Goal: Task Accomplishment & Management: Manage account settings

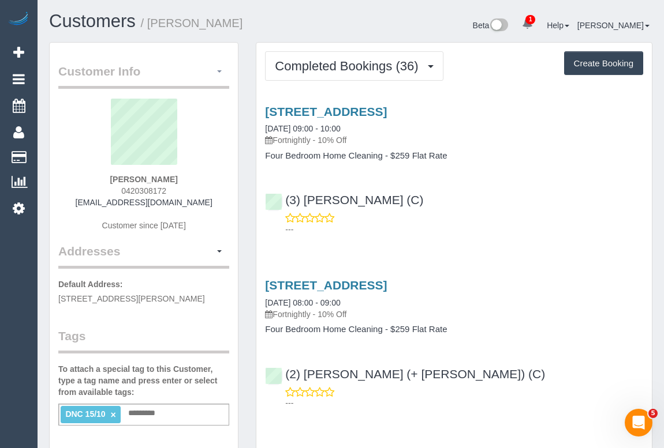
click at [220, 69] on button "button" at bounding box center [219, 72] width 20 height 18
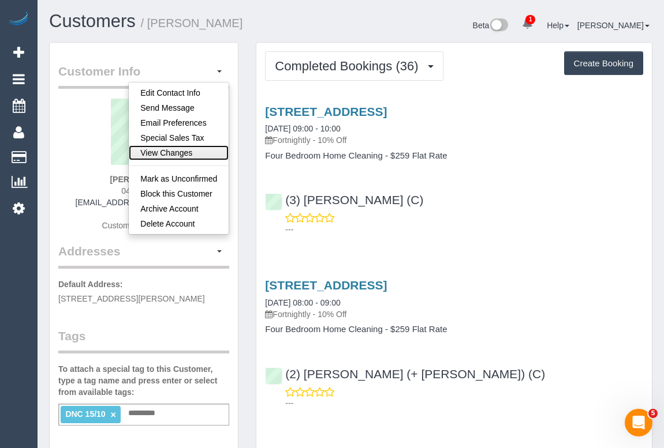
click at [188, 150] on link "View Changes" at bounding box center [179, 152] width 100 height 15
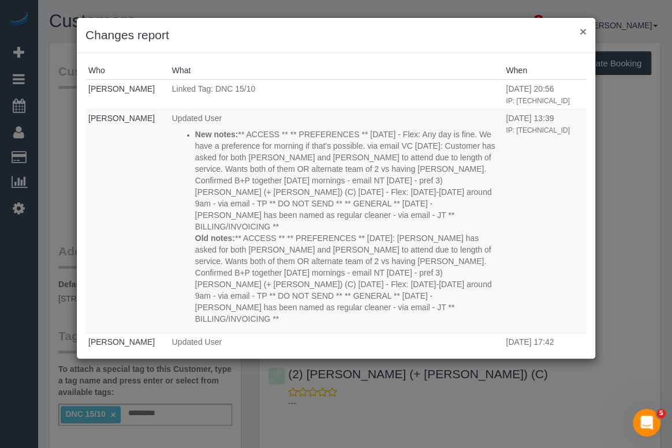
click at [582, 29] on button "×" at bounding box center [582, 31] width 7 height 12
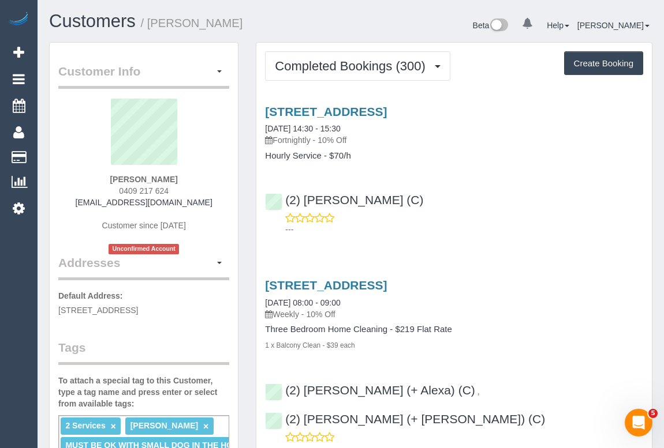
scroll to position [209, 0]
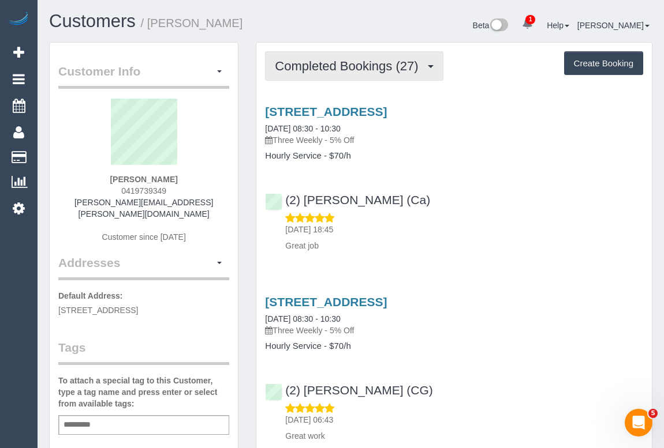
click at [351, 70] on span "Completed Bookings (27)" at bounding box center [349, 66] width 149 height 14
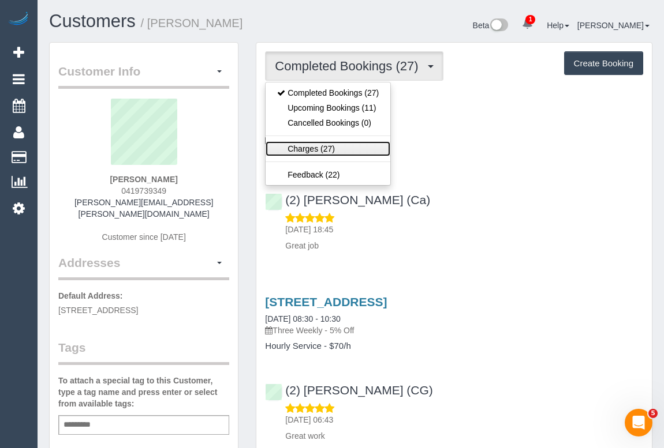
click at [313, 148] on link "Charges (27)" at bounding box center [327, 148] width 125 height 15
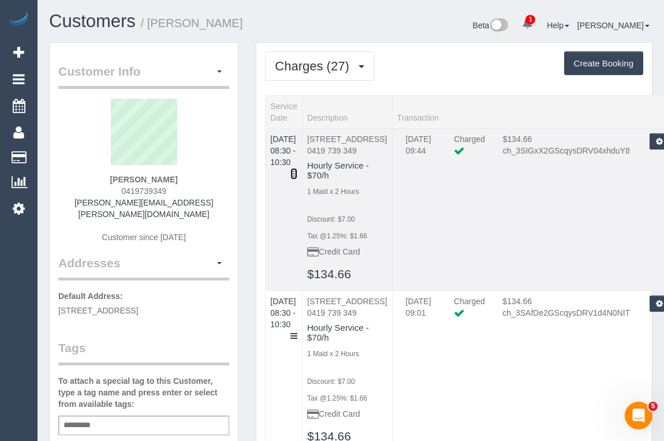
click at [297, 170] on icon at bounding box center [293, 174] width 7 height 8
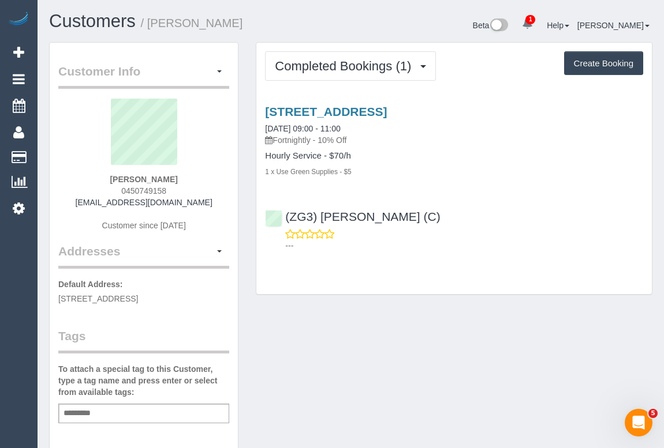
drag, startPoint x: 85, startPoint y: 203, endPoint x: 197, endPoint y: 202, distance: 111.9
click at [197, 202] on div "Tyra McNeill 0450749158 tyramcneill98@gmail.com Customer since 2025" at bounding box center [143, 171] width 171 height 144
copy link "tyramcneill98@gmail.com"
click at [361, 345] on div "Customer Info Edit Contact Info Send Message Email Preferences Special Sales Ta…" at bounding box center [350, 428] width 620 height 773
drag, startPoint x: 118, startPoint y: 192, endPoint x: 186, endPoint y: 190, distance: 68.7
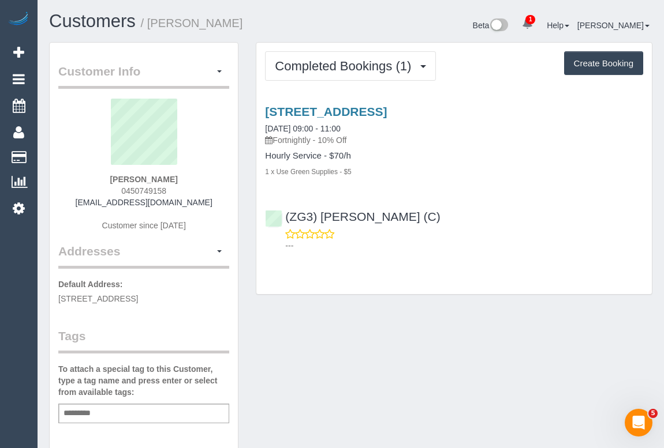
click at [186, 190] on div "Tyra McNeill 0450749158 tyramcneill98@gmail.com Customer since 2025" at bounding box center [143, 171] width 171 height 144
copy span "0450749158"
drag, startPoint x: 89, startPoint y: 201, endPoint x: 205, endPoint y: 200, distance: 116.6
click at [205, 200] on div "Tyra McNeill 0450749158 tyramcneill98@gmail.com Customer since 2025" at bounding box center [143, 171] width 171 height 144
copy link "tyramcneill98@gmail.com"
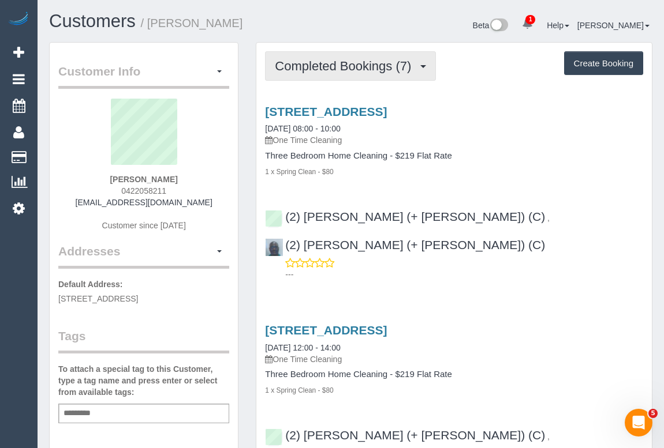
click at [342, 75] on button "Completed Bookings (7)" at bounding box center [350, 65] width 171 height 29
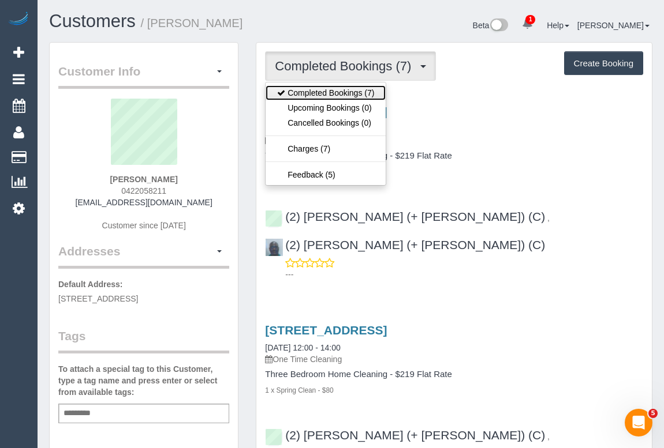
click at [342, 92] on link "Completed Bookings (7)" at bounding box center [325, 92] width 120 height 15
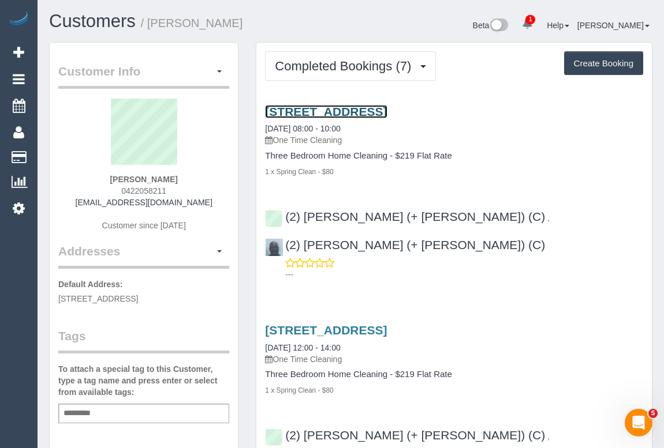
click at [387, 108] on link "[STREET_ADDRESS]" at bounding box center [326, 111] width 122 height 13
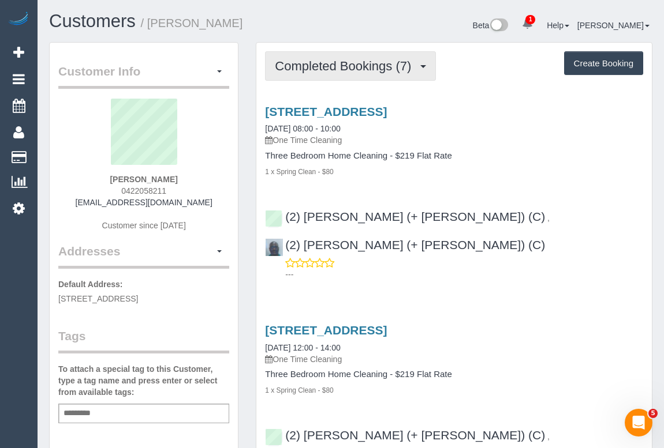
click at [362, 62] on span "Completed Bookings (7)" at bounding box center [346, 66] width 142 height 14
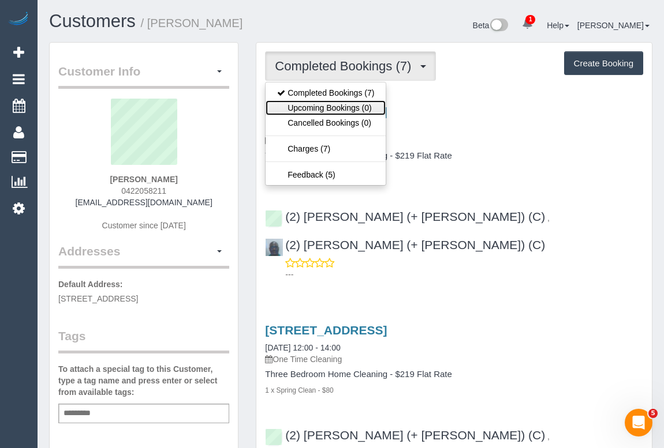
click at [350, 111] on link "Upcoming Bookings (0)" at bounding box center [325, 107] width 120 height 15
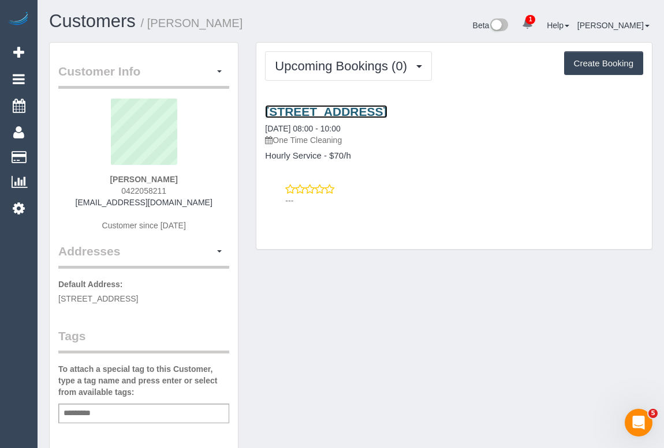
click at [382, 113] on link "29 Larnook Cres, Aspendale, VIC 3195" at bounding box center [326, 111] width 122 height 13
click at [336, 111] on link "29 Larnook Cres, Aspendale, VIC 3195" at bounding box center [326, 111] width 122 height 13
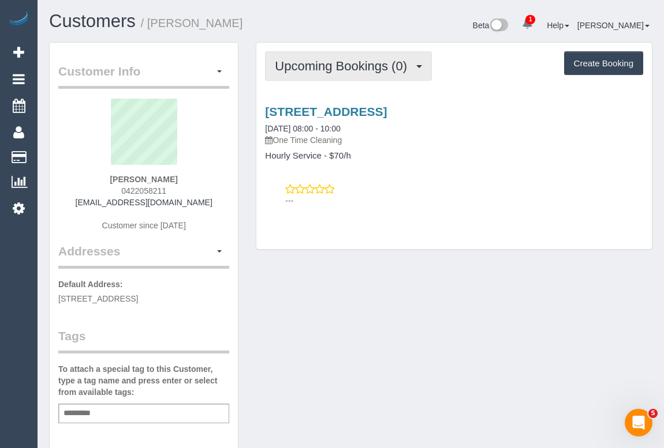
click at [325, 73] on button "Upcoming Bookings (0)" at bounding box center [348, 65] width 167 height 29
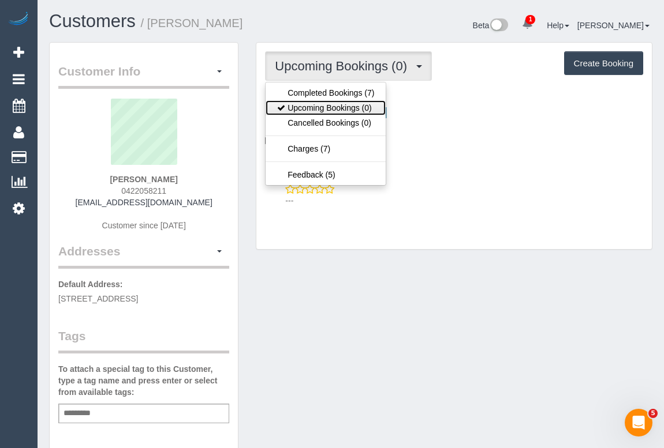
click at [314, 108] on link "Upcoming Bookings (0)" at bounding box center [325, 107] width 120 height 15
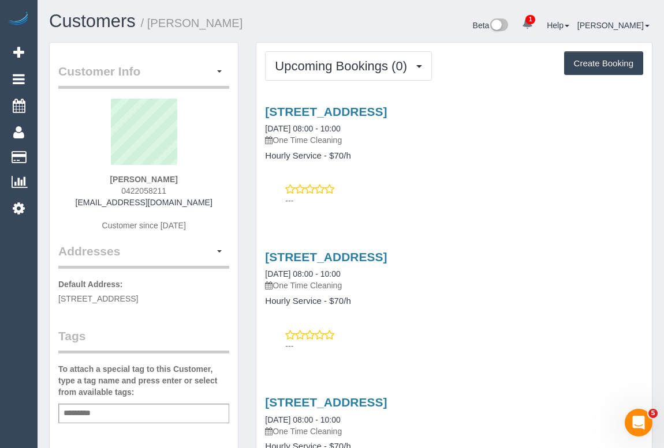
click at [565, 276] on div "29 Larnook Cres, Aspendale, VIC 3195 12/11/2025 08:00 - 10:00 One Time Cleaning" at bounding box center [454, 271] width 378 height 42
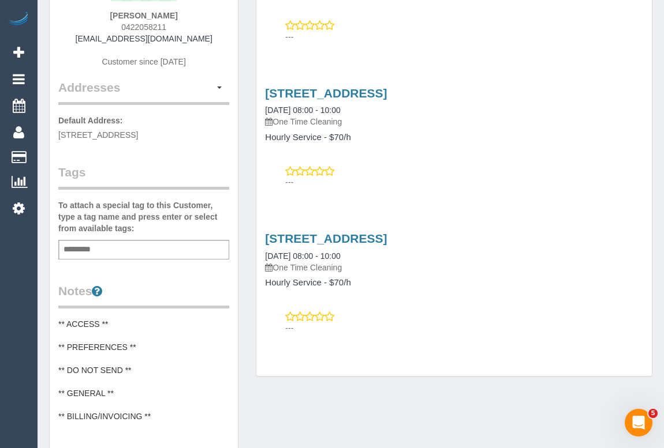
scroll to position [52, 0]
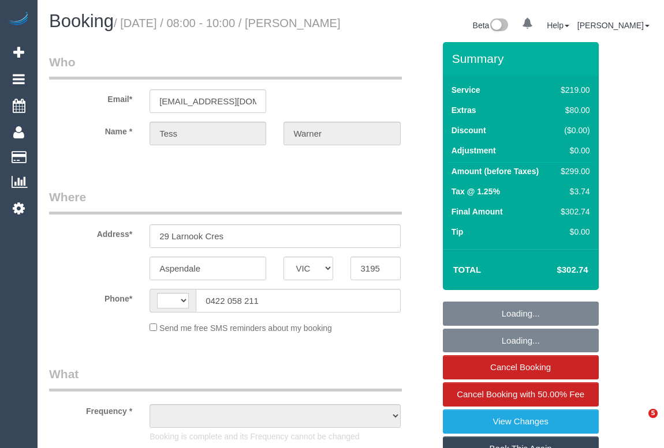
select select "VIC"
select select "string:stripe-pm_1SHx6u2GScqysDRVKl4cpACE"
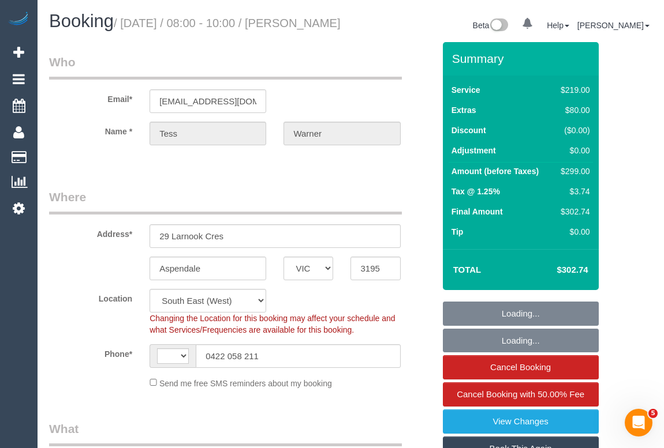
select select "string:AU"
select select "object:711"
select select "number:28"
select select "number:14"
select select "number:19"
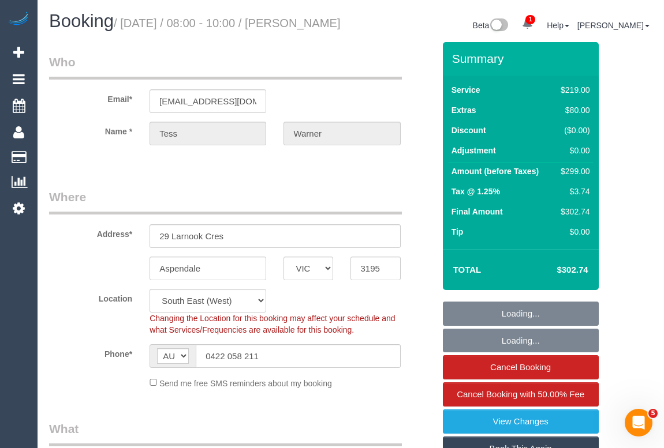
select select "number:36"
select select "object:1438"
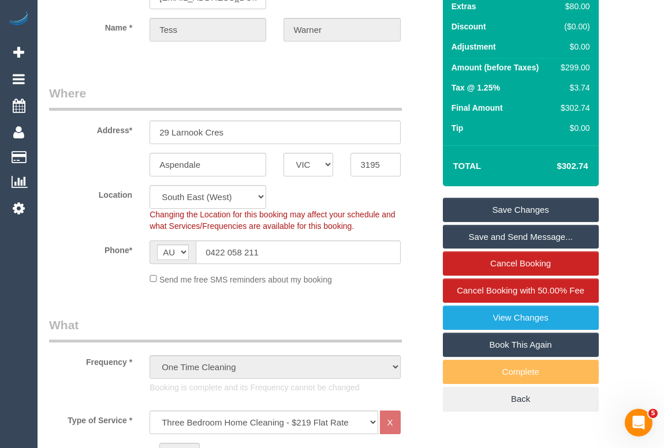
scroll to position [209, 0]
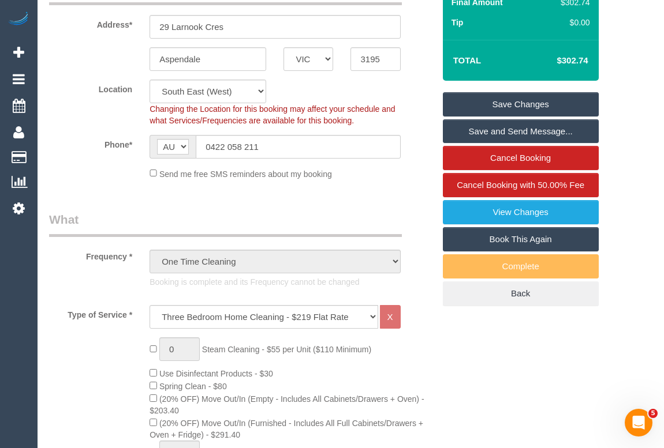
click at [530, 252] on link "Book This Again" at bounding box center [521, 239] width 156 height 24
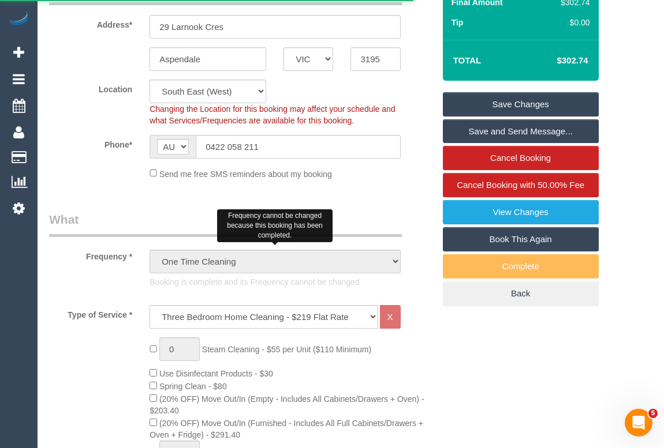
select select "VIC"
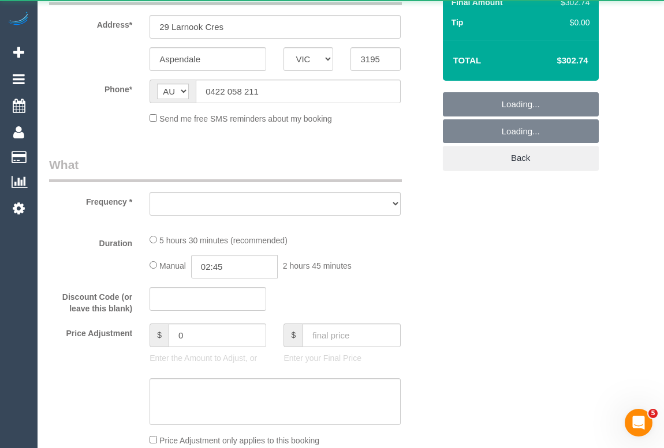
select select "number:28"
select select "number:14"
select select "number:19"
select select "number:36"
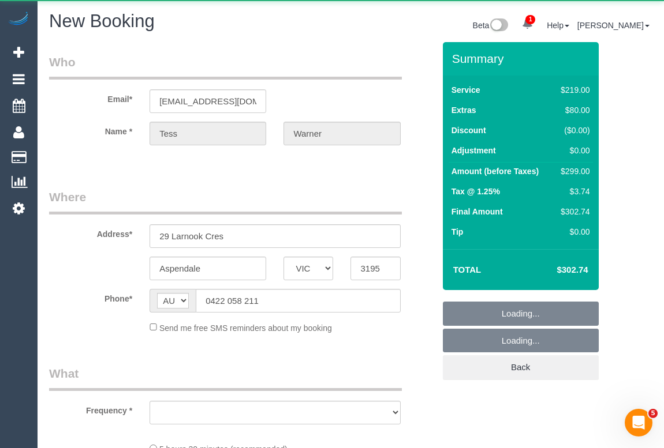
select select "string:stripe-pm_1SHx6u2GScqysDRVKl4cpACE"
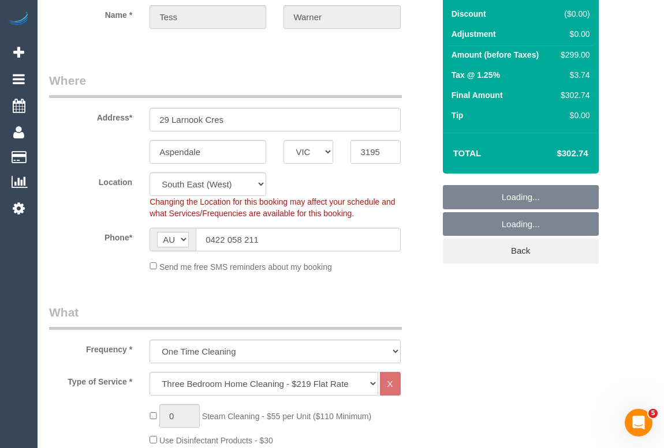
scroll to position [262, 0]
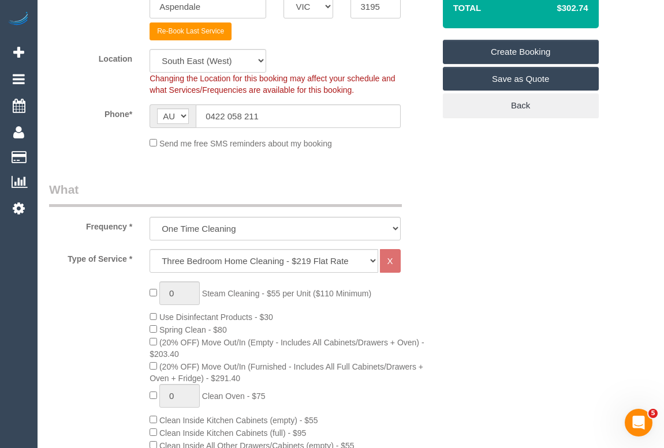
select select "object:2998"
click at [371, 258] on select "Hourly Service - $70/h Hourly Service - $65/h Hourly Service - $60/h Hourly Ser…" at bounding box center [263, 261] width 228 height 24
select select "209"
click at [149, 249] on select "Hourly Service - $70/h Hourly Service - $65/h Hourly Service - $60/h Hourly Ser…" at bounding box center [263, 261] width 228 height 24
select select "1"
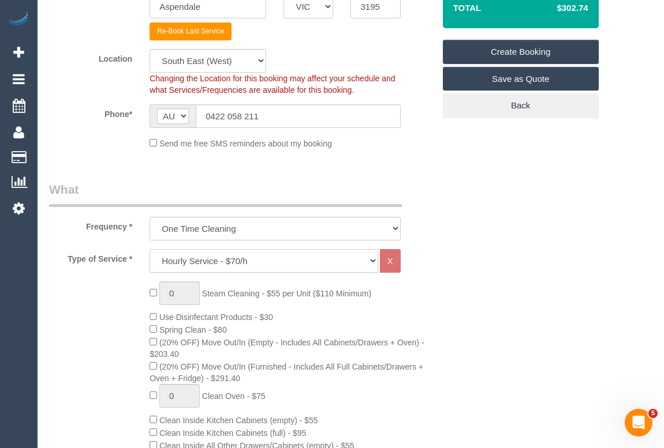
select select "120"
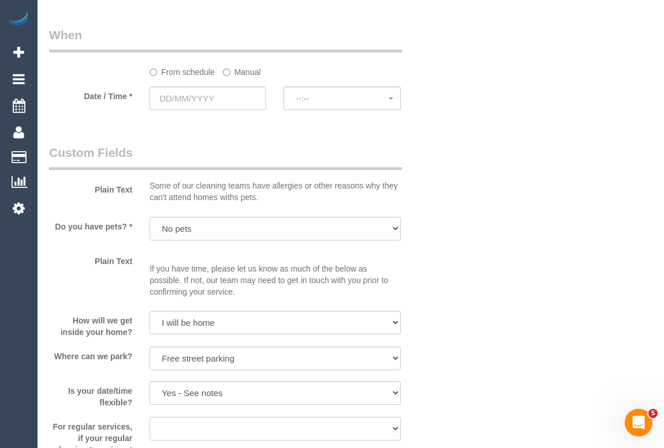
scroll to position [1311, 0]
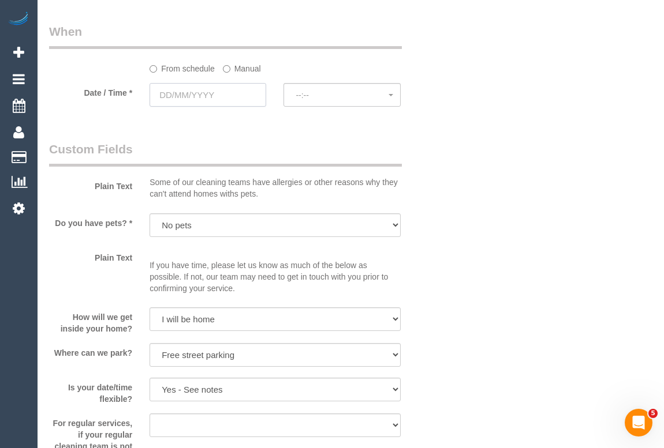
click at [193, 97] on input "text" at bounding box center [207, 95] width 117 height 24
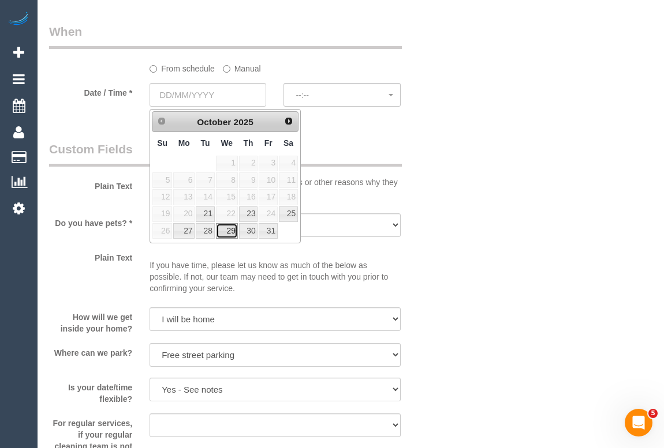
click at [232, 232] on link "29" at bounding box center [227, 231] width 22 height 16
type input "[DATE]"
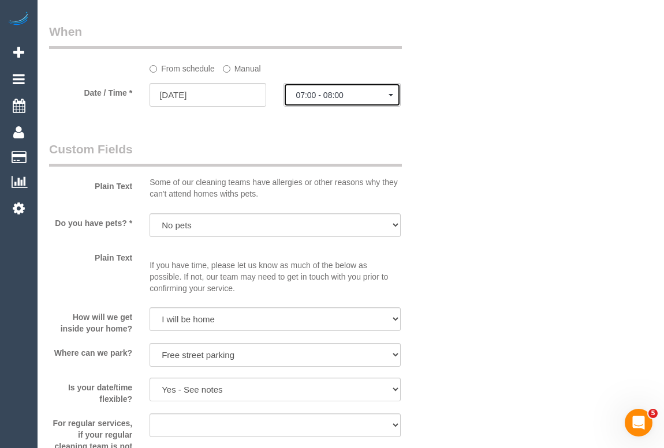
click at [331, 103] on button "07:00 - 08:00" at bounding box center [341, 95] width 117 height 24
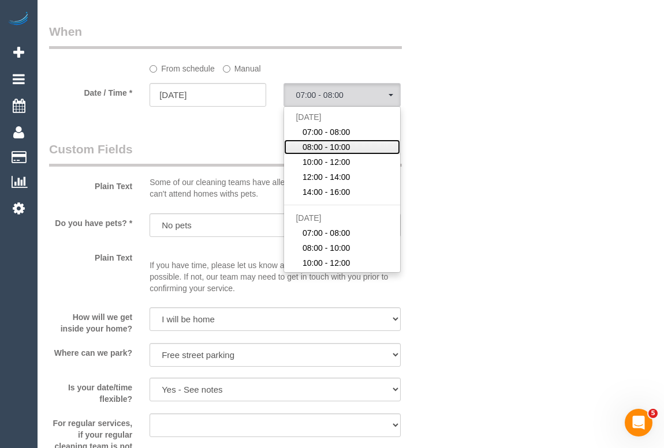
click at [319, 148] on span "08:00 - 10:00" at bounding box center [326, 147] width 48 height 12
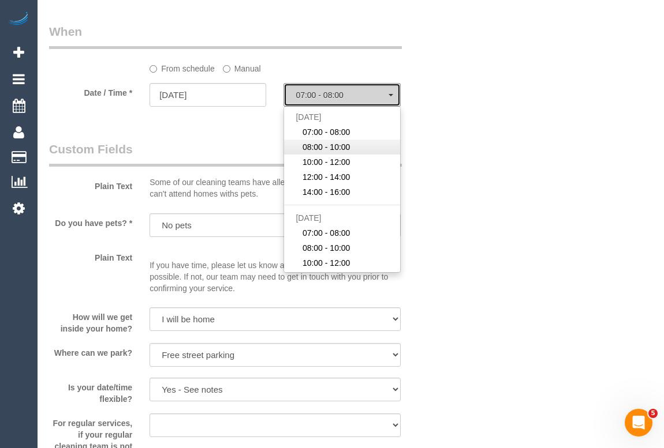
select select "spot7"
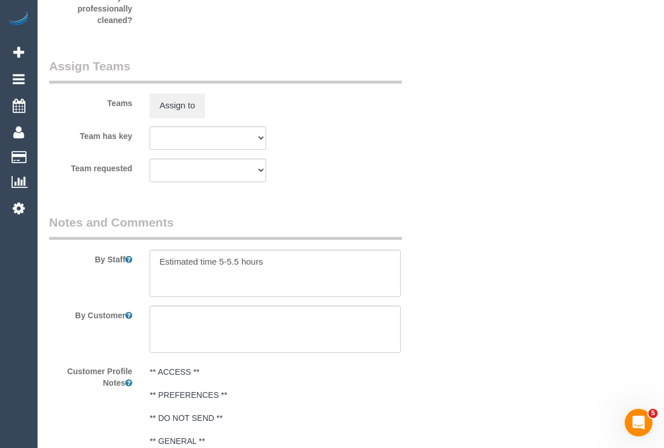
scroll to position [1943, 0]
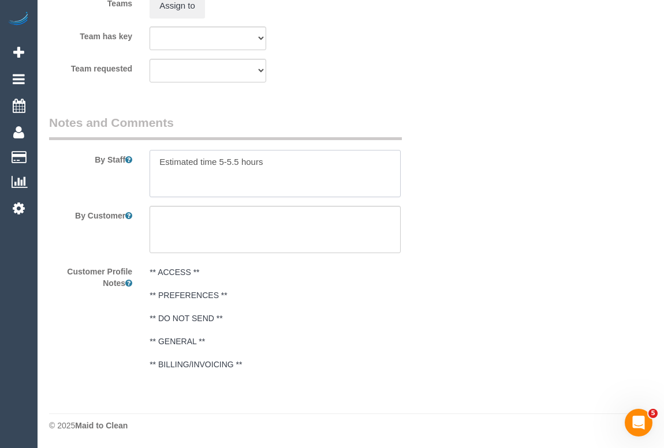
drag, startPoint x: 261, startPoint y: 162, endPoint x: 69, endPoint y: 156, distance: 191.7
click at [69, 156] on div "By Staff" at bounding box center [241, 155] width 402 height 83
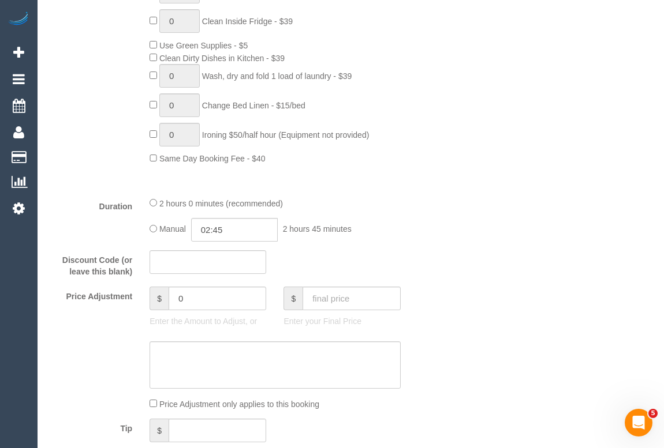
scroll to position [841, 0]
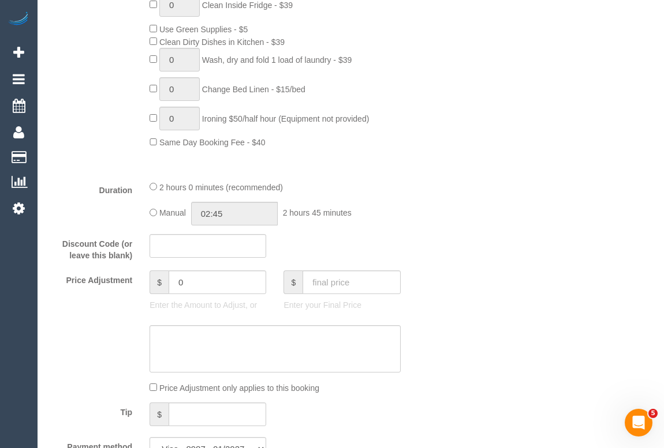
click at [450, 248] on div "Who Email* me@tessfollett.com Name * Tess Warner Where Address* 29 Larnook Cres…" at bounding box center [350, 355] width 603 height 2308
select select "spot28"
type input "02:00"
click at [512, 244] on div "Who Email* me@tessfollett.com Name * Tess Warner Where Address* 29 Larnook Cres…" at bounding box center [350, 355] width 603 height 2308
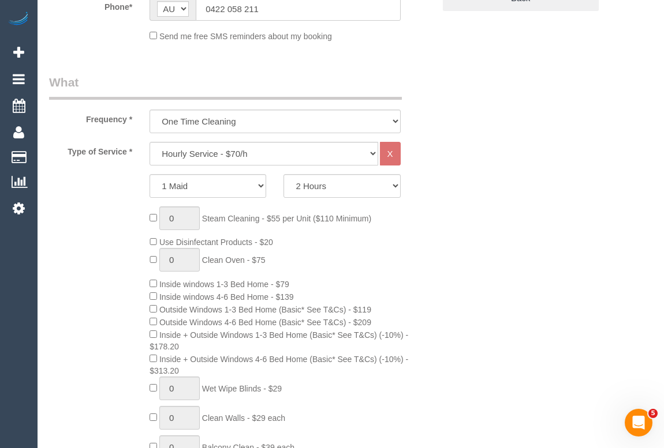
scroll to position [0, 0]
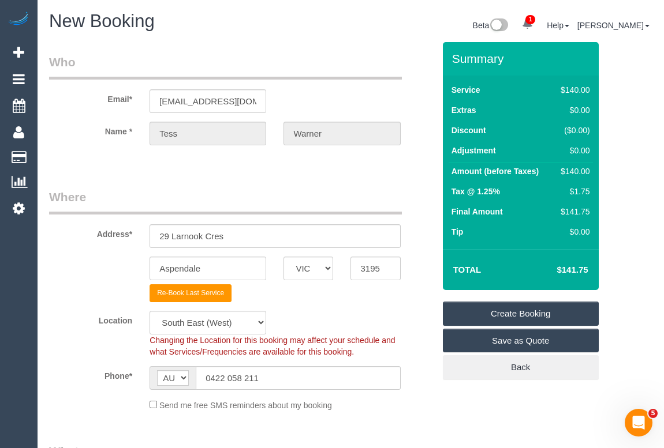
click at [506, 313] on link "Create Booking" at bounding box center [521, 314] width 156 height 24
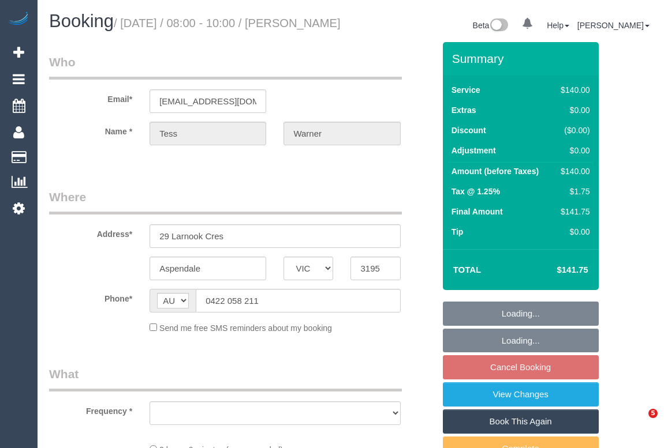
select select "VIC"
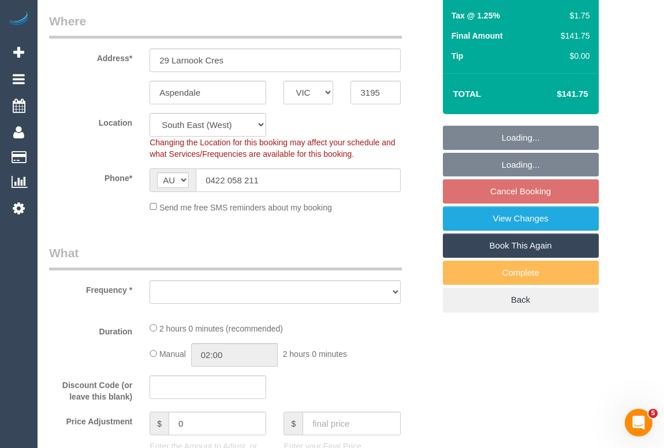
select select "object:709"
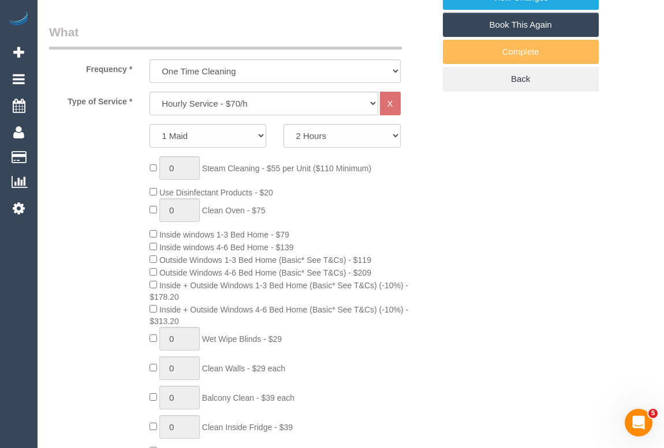
select select "string:stripe-pm_1SHx6u2GScqysDRVKl4cpACE"
select select "number:28"
select select "number:14"
select select "number:19"
select select "number:36"
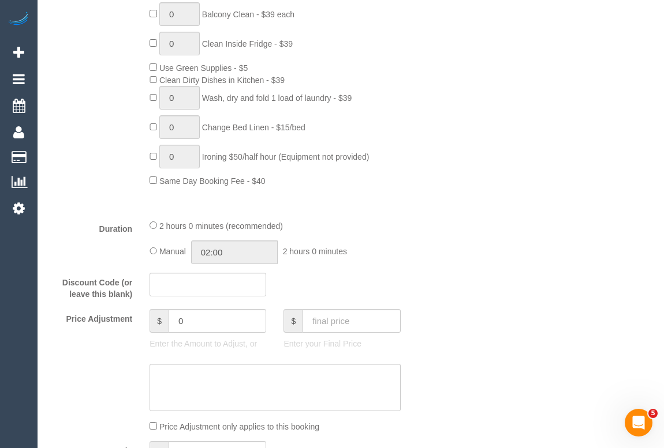
select select "object:1421"
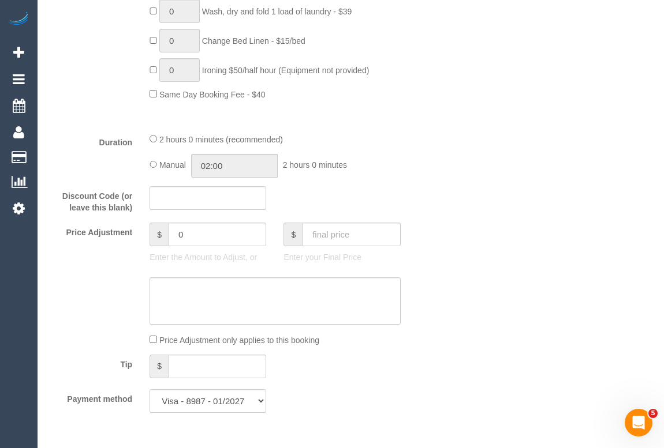
select select "spot2"
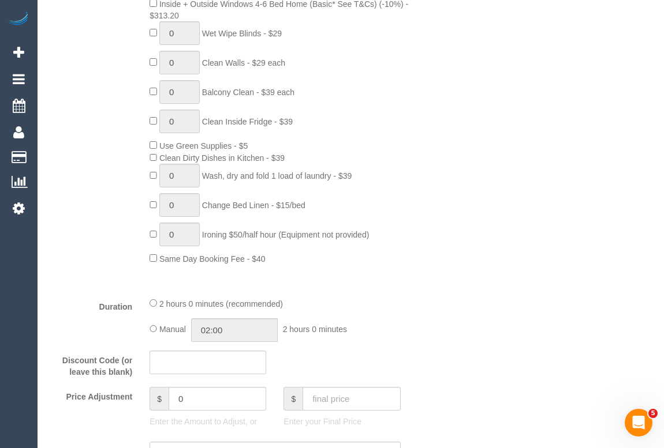
scroll to position [209, 0]
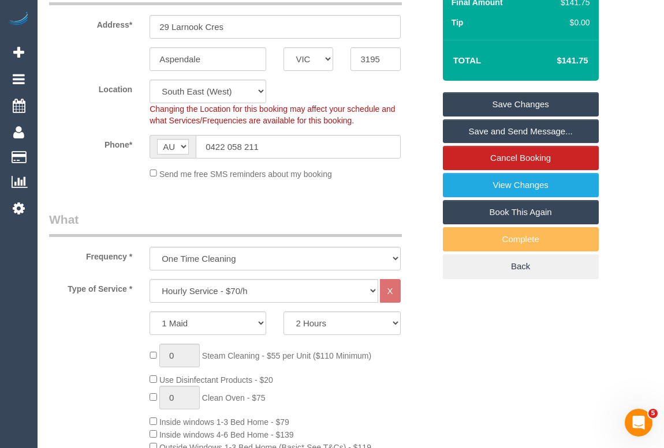
click at [530, 223] on link "Book This Again" at bounding box center [521, 212] width 156 height 24
select select "VIC"
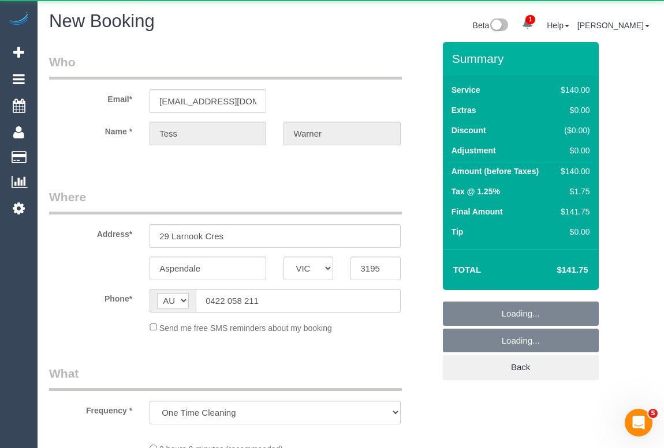
select select "object:2167"
select select "string:stripe-pm_1SHx6u2GScqysDRVKl4cpACE"
select select "number:28"
select select "number:14"
select select "number:19"
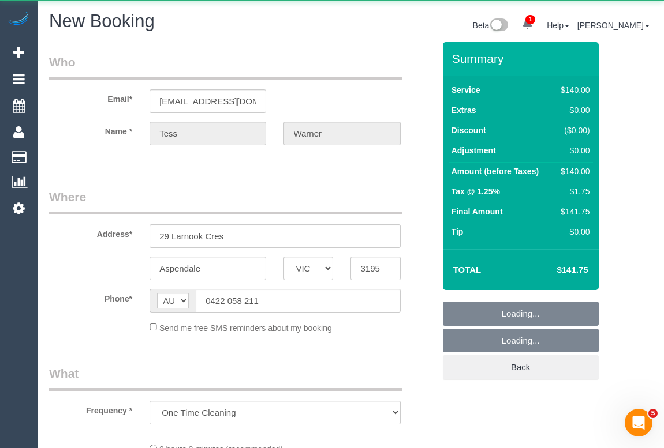
select select "number:36"
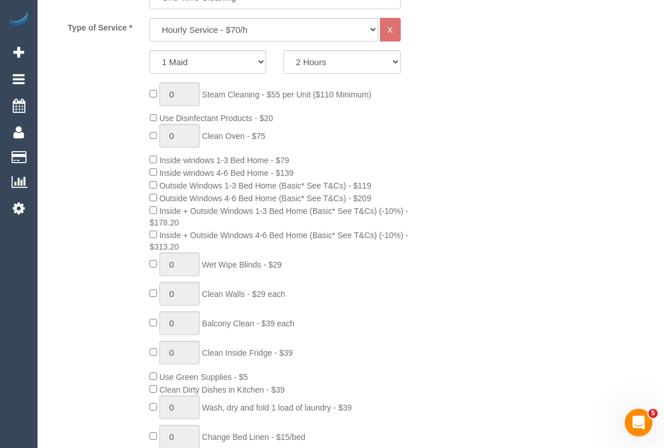
select select "object:3062"
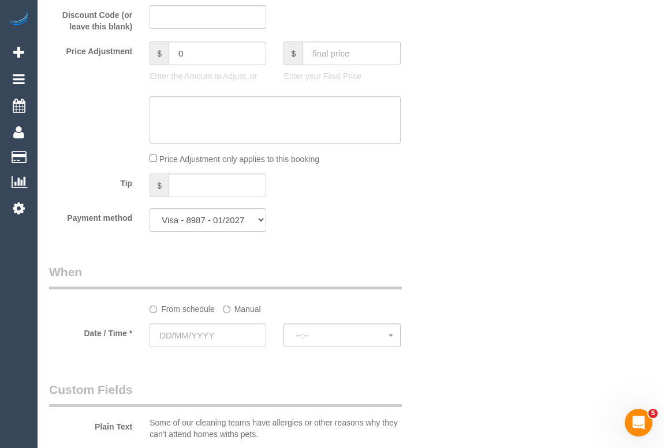
scroll to position [1280, 0]
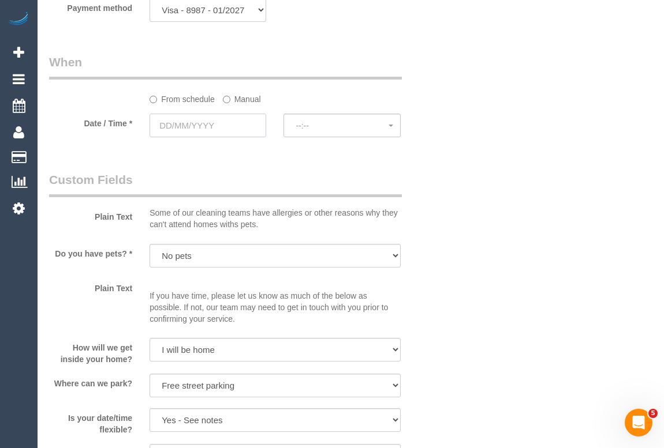
click at [194, 125] on input "text" at bounding box center [207, 126] width 117 height 24
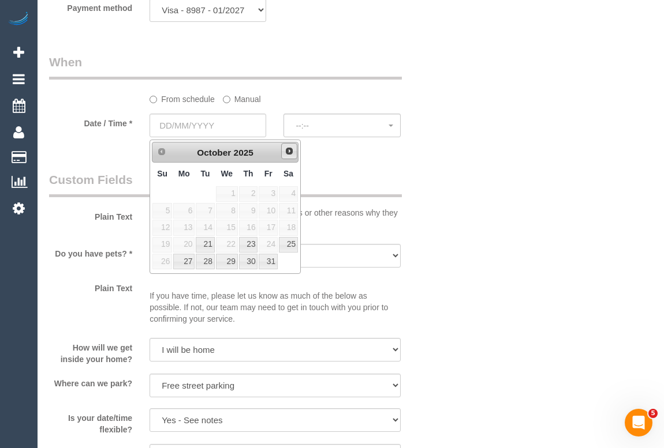
click at [287, 150] on span "Next" at bounding box center [288, 151] width 9 height 9
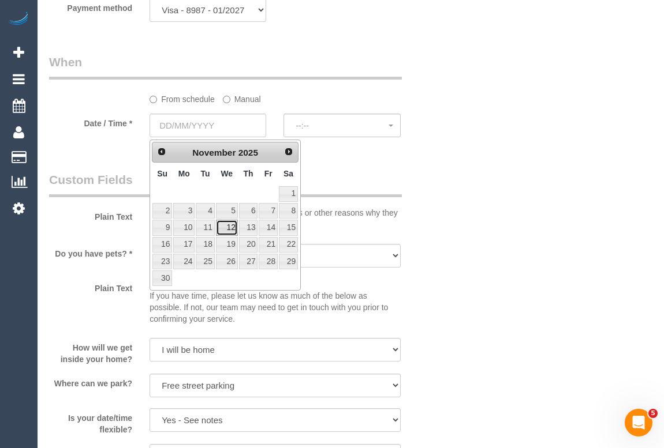
click at [227, 231] on link "12" at bounding box center [227, 228] width 22 height 16
type input "12/11/2025"
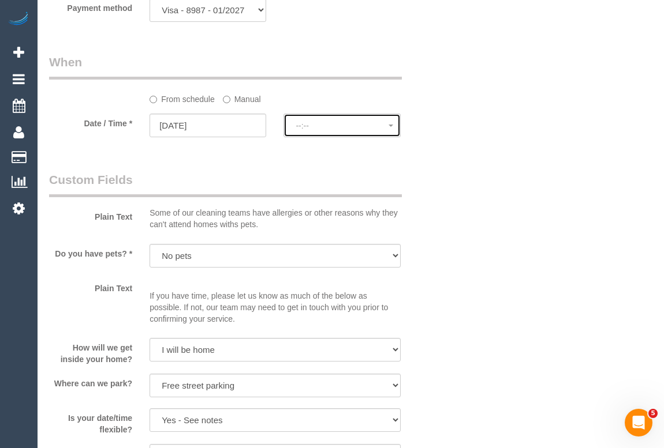
click at [310, 133] on button "--:--" at bounding box center [341, 126] width 117 height 24
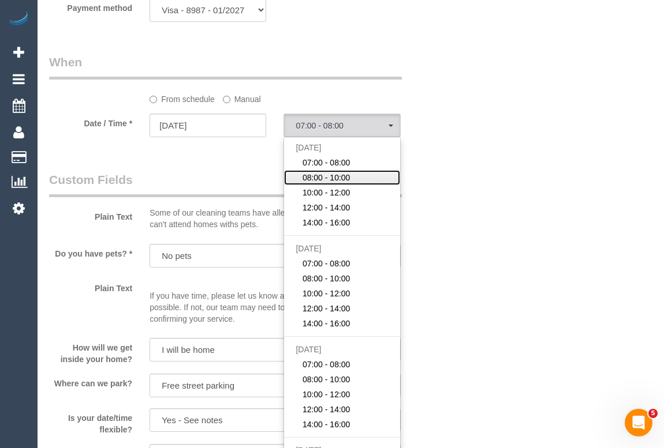
click at [331, 180] on span "08:00 - 10:00" at bounding box center [326, 178] width 48 height 12
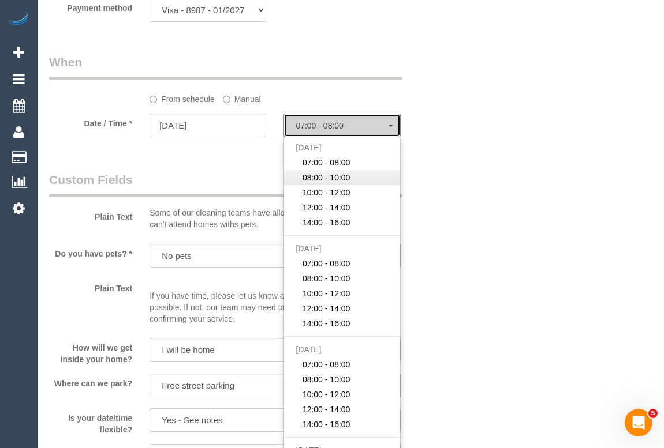
select select "spot44"
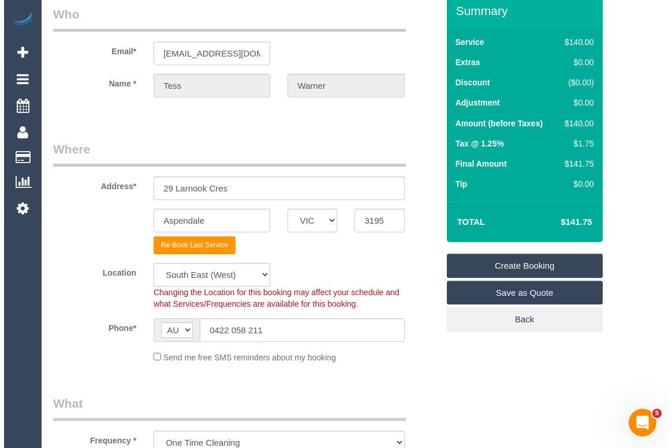
scroll to position [0, 0]
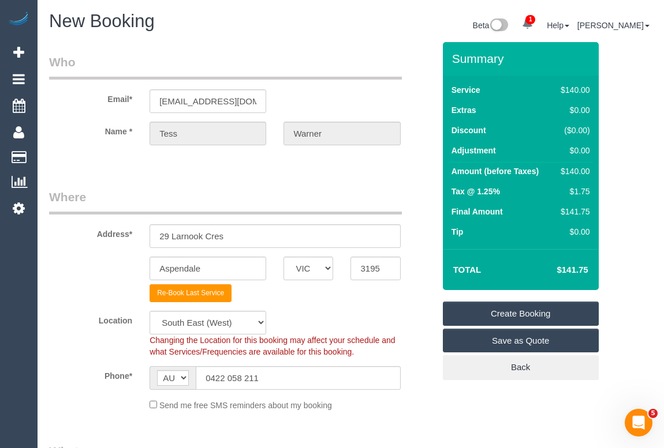
click at [517, 309] on link "Create Booking" at bounding box center [521, 314] width 156 height 24
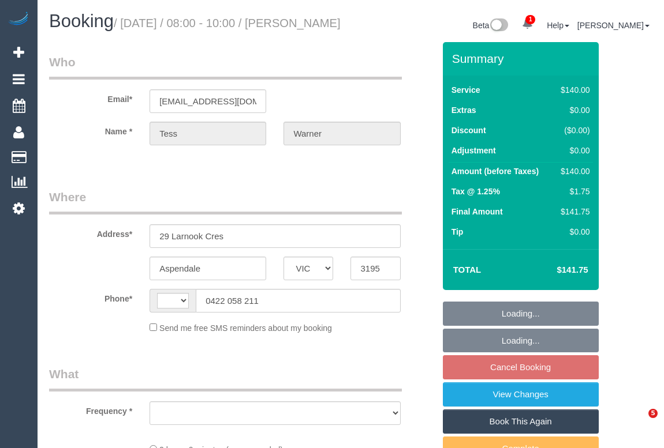
select select "VIC"
select select "string:stripe-pm_1SHx6u2GScqysDRVKl4cpACE"
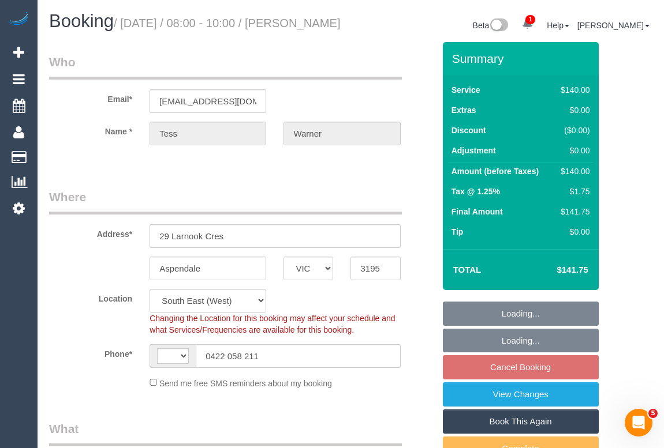
select select "object:608"
select select "number:28"
select select "number:14"
select select "number:19"
select select "number:36"
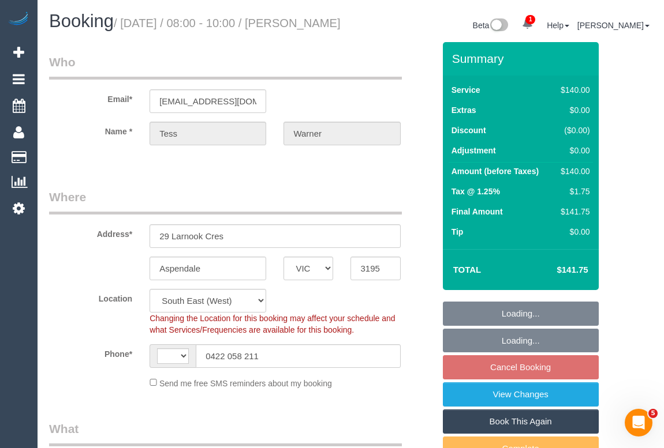
select select "string:AU"
select select "object:860"
select select "spot2"
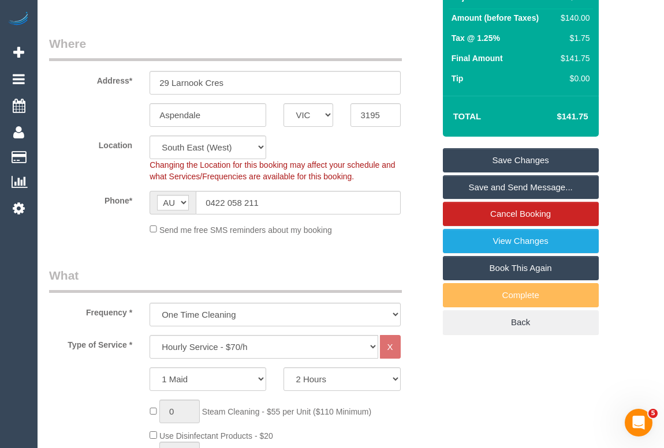
scroll to position [157, 0]
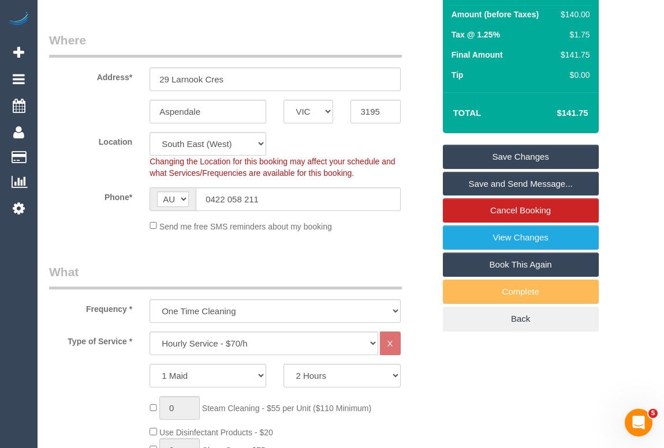
click at [515, 277] on link "Book This Again" at bounding box center [521, 265] width 156 height 24
select select "VIC"
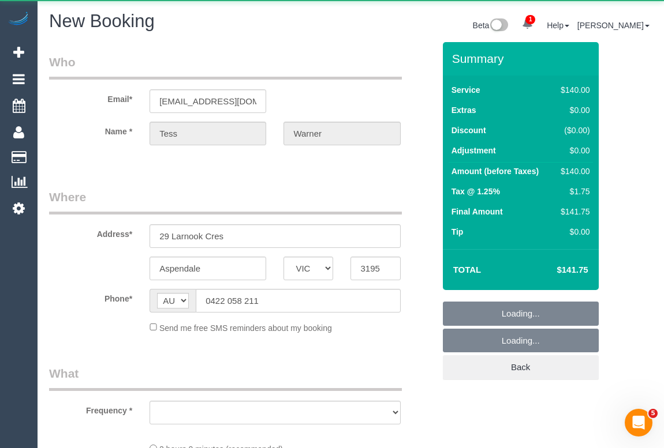
select select "number:28"
select select "number:14"
select select "number:19"
select select "number:36"
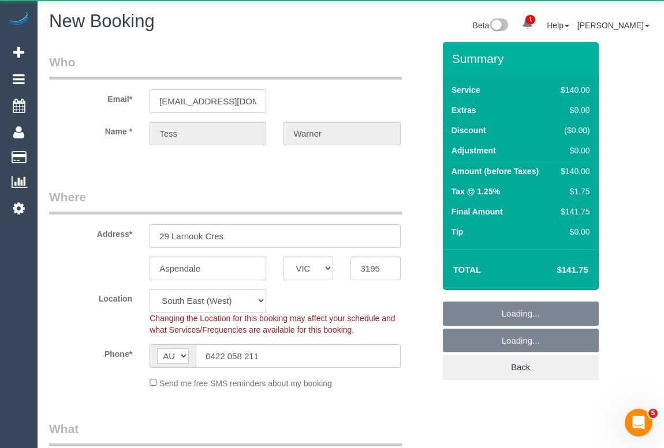
select select "object:2317"
select select "string:stripe-pm_1SHx6u2GScqysDRVKl4cpACE"
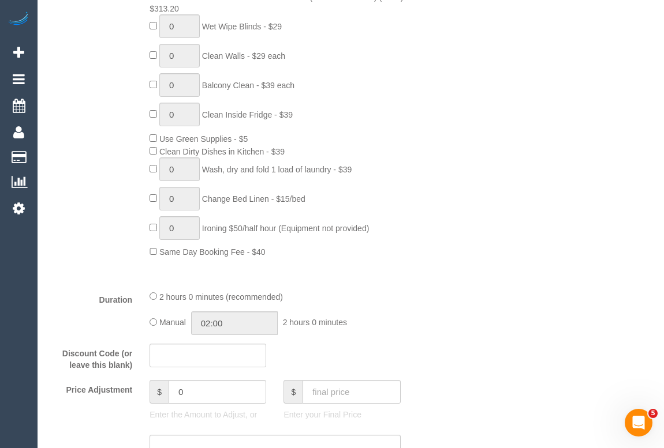
select select "object:3059"
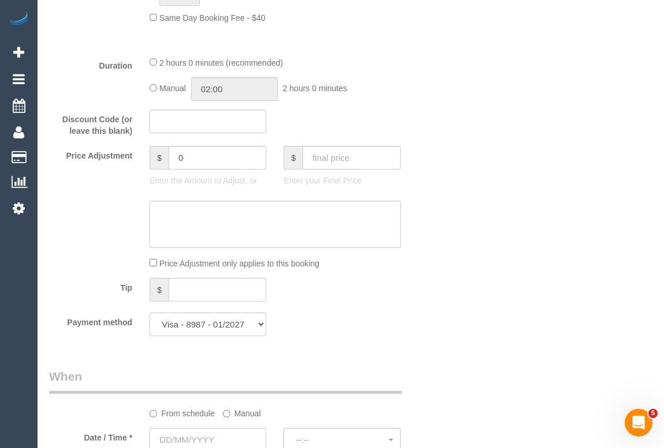
scroll to position [1123, 0]
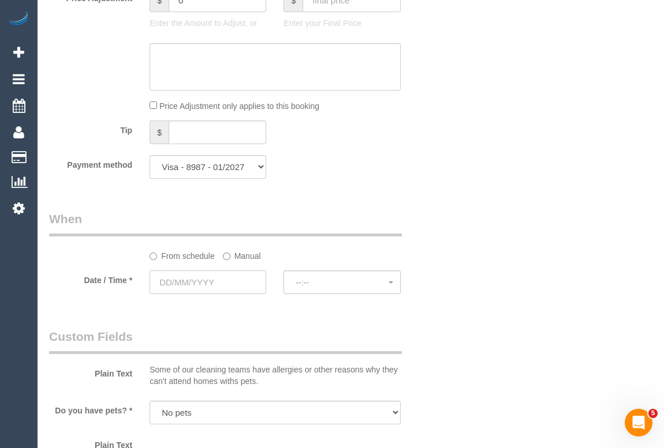
click at [194, 286] on input "text" at bounding box center [207, 283] width 117 height 24
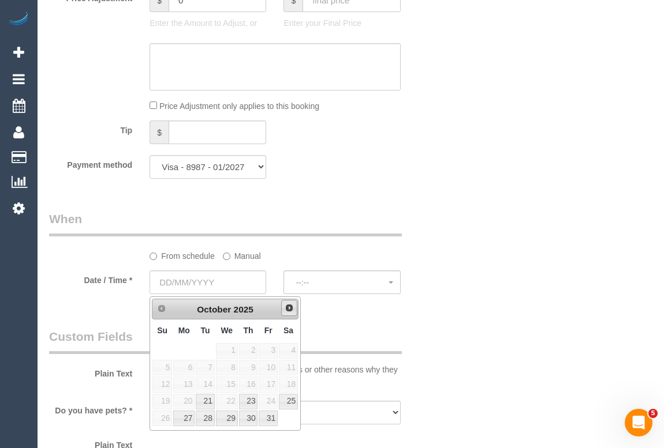
click at [291, 311] on span "Next" at bounding box center [288, 308] width 9 height 9
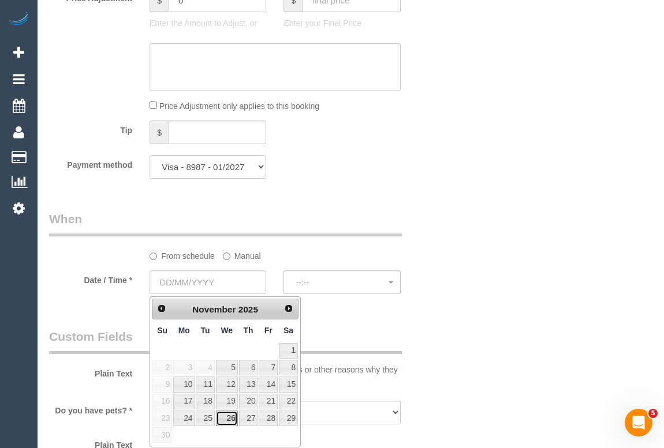
click at [227, 417] on link "26" at bounding box center [227, 419] width 22 height 16
type input "26/11/2025"
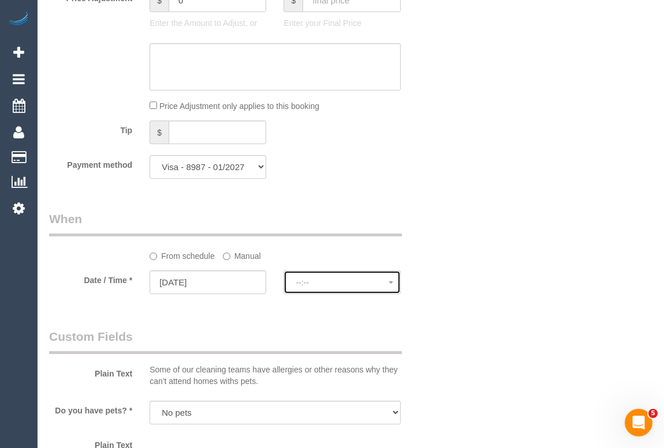
click at [304, 283] on span "--:--" at bounding box center [341, 282] width 92 height 9
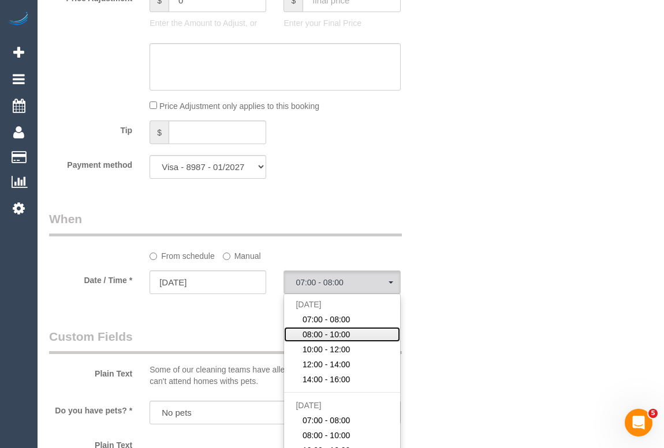
click at [329, 335] on span "08:00 - 10:00" at bounding box center [326, 335] width 48 height 12
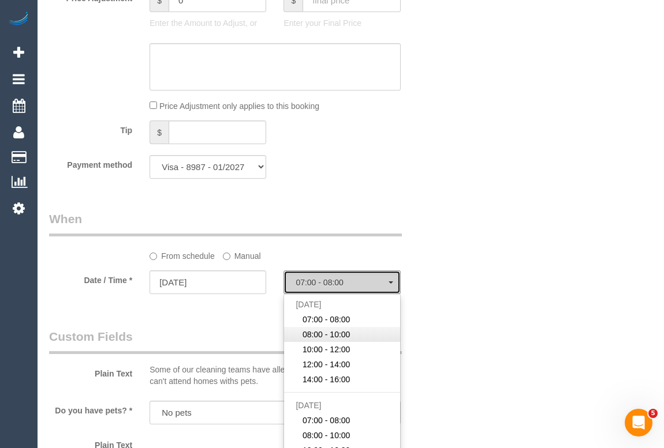
select select "spot44"
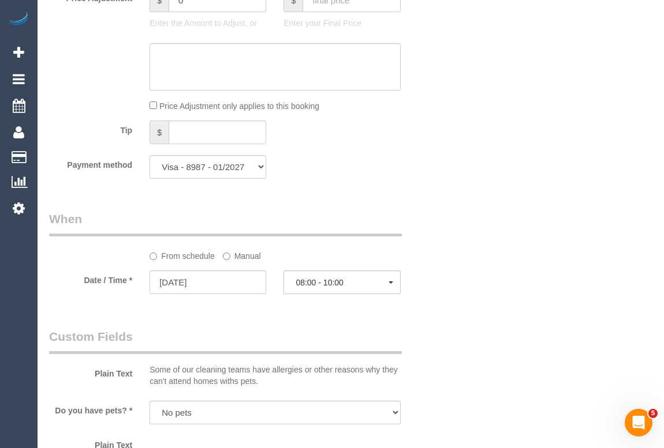
click at [476, 338] on div "Who Email* me@tessfollett.com Name * Tess Warner Where Address* 29 Larnook Cres…" at bounding box center [350, 73] width 603 height 2308
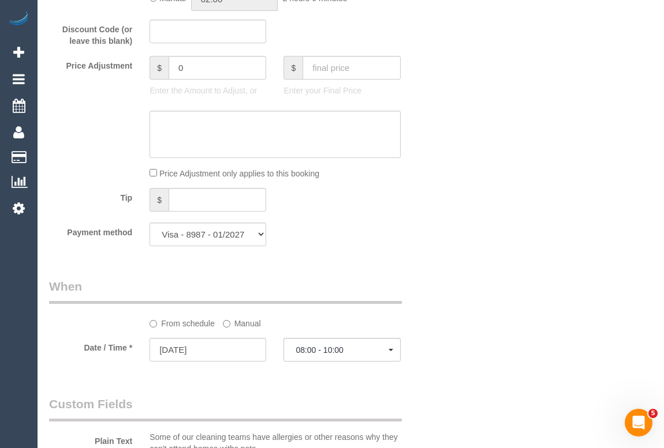
scroll to position [1051, 0]
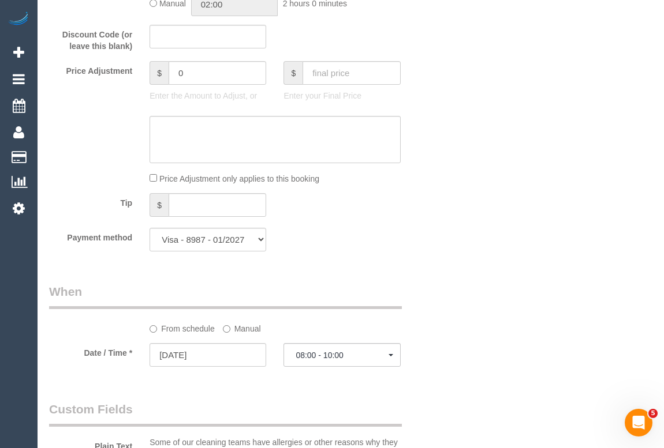
click at [455, 294] on div "Who Email* me@tessfollett.com Name * Tess Warner Where Address* 29 Larnook Cres…" at bounding box center [350, 145] width 603 height 2308
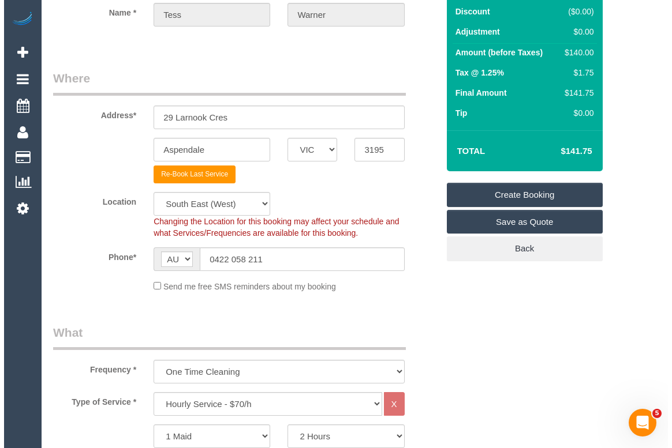
scroll to position [0, 0]
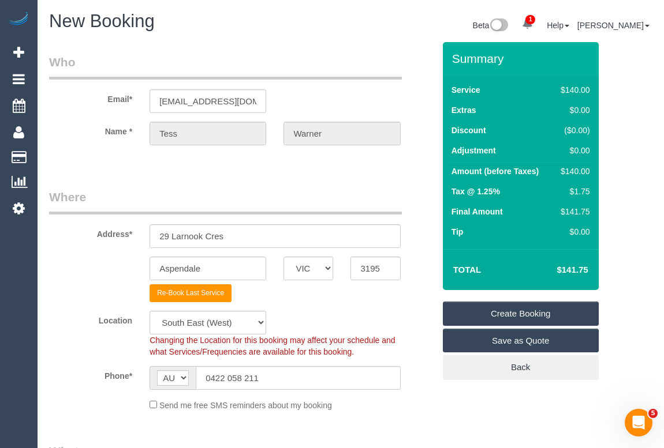
click at [508, 314] on link "Create Booking" at bounding box center [521, 314] width 156 height 24
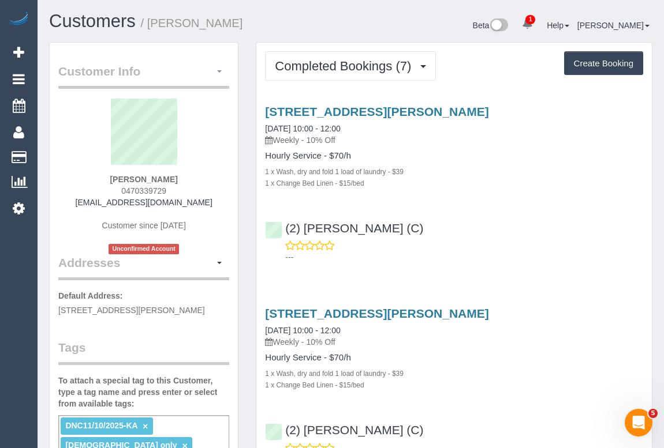
click at [219, 72] on span "button" at bounding box center [219, 71] width 5 height 2
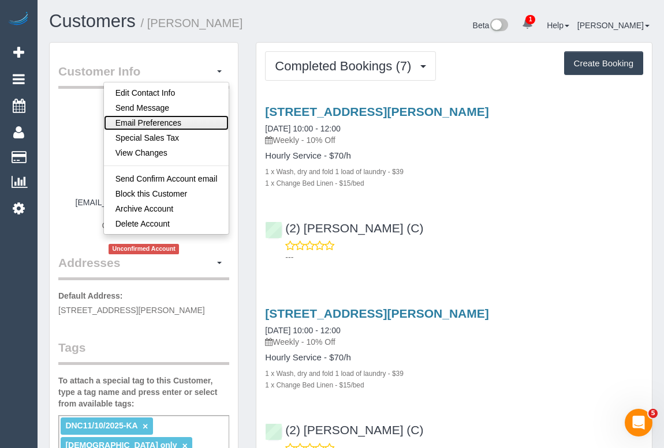
click at [167, 122] on link "Email Preferences" at bounding box center [166, 122] width 125 height 15
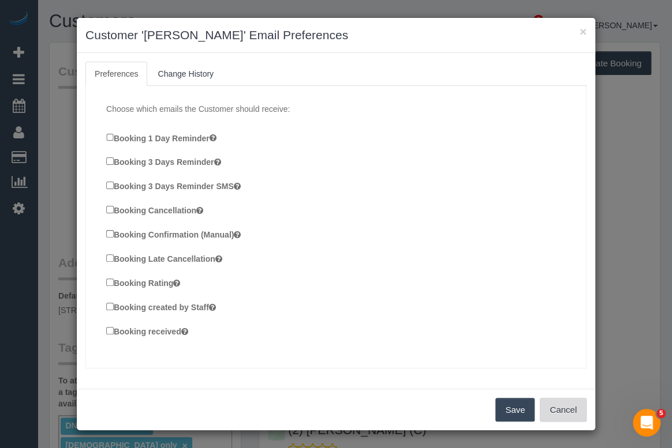
click at [552, 410] on button "Cancel" at bounding box center [563, 410] width 47 height 24
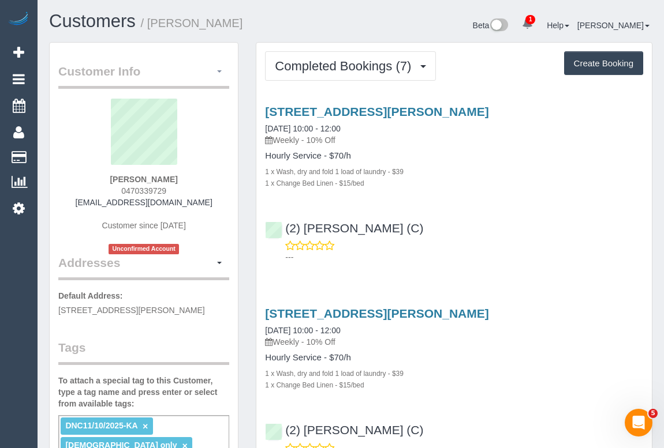
click at [218, 69] on button "button" at bounding box center [219, 72] width 20 height 18
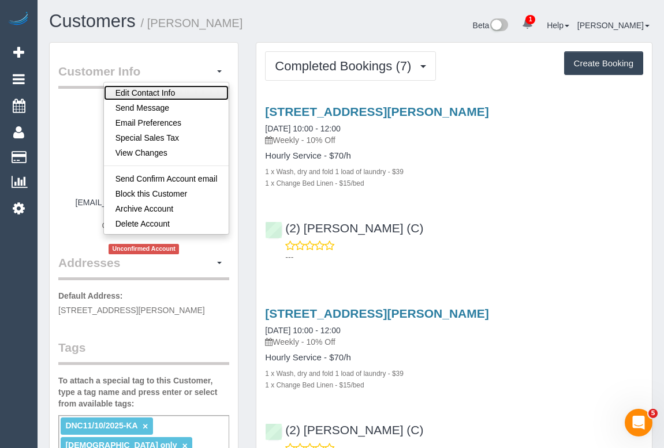
click at [177, 95] on link "Edit Contact Info" at bounding box center [166, 92] width 125 height 15
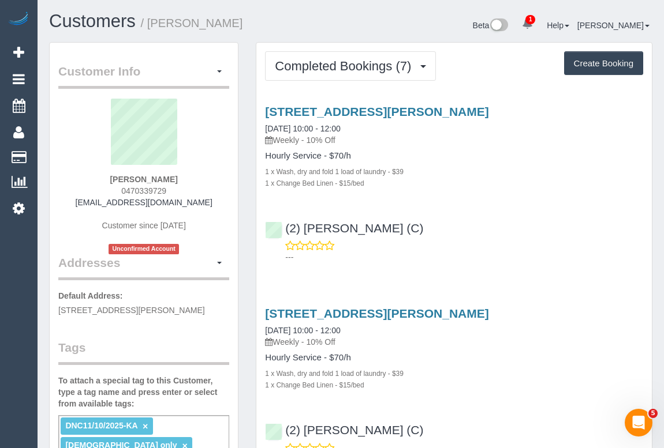
select select "VIC"
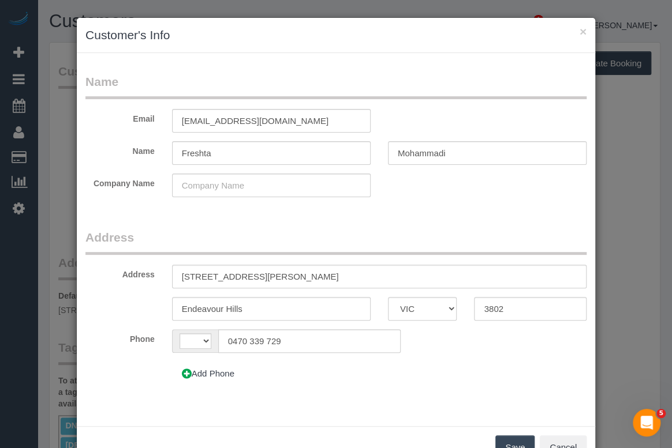
select select "string:AU"
drag, startPoint x: 259, startPoint y: 119, endPoint x: 155, endPoint y: 121, distance: 103.3
click at [155, 121] on div "Email [EMAIL_ADDRESS][DOMAIN_NAME]" at bounding box center [336, 121] width 518 height 24
click at [282, 123] on input "[EMAIL_ADDRESS][DOMAIN_NAME]" at bounding box center [271, 121] width 198 height 24
drag, startPoint x: 262, startPoint y: 118, endPoint x: 104, endPoint y: 117, distance: 158.1
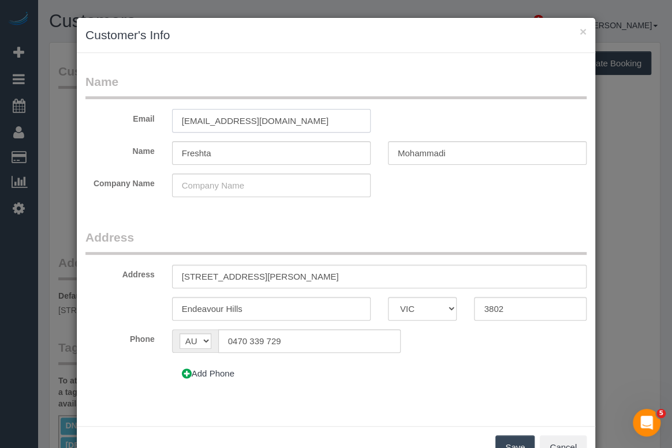
click at [104, 117] on div "Email mcreshta17@gmail.com" at bounding box center [336, 121] width 518 height 24
paste input "f"
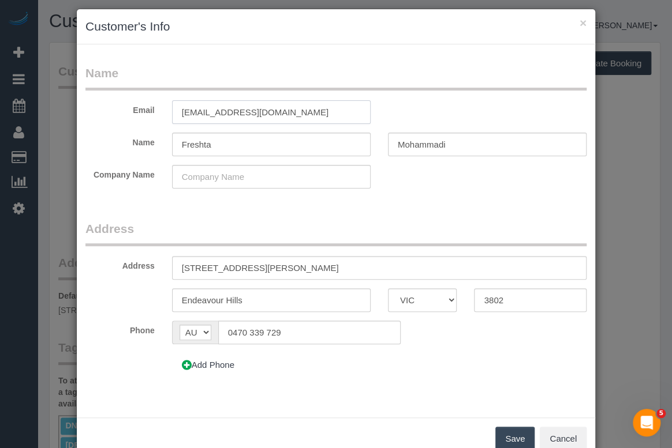
scroll to position [36, 0]
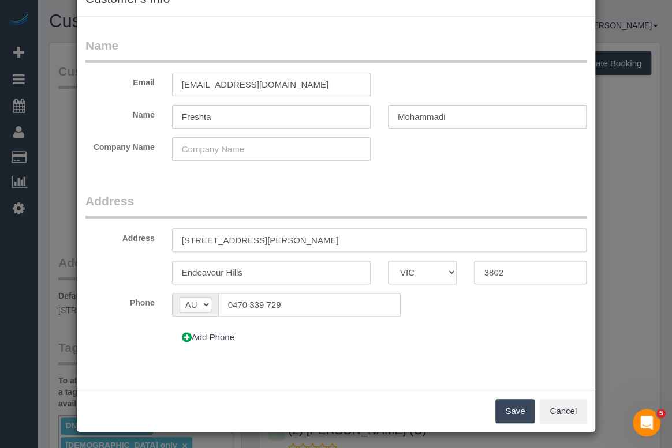
type input "mfreshta17@gmail.com"
click at [516, 411] on button "Save" at bounding box center [514, 411] width 39 height 24
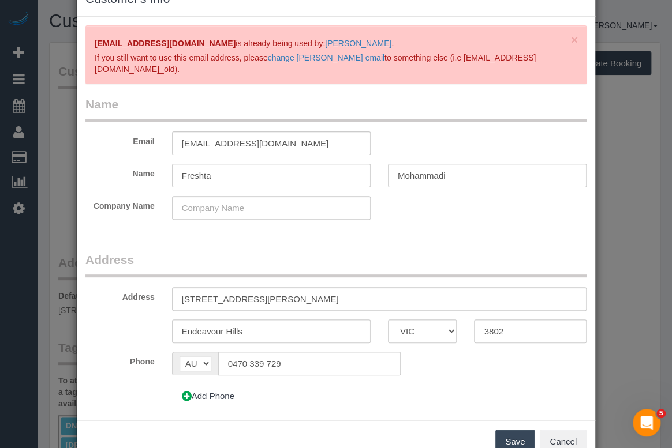
click at [416, 242] on form "Name Email mfreshta17@gmail.com Name Freshta Mohammadi Company Name Address Add…" at bounding box center [335, 256] width 501 height 321
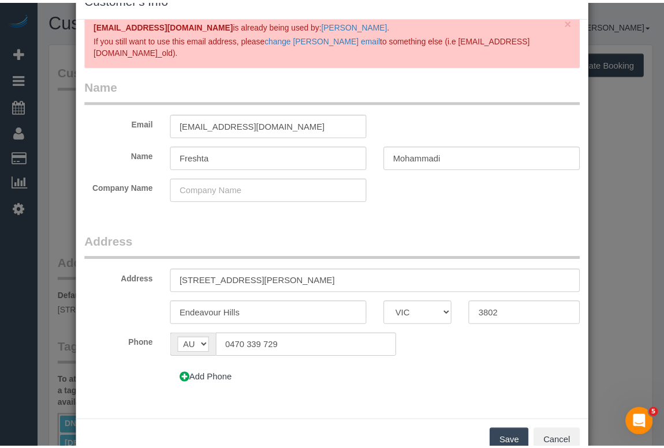
scroll to position [27, 0]
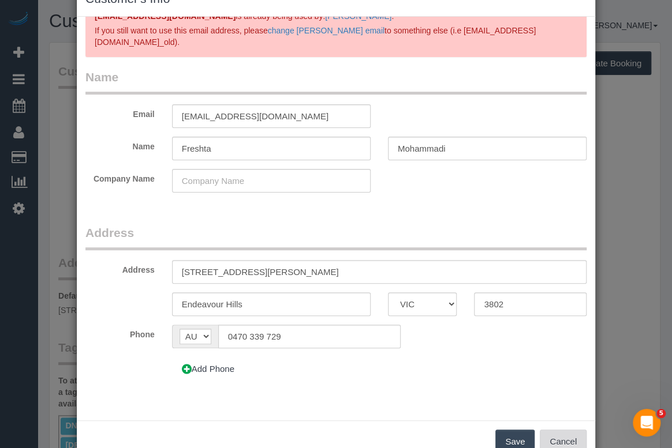
click at [568, 434] on button "Cancel" at bounding box center [563, 442] width 47 height 24
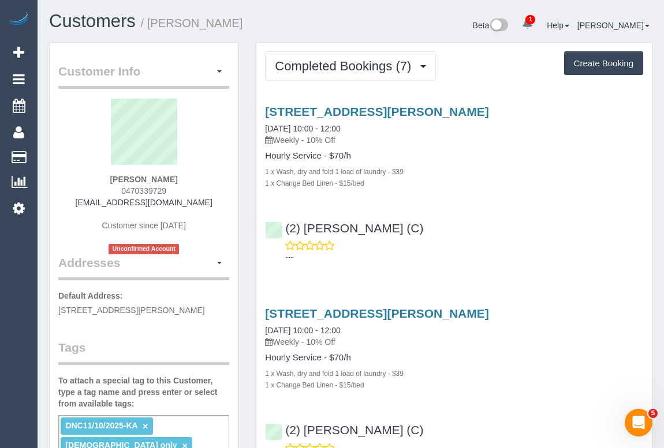
drag, startPoint x: 126, startPoint y: 189, endPoint x: 211, endPoint y: 188, distance: 84.3
click at [211, 188] on div "Freshta Mohammadi 0470339729 mcreshta17@gmail.com Customer since 2025 Unconfirm…" at bounding box center [143, 177] width 171 height 156
copy span "0470339729"
click at [550, 208] on div "[STREET_ADDRESS][PERSON_NAME] [DATE] 10:00 - 12:00 Weekly - 10% Off Hourly Serv…" at bounding box center [453, 181] width 395 height 173
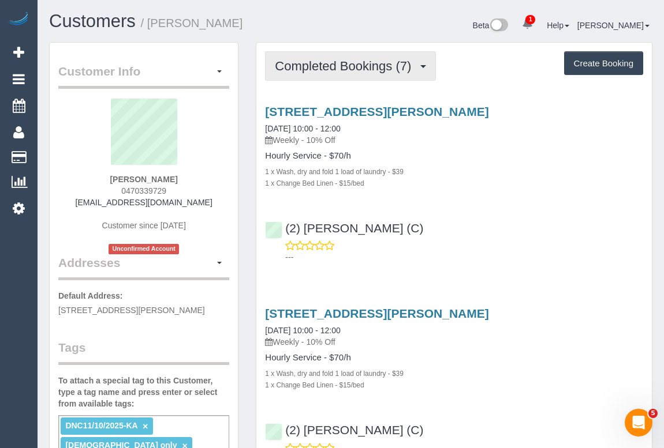
click at [357, 68] on span "Completed Bookings (7)" at bounding box center [346, 66] width 142 height 14
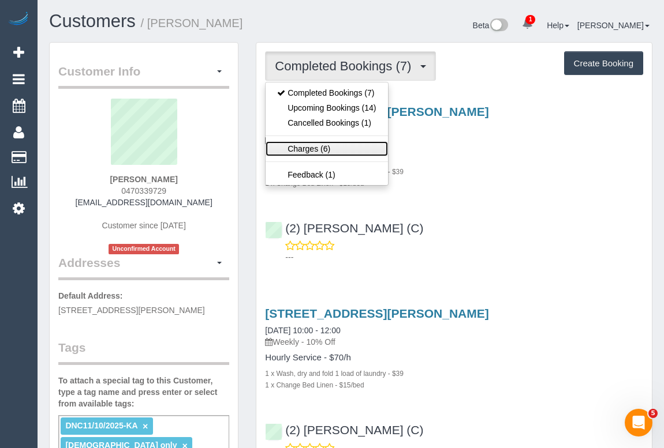
click at [306, 148] on link "Charges (6)" at bounding box center [326, 148] width 122 height 15
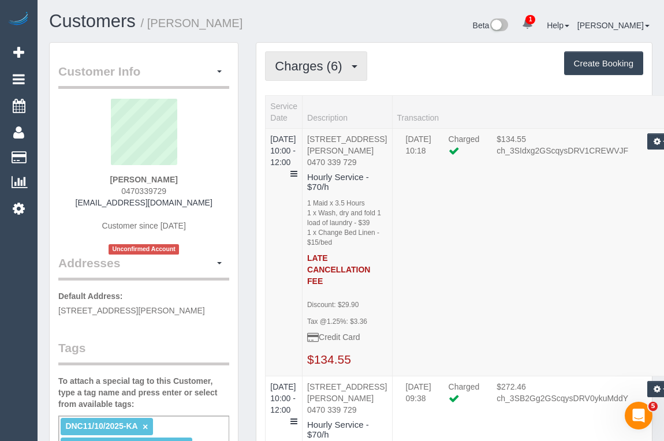
click at [312, 63] on span "Charges (6)" at bounding box center [311, 66] width 73 height 14
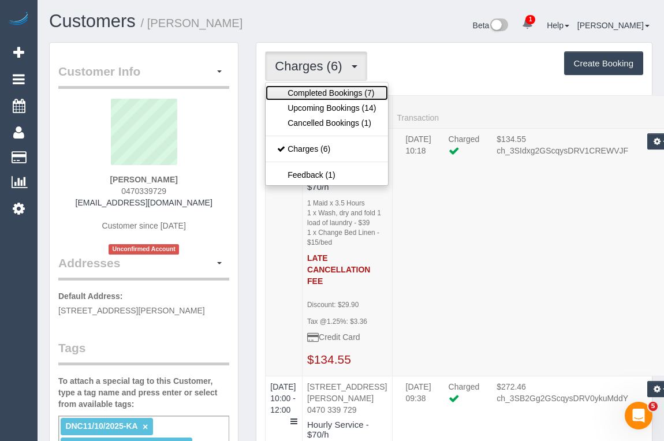
click at [312, 88] on link "Completed Bookings (7)" at bounding box center [326, 92] width 122 height 15
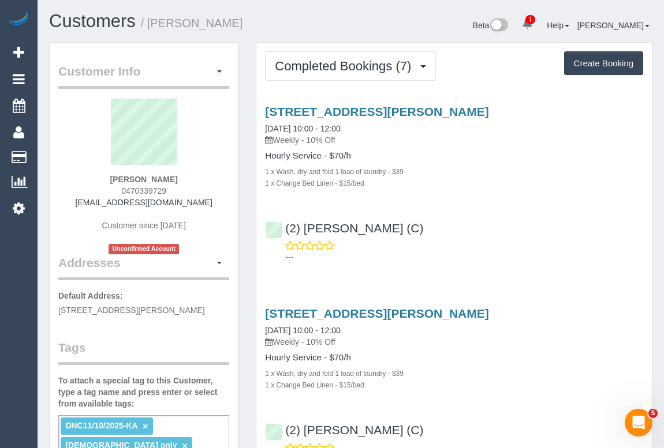
click at [507, 183] on div "1 x Change Bed Linen - $15/bed" at bounding box center [454, 183] width 378 height 12
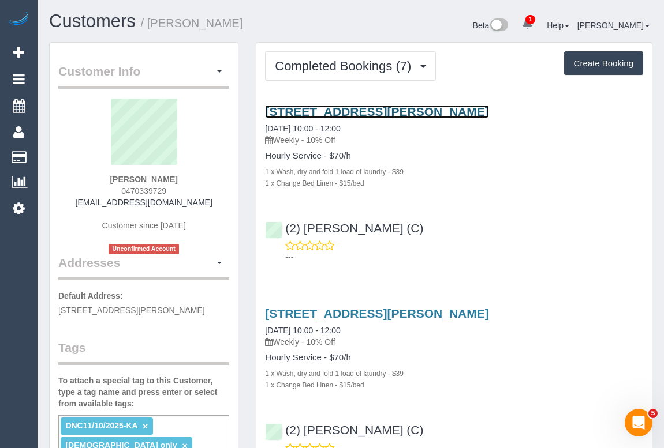
click at [376, 110] on link "[STREET_ADDRESS][PERSON_NAME]" at bounding box center [376, 111] width 223 height 13
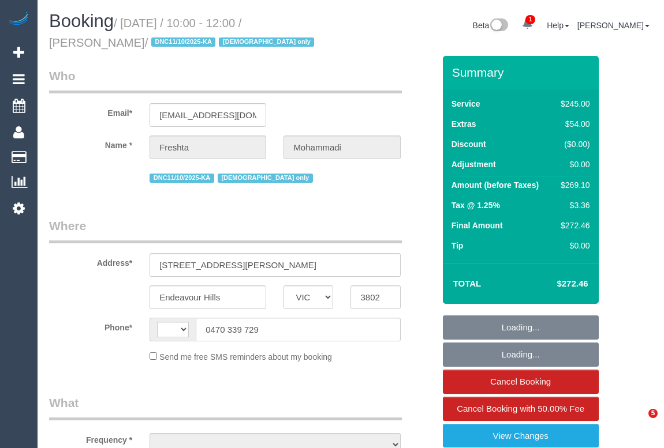
select select "VIC"
select select "object:312"
select select "string:AU"
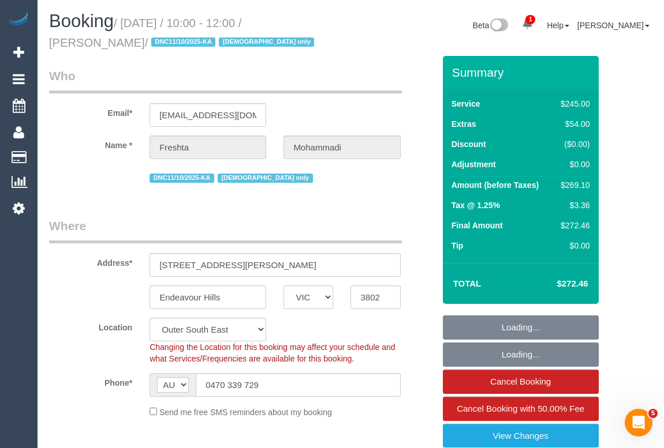
select select "object:566"
select select "string:stripe-pm_1RxqS82GScqysDRV9z6qFSQy"
select select "210"
select select "number:28"
select select "number:14"
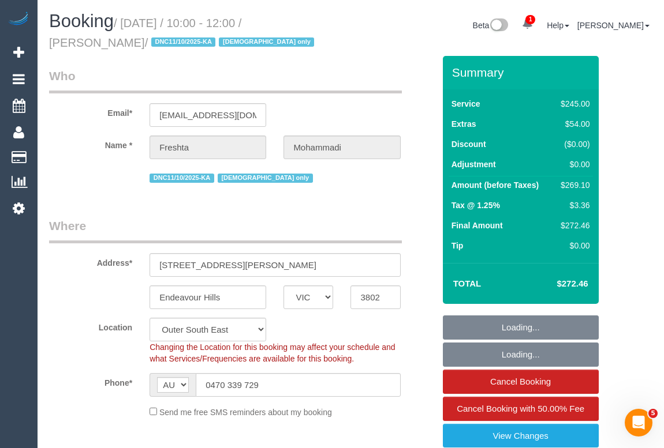
select select "number:19"
select select "number:23"
select select "number:35"
select select "number:26"
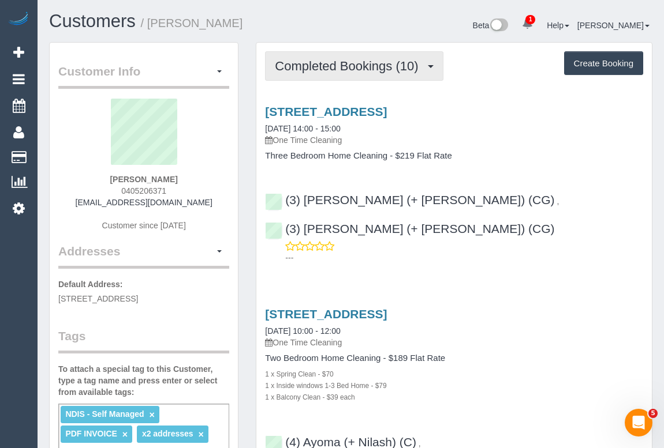
click at [316, 67] on span "Completed Bookings (10)" at bounding box center [349, 66] width 149 height 14
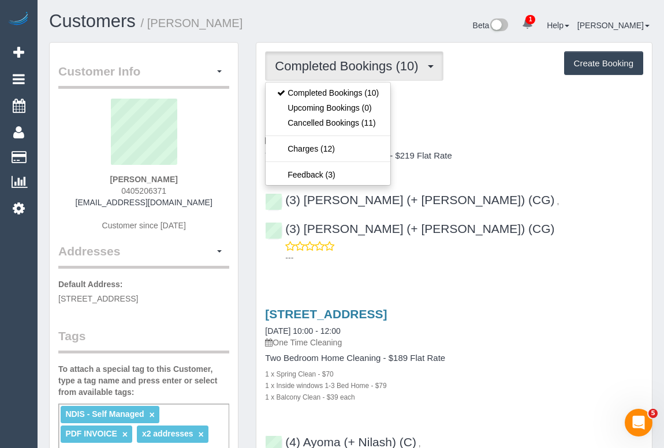
click at [500, 160] on h4 "Three Bedroom Home Cleaning - $219 Flat Rate" at bounding box center [454, 156] width 378 height 10
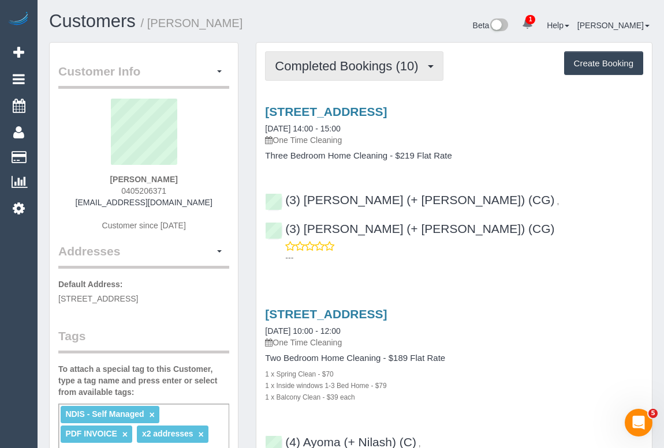
click at [328, 67] on span "Completed Bookings (10)" at bounding box center [349, 66] width 149 height 14
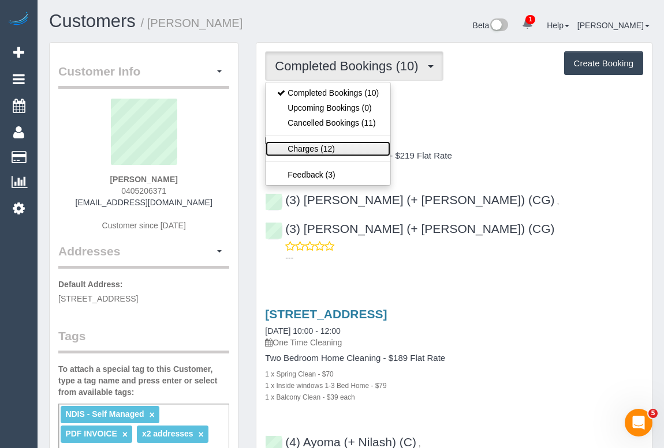
click at [295, 144] on link "Charges (12)" at bounding box center [327, 148] width 125 height 15
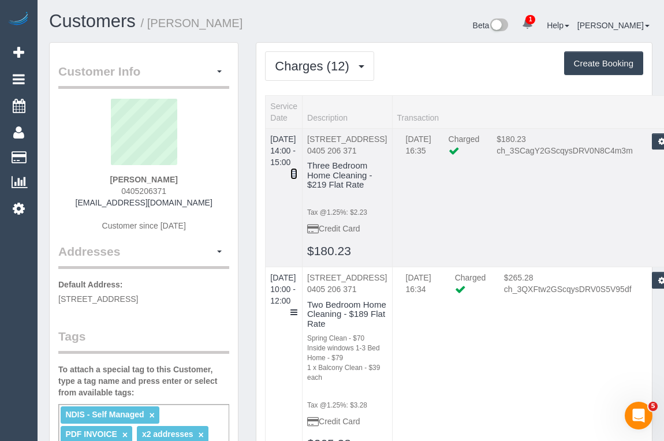
click at [297, 170] on icon at bounding box center [293, 174] width 7 height 8
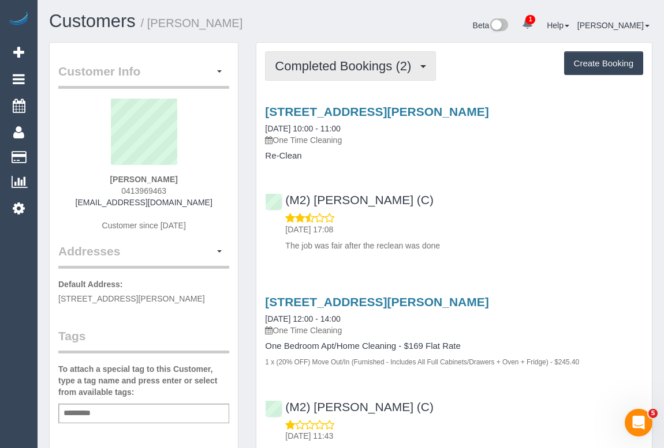
click at [340, 68] on span "Completed Bookings (2)" at bounding box center [346, 66] width 142 height 14
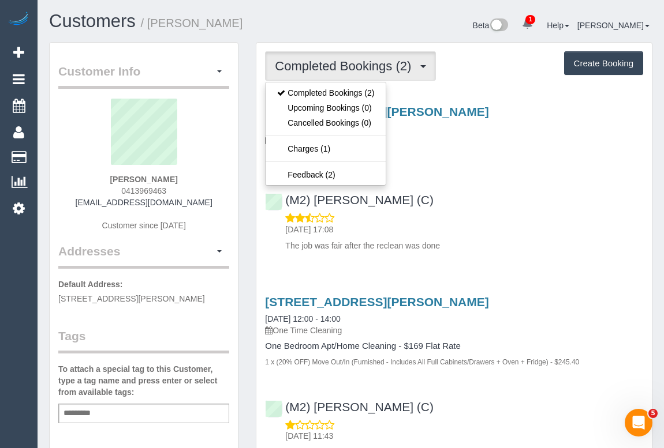
click at [497, 189] on div "(M2) Joseph Tshibangu (C) 25/09/2025 17:08 The job was fair after the reclean w…" at bounding box center [453, 217] width 395 height 68
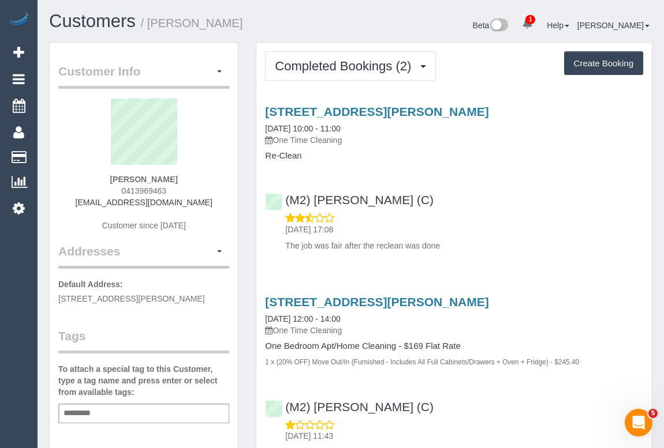
click at [467, 218] on div "25/09/2025 17:08 The job was fair after the reclean was done" at bounding box center [454, 232] width 378 height 40
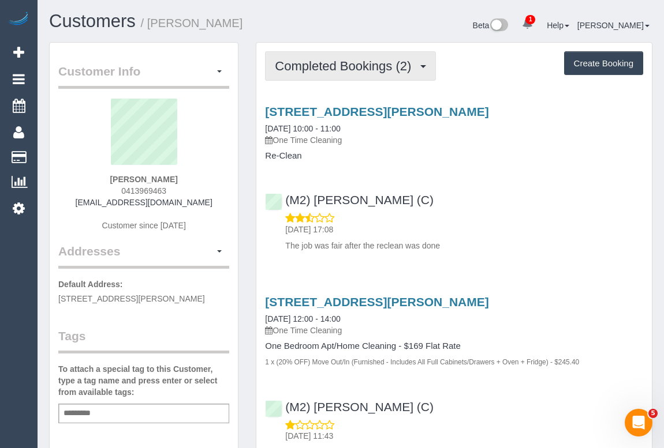
click at [352, 60] on span "Completed Bookings (2)" at bounding box center [346, 66] width 142 height 14
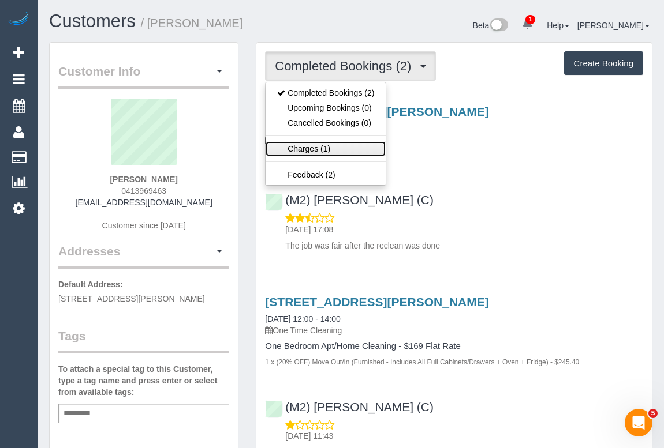
click at [306, 148] on link "Charges (1)" at bounding box center [325, 148] width 120 height 15
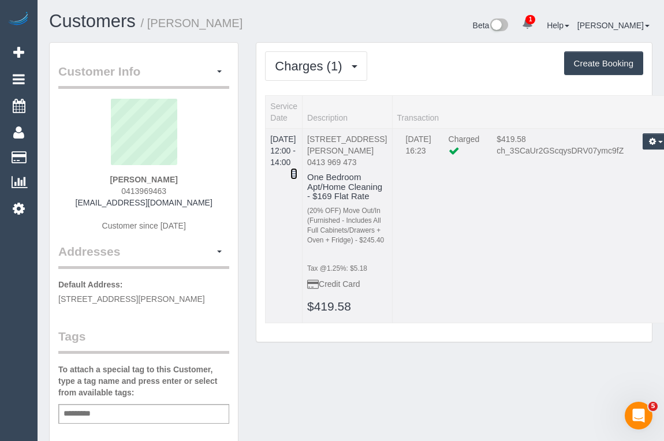
click at [297, 170] on icon at bounding box center [293, 174] width 7 height 8
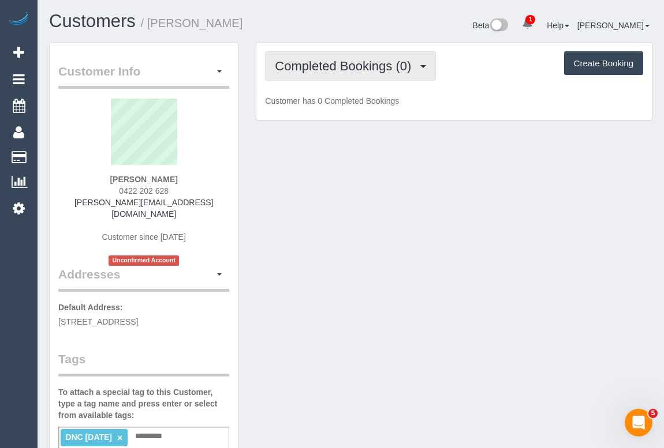
click at [353, 68] on span "Completed Bookings (0)" at bounding box center [346, 66] width 142 height 14
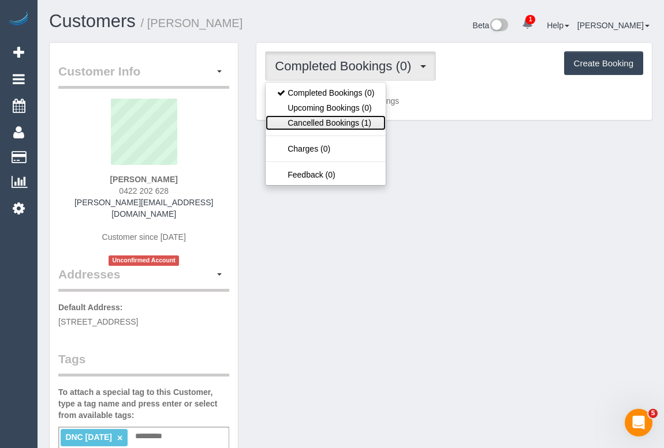
click at [310, 121] on link "Cancelled Bookings (1)" at bounding box center [325, 122] width 120 height 15
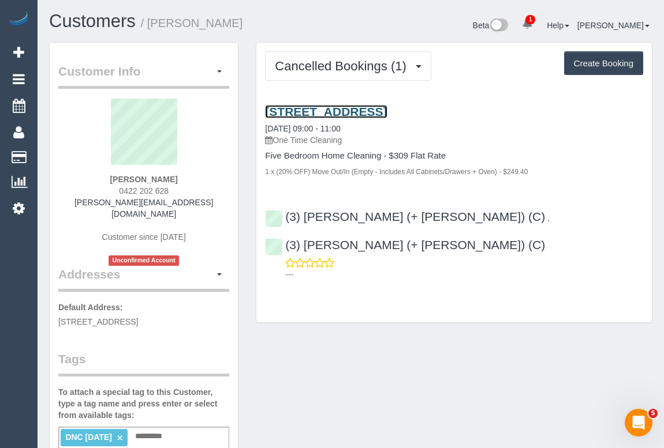
click at [343, 109] on link "53 Brunswick Road, Brunswick East, VIC 3057" at bounding box center [326, 111] width 122 height 13
click at [218, 70] on span "button" at bounding box center [219, 71] width 5 height 2
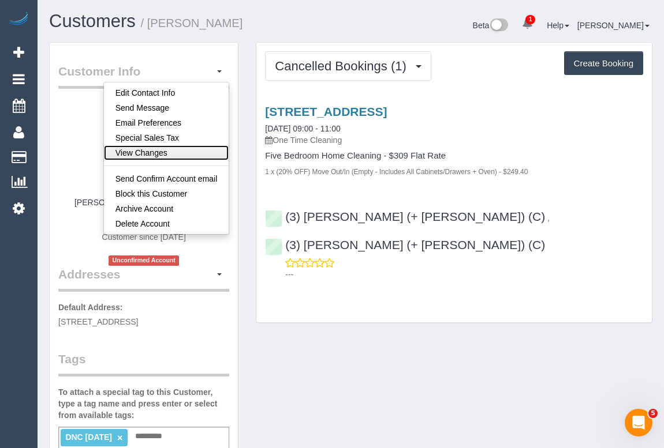
click at [181, 151] on link "View Changes" at bounding box center [166, 152] width 125 height 15
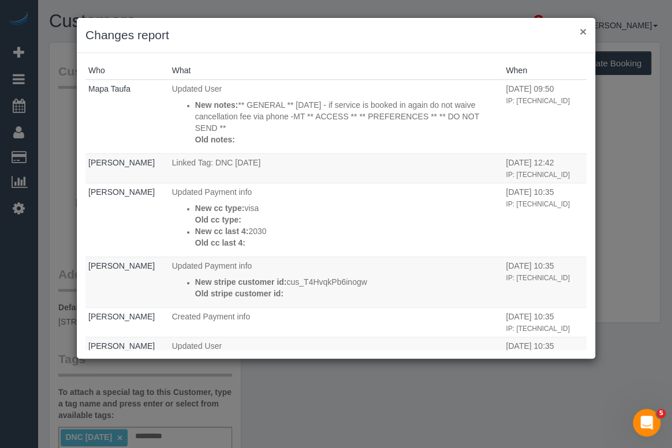
click at [585, 34] on button "×" at bounding box center [582, 31] width 7 height 12
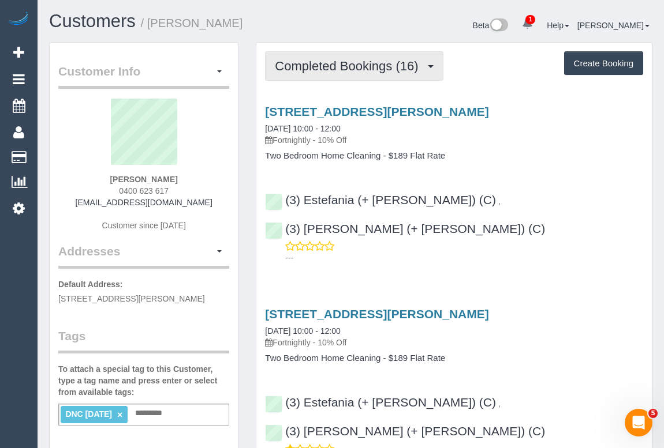
click at [340, 69] on span "Completed Bookings (16)" at bounding box center [349, 66] width 149 height 14
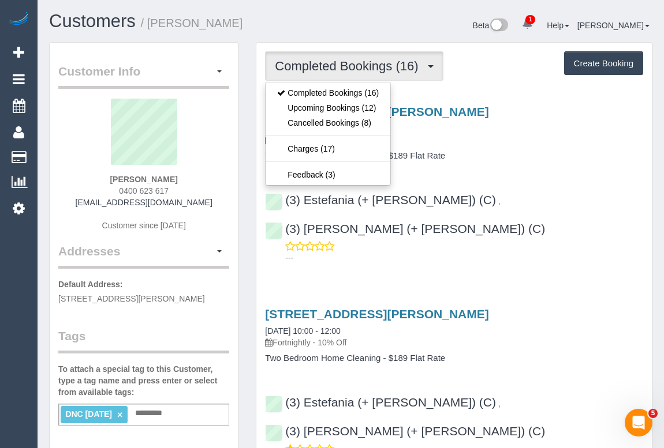
click at [533, 157] on h4 "Two Bedroom Home Cleaning - $189 Flat Rate" at bounding box center [454, 156] width 378 height 10
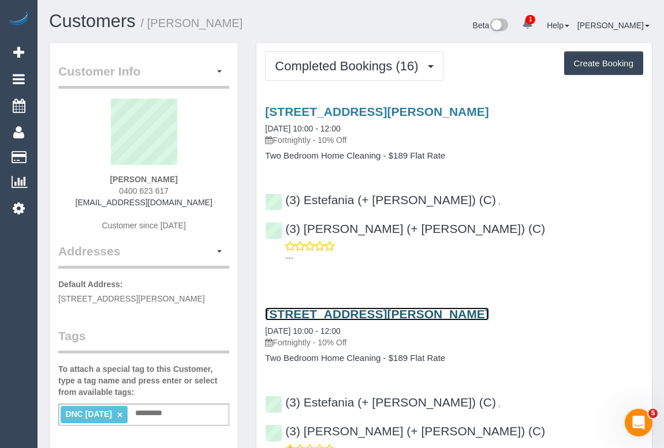
click at [369, 308] on link "107/89 Roden Street,, West Melbourne, VIC 3003" at bounding box center [376, 314] width 223 height 13
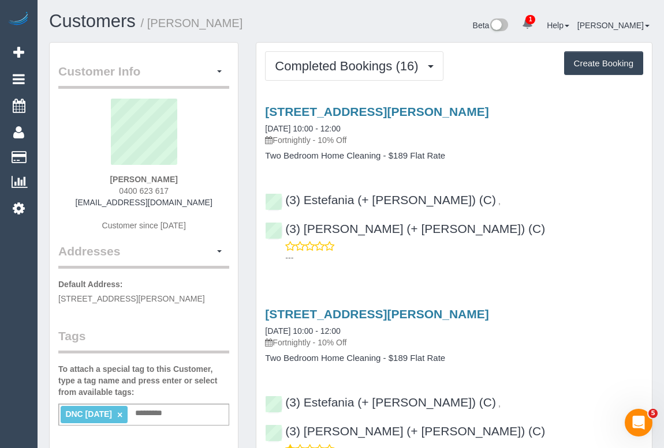
click at [575, 323] on div "107/89 Roden Street,, West Melbourne, VIC 3003 23/09/2025 10:00 - 12:00 Fortnig…" at bounding box center [453, 336] width 395 height 56
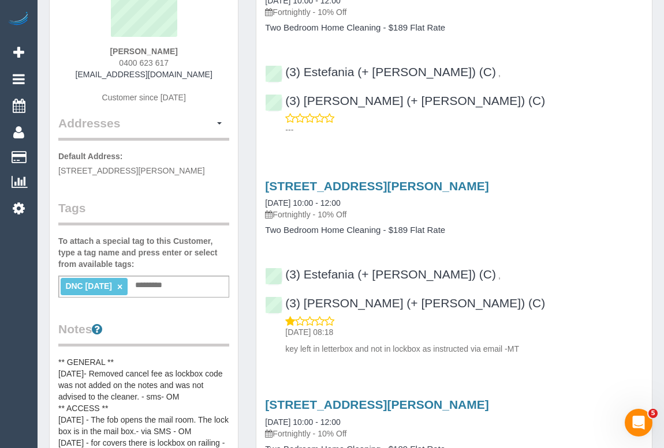
scroll to position [104, 0]
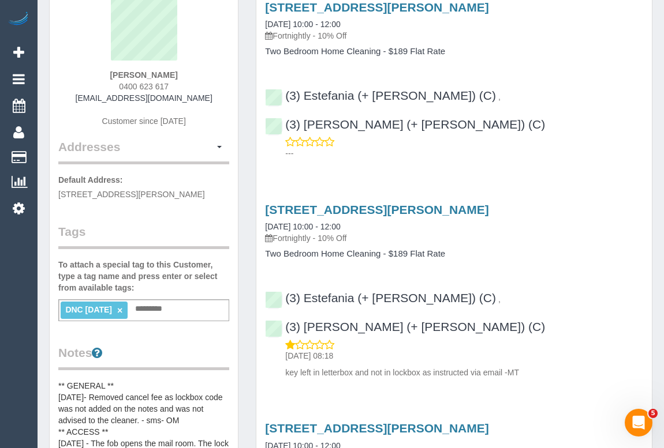
drag, startPoint x: 117, startPoint y: 69, endPoint x: 170, endPoint y: 71, distance: 53.1
click at [170, 71] on div "rohan kan 0400 623 617 rohan.kan@hotmail.com Customer since 2024" at bounding box center [143, 66] width 171 height 144
copy strong "rohan kan"
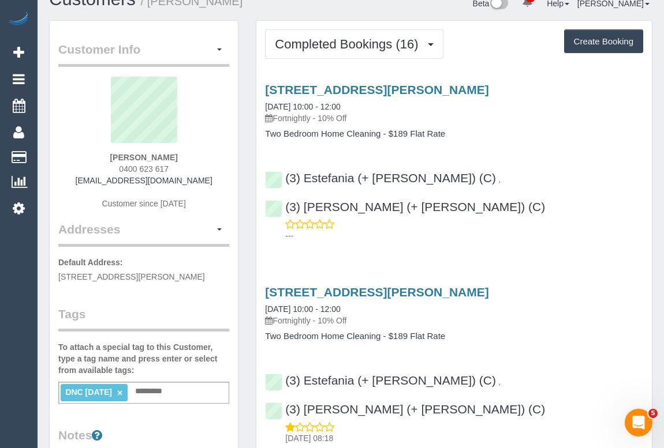
scroll to position [0, 0]
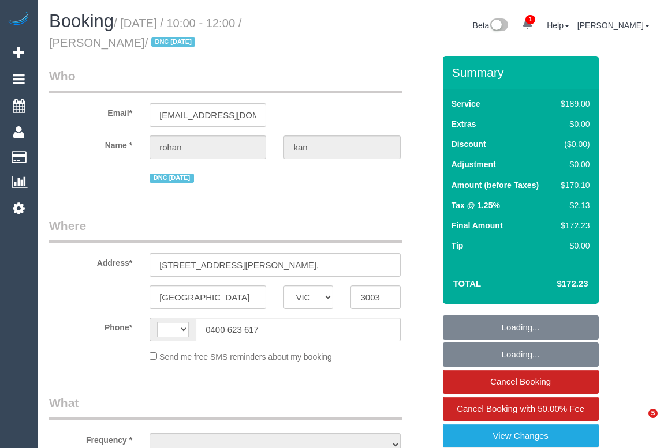
select select "VIC"
select select "object:312"
select select "string:stripe-pm_1QRuMO2GScqysDRVKBv8ly0u"
select select "number:28"
select select "number:17"
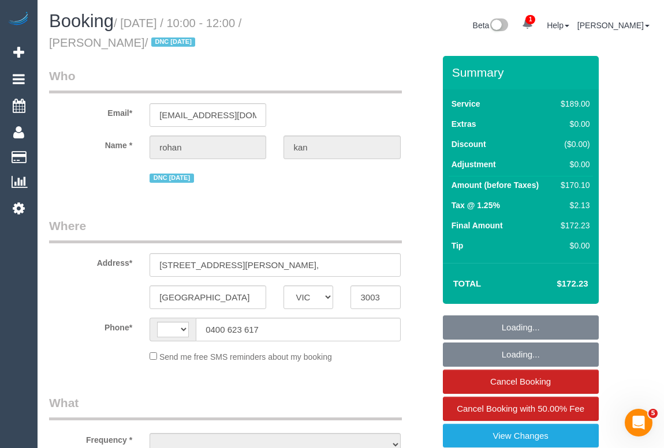
select select "number:19"
select select "number:22"
select select "number:33"
select select "number:26"
select select "string:AU"
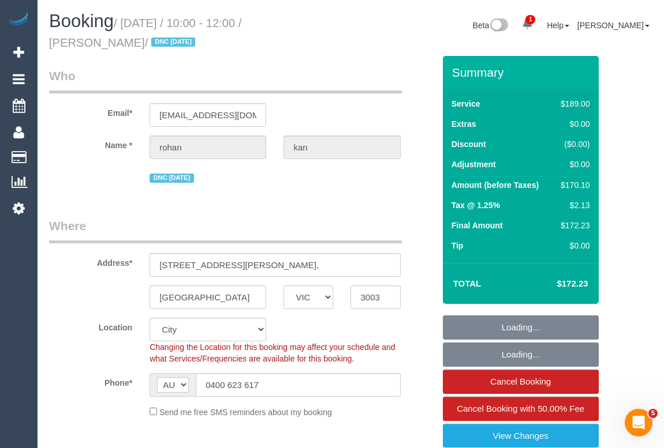
select select "object:1224"
select select "spot1"
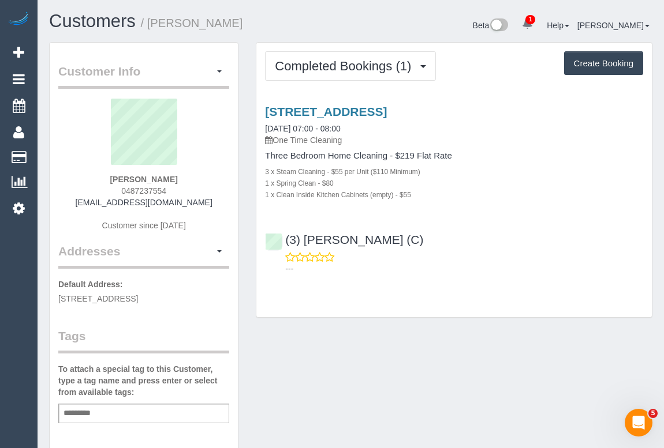
drag, startPoint x: 91, startPoint y: 200, endPoint x: 219, endPoint y: 201, distance: 128.7
click at [219, 201] on div "[PERSON_NAME] 0487237554 [EMAIL_ADDRESS][DOMAIN_NAME] Customer since [DATE]" at bounding box center [143, 171] width 171 height 144
copy link "[EMAIL_ADDRESS][DOMAIN_NAME]"
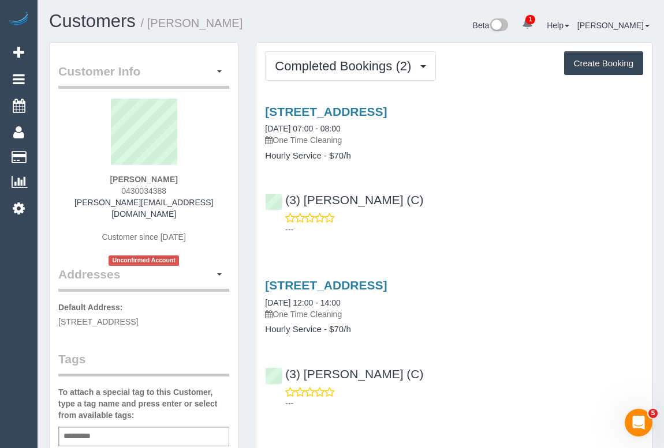
click at [486, 194] on div "(3) [PERSON_NAME] (C) ---" at bounding box center [453, 209] width 395 height 52
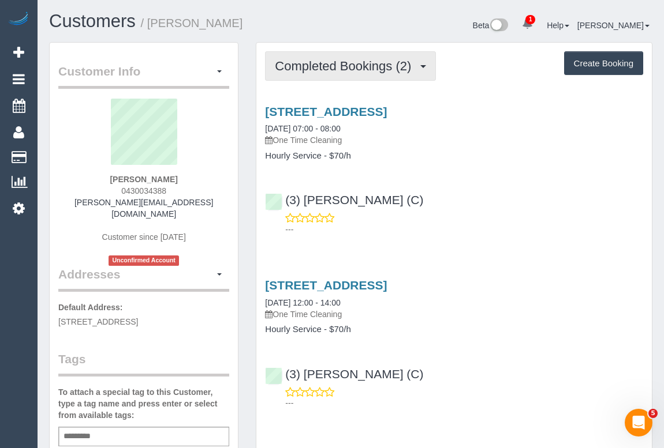
click at [343, 63] on span "Completed Bookings (2)" at bounding box center [346, 66] width 142 height 14
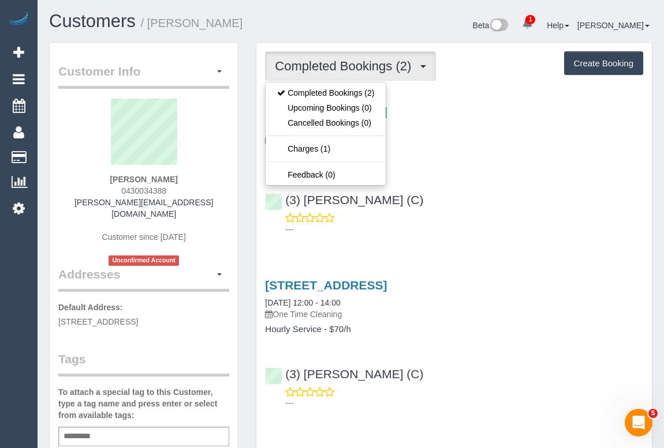
click at [467, 209] on div "(3) Trish Osman (C) ---" at bounding box center [453, 209] width 395 height 52
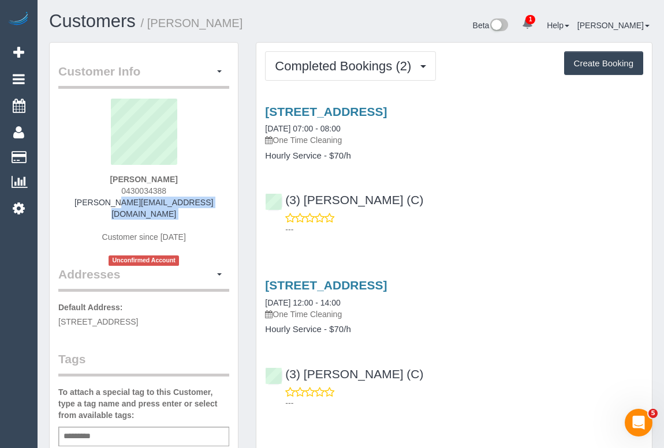
drag, startPoint x: 83, startPoint y: 204, endPoint x: 219, endPoint y: 211, distance: 135.8
click at [219, 211] on div "Regina Chan 0430034388 regina.chan86@hotmail.com Customer since 2025 Unconfirme…" at bounding box center [143, 182] width 171 height 167
copy div "regina.chan86@hotmail.com"
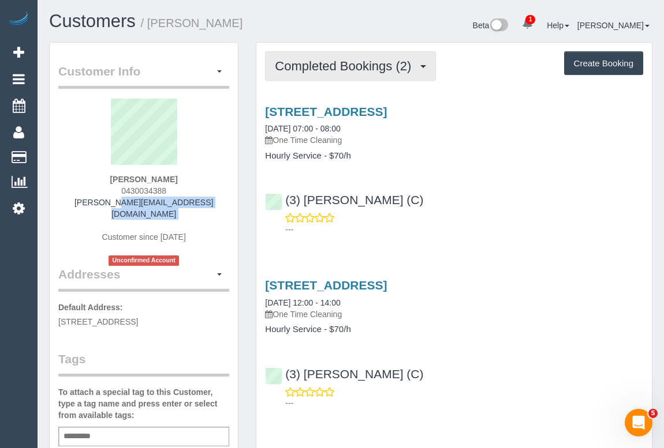
drag, startPoint x: 352, startPoint y: 66, endPoint x: 328, endPoint y: 60, distance: 24.4
click at [352, 66] on span "Completed Bookings (2)" at bounding box center [346, 66] width 142 height 14
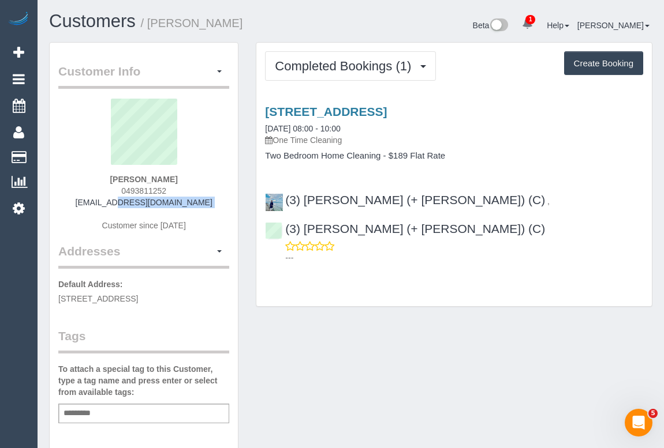
drag, startPoint x: 95, startPoint y: 204, endPoint x: 211, endPoint y: 209, distance: 116.6
click at [211, 209] on div "[PERSON_NAME] 0493811252 [EMAIL_ADDRESS][DOMAIN_NAME] Customer since [DATE]" at bounding box center [143, 171] width 171 height 144
copy div "[EMAIL_ADDRESS][DOMAIN_NAME]"
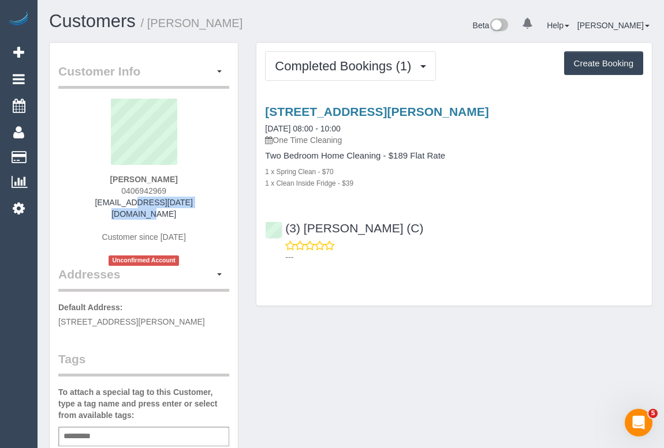
drag, startPoint x: 87, startPoint y: 201, endPoint x: 215, endPoint y: 207, distance: 127.7
click at [215, 207] on div "[PERSON_NAME] 0406942969 [EMAIL_ADDRESS][DATE][DOMAIN_NAME] Customer since [DAT…" at bounding box center [143, 182] width 171 height 167
copy link "[EMAIL_ADDRESS][DATE][DOMAIN_NAME]"
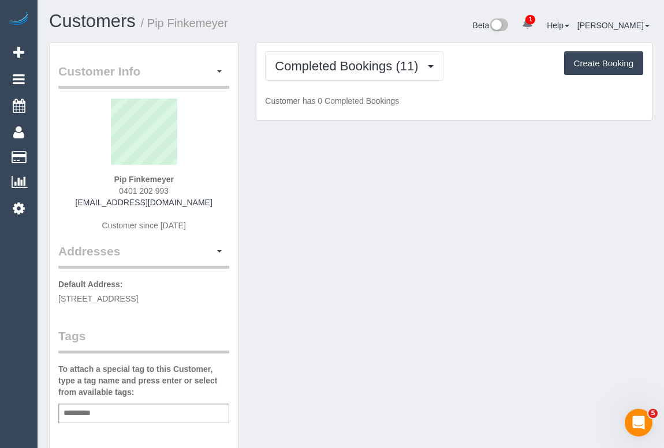
drag, startPoint x: 80, startPoint y: 201, endPoint x: 215, endPoint y: 203, distance: 135.0
click at [215, 203] on div "Pip Finkemeyer 0401 202 993 phillippafinkemeyer@gmail.com Customer since 2024" at bounding box center [143, 171] width 171 height 144
copy link "phillippafinkemeyer@gmail.com"
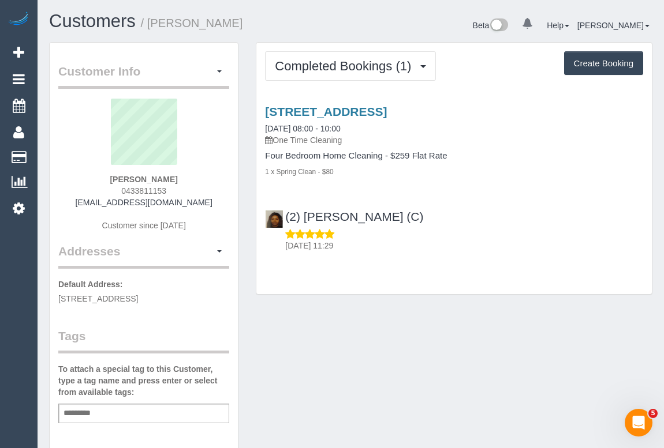
drag, startPoint x: 125, startPoint y: 204, endPoint x: 213, endPoint y: 204, distance: 88.9
click at [213, 204] on div "Zach Kellock 0433811153 zach.kellock@gmail.com Customer since 2025" at bounding box center [143, 171] width 171 height 144
copy link "zach.kellock@gmail.com"
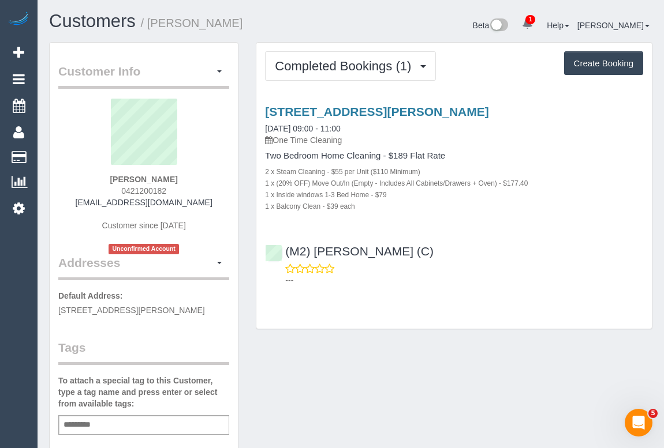
drag, startPoint x: 87, startPoint y: 205, endPoint x: 207, endPoint y: 207, distance: 120.6
click at [207, 207] on div "Kerri Cook 0421200182 julianandkerri@gmail.com Customer since 2025 Unconfirmed …" at bounding box center [143, 177] width 171 height 156
copy link "julianandkerri@gmail.com"
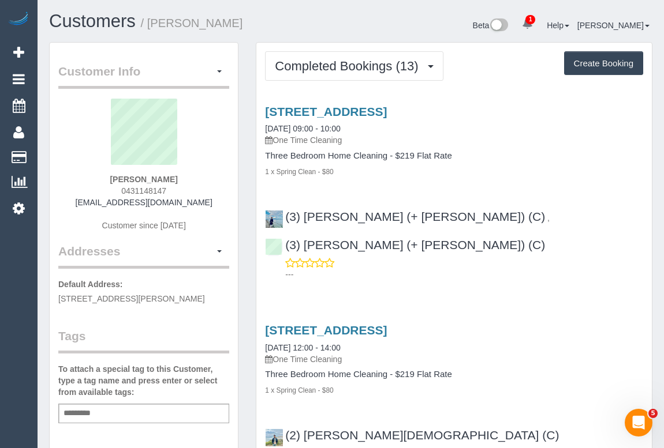
drag, startPoint x: 84, startPoint y: 200, endPoint x: 219, endPoint y: 201, distance: 135.6
click at [219, 201] on div "[PERSON_NAME] 0431148147 [EMAIL_ADDRESS][DOMAIN_NAME] Customer since [DATE]" at bounding box center [143, 171] width 171 height 144
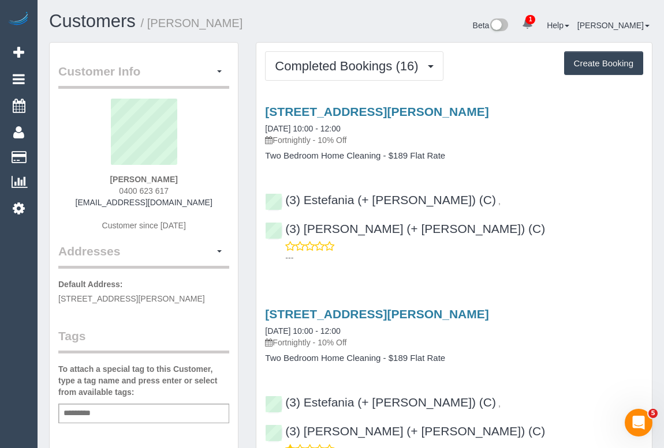
click at [527, 162] on div "107/89 Roden Street,, West Melbourne, VIC 3003 07/10/2025 10:00 - 12:00 Fortnig…" at bounding box center [453, 182] width 395 height 174
drag, startPoint x: 88, startPoint y: 202, endPoint x: 194, endPoint y: 200, distance: 106.2
click at [194, 200] on div "rohan kan 0400 623 617 rohan.kan@hotmail.com Customer since 2024" at bounding box center [143, 171] width 171 height 144
copy link "rohan.kan@hotmail.com"
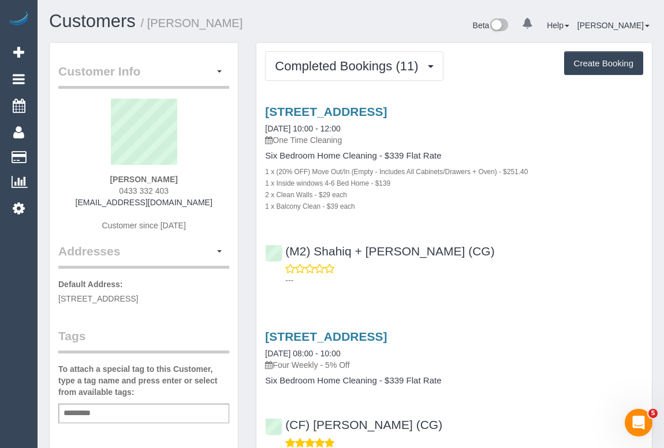
drag, startPoint x: 92, startPoint y: 204, endPoint x: 215, endPoint y: 207, distance: 122.4
click at [215, 207] on div "[PERSON_NAME] 0433 332 403 [EMAIL_ADDRESS][DOMAIN_NAME] Customer since [DATE]" at bounding box center [143, 171] width 171 height 144
copy link "[EMAIL_ADDRESS][DOMAIN_NAME]"
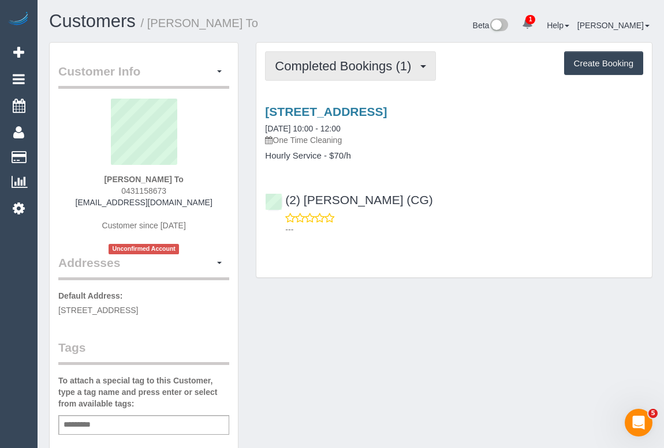
click at [308, 72] on span "Completed Bookings (1)" at bounding box center [346, 66] width 142 height 14
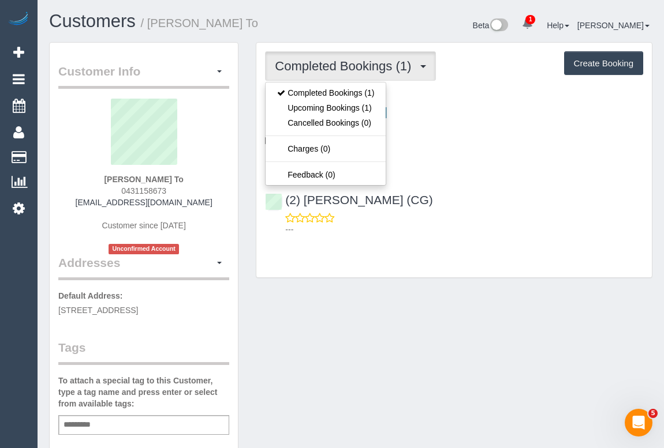
drag, startPoint x: 96, startPoint y: 202, endPoint x: 214, endPoint y: 207, distance: 118.4
click at [214, 207] on div "Giang To 0431158673 giangto.95@gmail.com Customer since 2025 Unconfirmed Account" at bounding box center [143, 177] width 171 height 156
copy link "giangto.95@gmail.com"
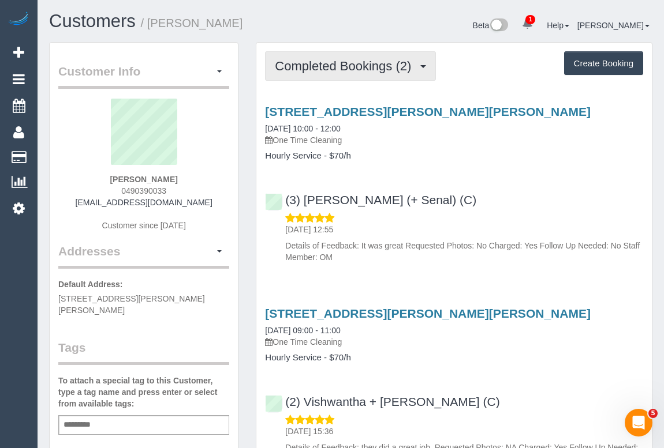
click at [324, 73] on button "Completed Bookings (2)" at bounding box center [350, 65] width 171 height 29
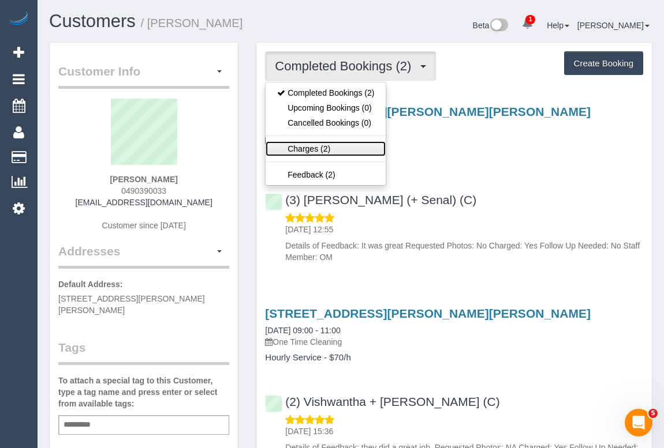
click at [318, 151] on link "Charges (2)" at bounding box center [325, 148] width 120 height 15
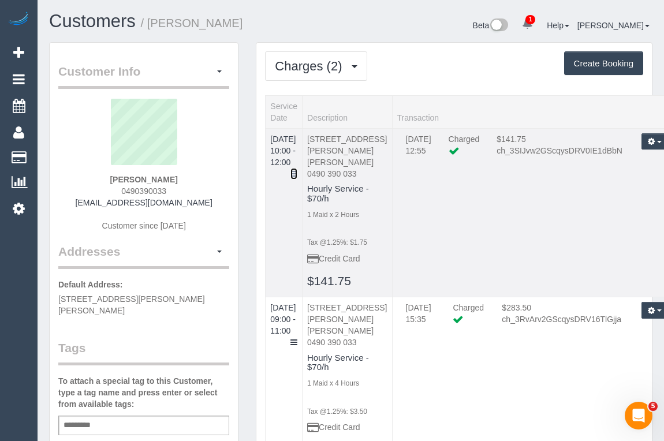
click at [297, 170] on icon at bounding box center [293, 174] width 7 height 8
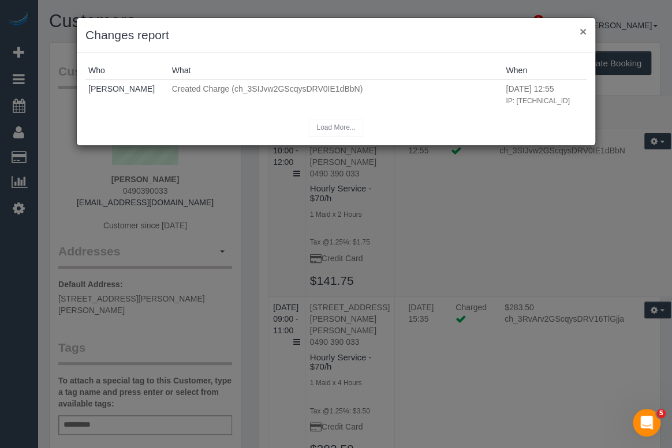
click at [583, 29] on button "×" at bounding box center [582, 31] width 7 height 12
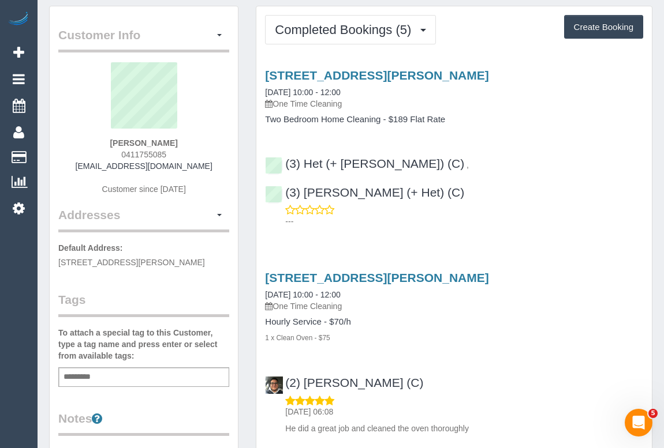
scroll to position [52, 0]
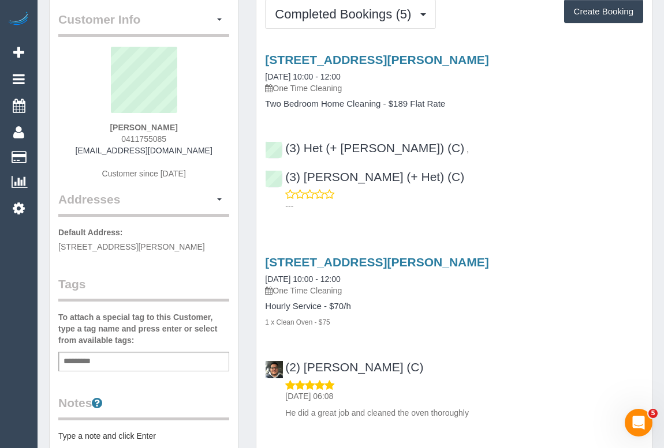
drag, startPoint x: 115, startPoint y: 138, endPoint x: 197, endPoint y: 135, distance: 81.4
click at [197, 135] on div "karina dubroja 0411755085 karina.dubroja@gmail.com Customer since 2023" at bounding box center [143, 119] width 171 height 144
copy span "0411755085"
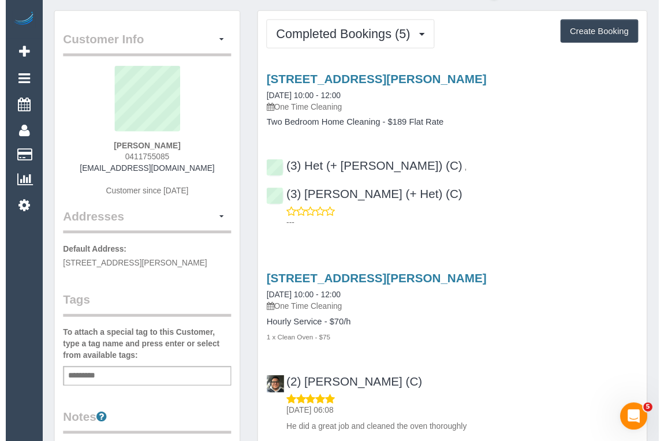
scroll to position [0, 0]
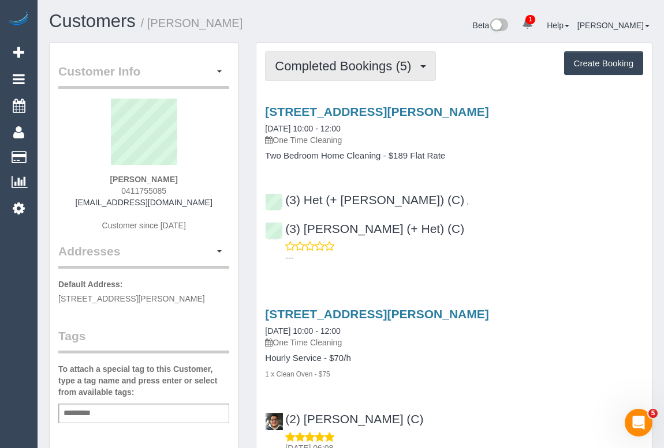
click at [338, 59] on span "Completed Bookings (5)" at bounding box center [346, 66] width 142 height 14
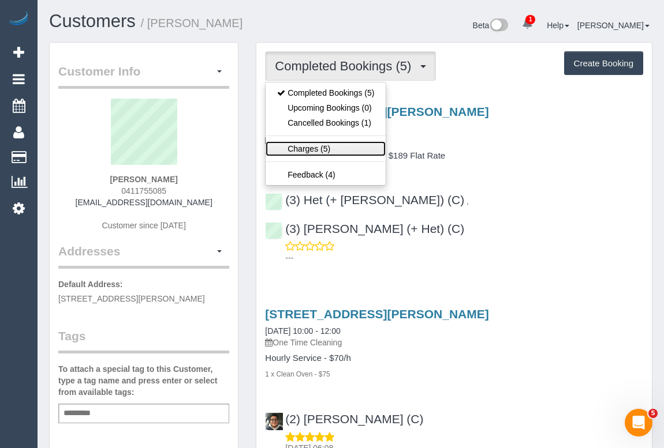
click at [317, 146] on link "Charges (5)" at bounding box center [325, 148] width 120 height 15
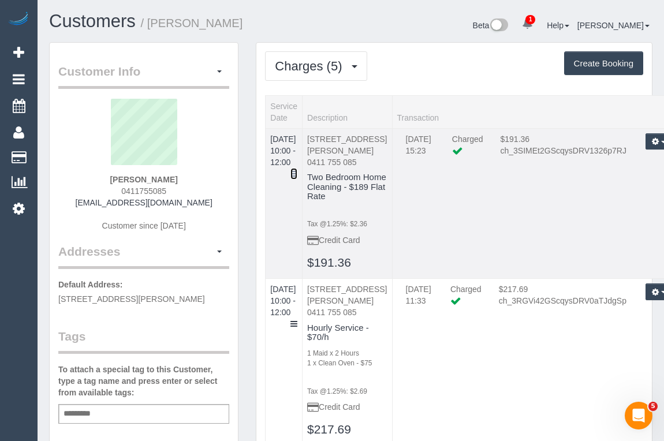
click at [297, 170] on icon at bounding box center [293, 174] width 7 height 8
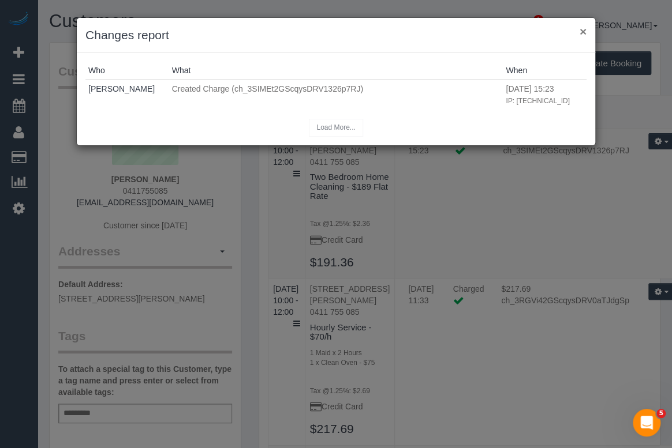
click at [585, 29] on button "×" at bounding box center [582, 31] width 7 height 12
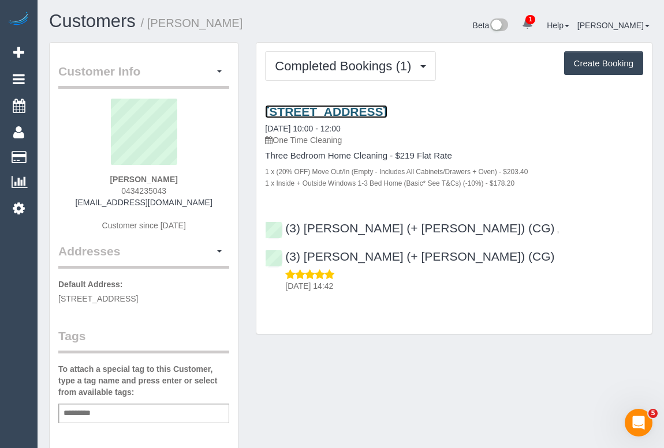
click at [360, 111] on link "[STREET_ADDRESS]" at bounding box center [326, 111] width 122 height 13
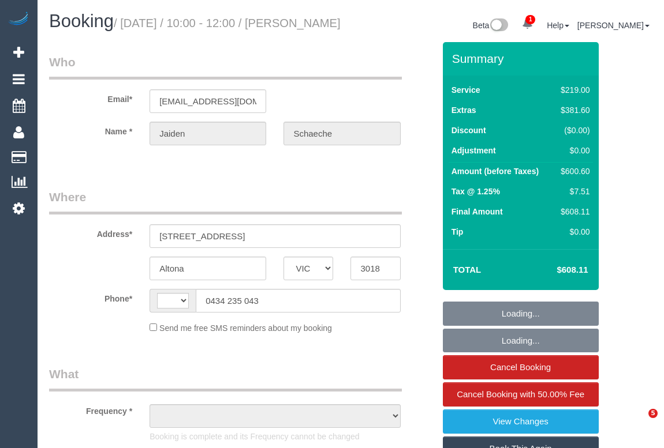
select select "VIC"
select select "object:305"
select select "string:stripe-pm_1SFE6f2GScqysDRV4EONy1EF"
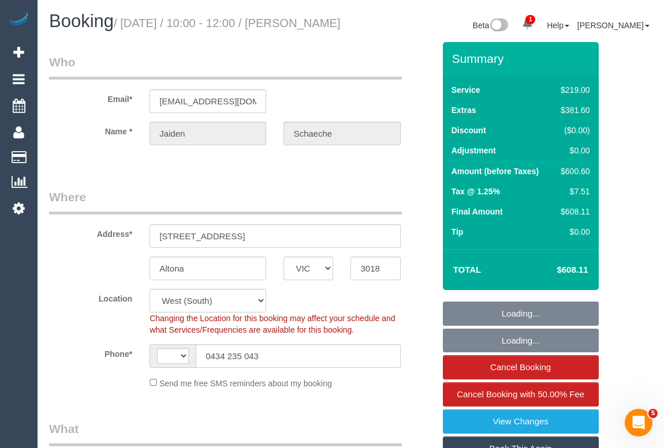
select select "object:659"
select select "string:AU"
select select "number:28"
select select "number:14"
select select "number:18"
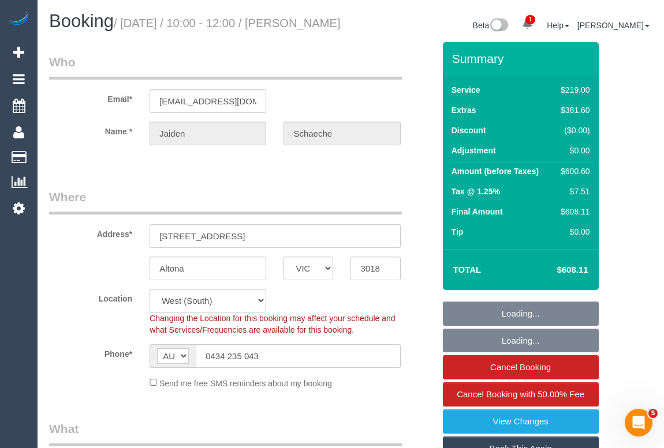
select select "number:24"
select select "number:26"
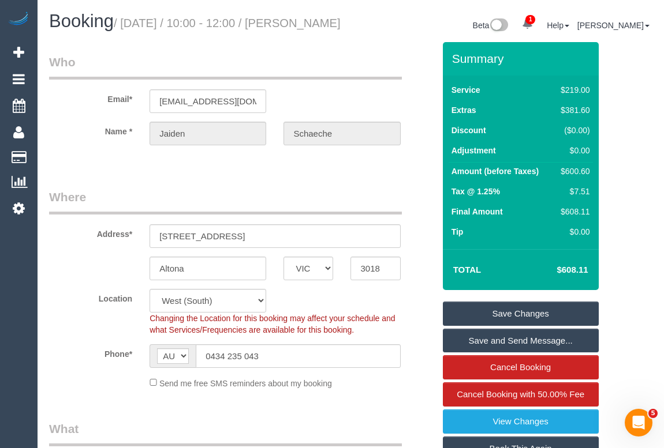
click at [358, 80] on legend "Who" at bounding box center [225, 67] width 353 height 26
click at [513, 434] on link "View Changes" at bounding box center [521, 422] width 156 height 24
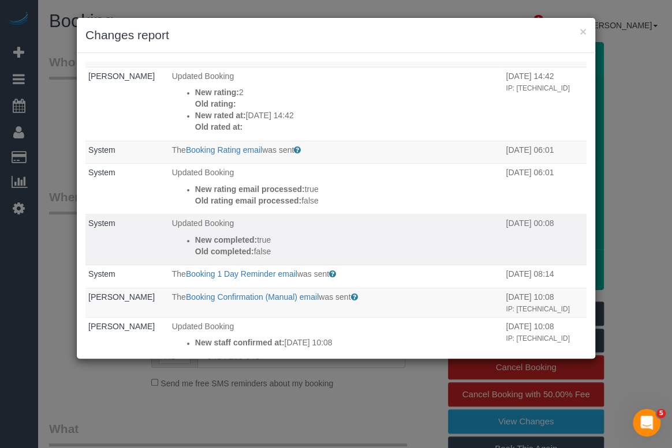
scroll to position [157, 0]
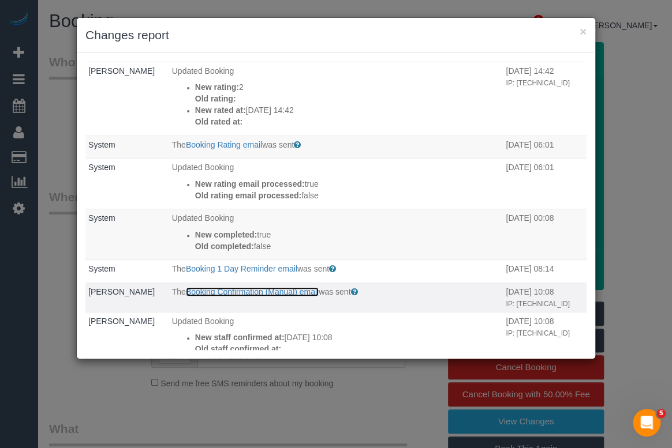
click at [241, 297] on link "Booking Confirmation (Manual) email" at bounding box center [252, 291] width 133 height 9
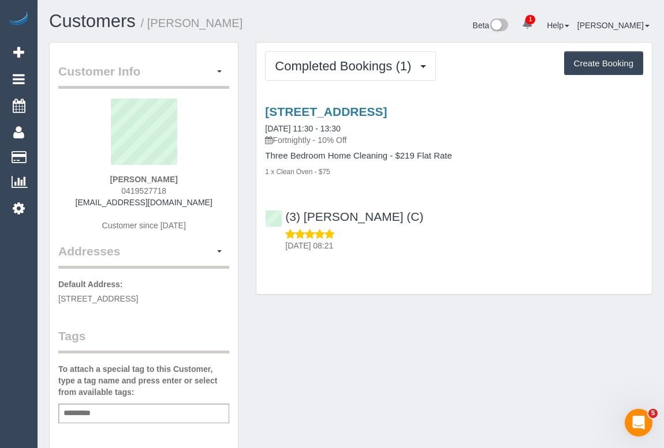
drag, startPoint x: 83, startPoint y: 203, endPoint x: 209, endPoint y: 201, distance: 126.4
click at [209, 201] on div "Louise McGrath 0419527718 louisejmcgrath73@gmail.com Customer since 2025" at bounding box center [143, 171] width 171 height 144
copy link "louisejmcgrath73@gmail.com"
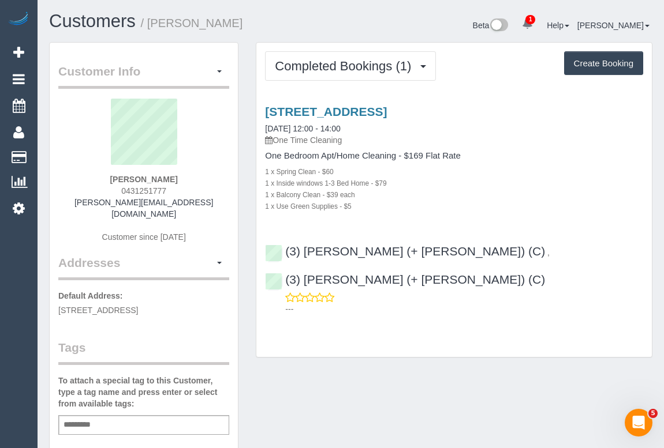
click at [471, 203] on div "1 x Use Green Supplies - $5" at bounding box center [454, 206] width 378 height 12
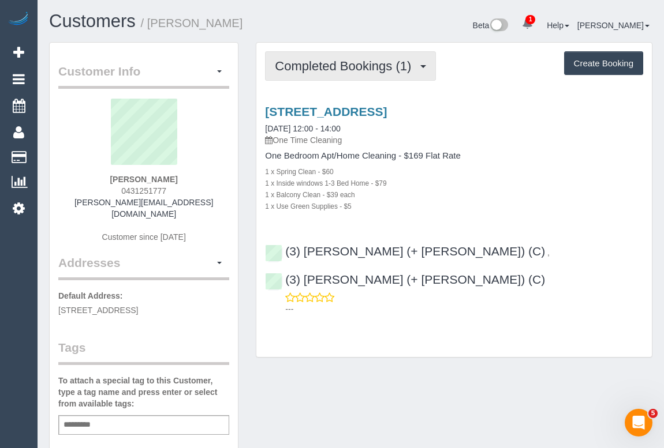
click at [353, 71] on span "Completed Bookings (1)" at bounding box center [346, 66] width 142 height 14
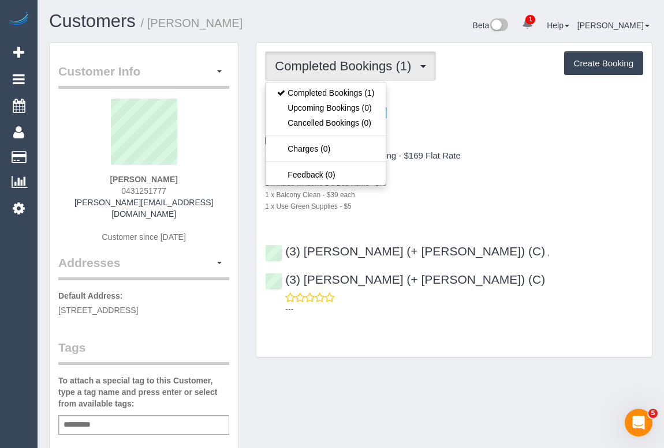
drag, startPoint x: 540, startPoint y: 181, endPoint x: 546, endPoint y: 176, distance: 8.7
click at [540, 181] on div "1 x Inside windows 1-3 Bed Home - $79" at bounding box center [454, 183] width 378 height 12
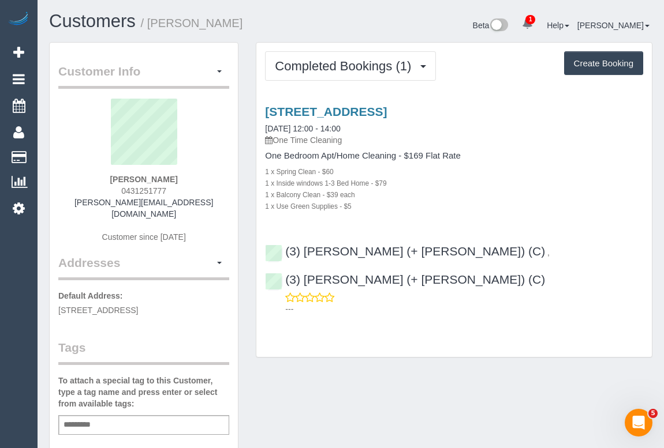
click at [490, 218] on div "[STREET_ADDRESS] [DATE] 12:00 - 14:00 One Time Cleaning One Bedroom Apt/Home Cl…" at bounding box center [453, 207] width 395 height 225
click at [355, 108] on link "[STREET_ADDRESS]" at bounding box center [326, 111] width 122 height 13
drag, startPoint x: 92, startPoint y: 203, endPoint x: 196, endPoint y: 203, distance: 103.9
click at [196, 203] on div "[PERSON_NAME] 0431251777 [PERSON_NAME][EMAIL_ADDRESS][DOMAIN_NAME] Customer sin…" at bounding box center [143, 177] width 171 height 156
copy link "[PERSON_NAME][EMAIL_ADDRESS][DOMAIN_NAME]"
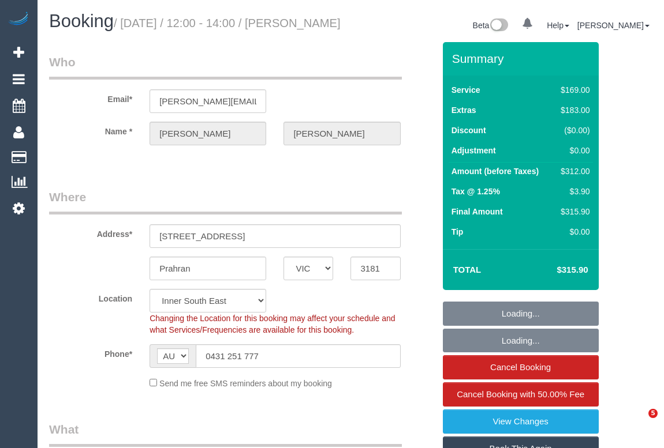
select select "VIC"
select select "number:32"
select select "number:14"
select select "number:21"
select select "number:22"
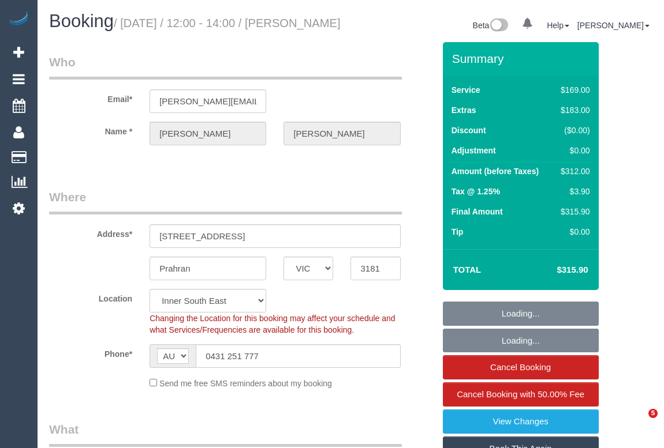
select select "number:13"
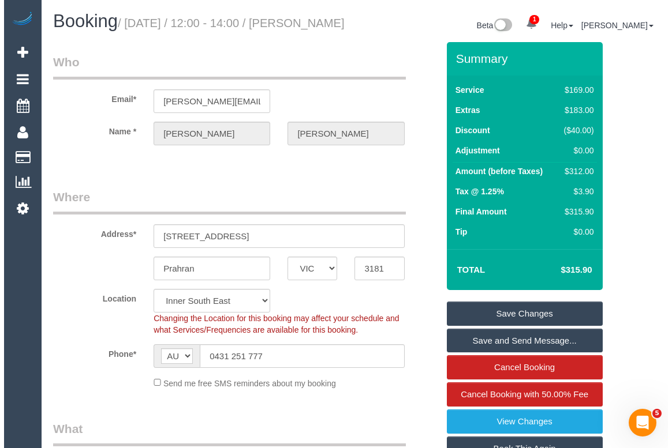
scroll to position [157, 0]
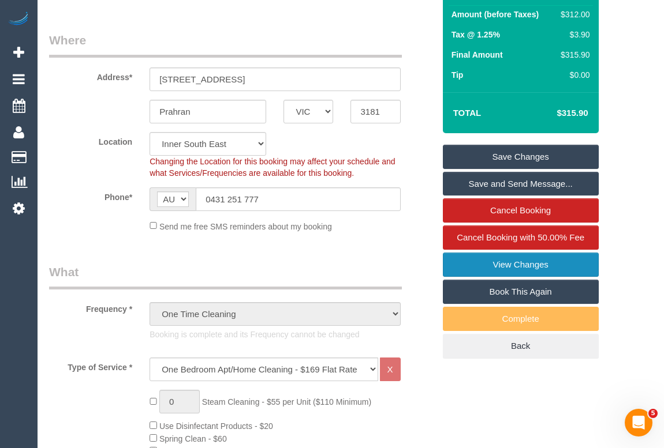
click at [525, 277] on link "View Changes" at bounding box center [521, 265] width 156 height 24
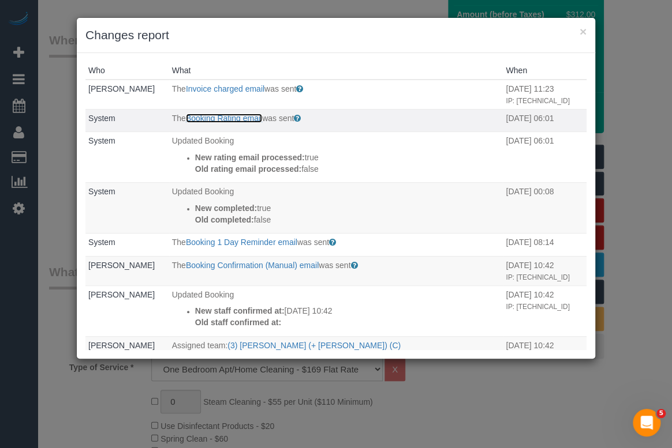
click at [223, 123] on link "Booking Rating email" at bounding box center [224, 118] width 76 height 9
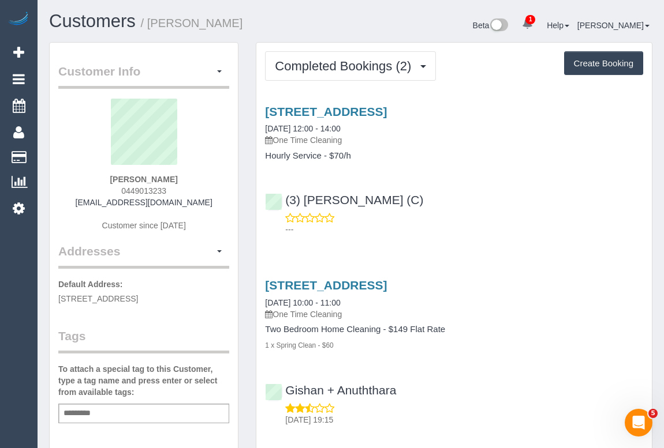
drag, startPoint x: 91, startPoint y: 180, endPoint x: 239, endPoint y: 180, distance: 148.9
click at [239, 180] on div "Customer Info Edit Contact Info Send Message Email Preferences Special Sales Ta…" at bounding box center [143, 428] width 207 height 773
click at [218, 183] on div "[PERSON_NAME] 0449013233 [EMAIL_ADDRESS][DOMAIN_NAME] Customer since [DATE]" at bounding box center [143, 171] width 171 height 144
drag, startPoint x: 202, startPoint y: 179, endPoint x: 193, endPoint y: 175, distance: 9.3
click at [201, 179] on div "[PERSON_NAME] 0449013233 [EMAIL_ADDRESS][DOMAIN_NAME] Customer since [DATE]" at bounding box center [143, 171] width 171 height 144
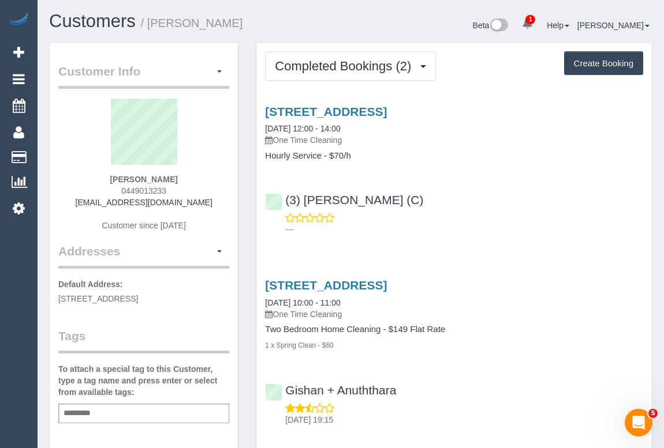
click at [88, 178] on div "[PERSON_NAME] 0449013233 [EMAIL_ADDRESS][DOMAIN_NAME] Customer since [DATE]" at bounding box center [143, 171] width 171 height 144
drag, startPoint x: 87, startPoint y: 177, endPoint x: 205, endPoint y: 175, distance: 118.9
click at [205, 175] on div "[PERSON_NAME] 0449013233 [EMAIL_ADDRESS][DOMAIN_NAME] Customer since [DATE]" at bounding box center [143, 171] width 171 height 144
drag, startPoint x: 211, startPoint y: 200, endPoint x: 69, endPoint y: 203, distance: 142.0
click at [69, 203] on div "[PERSON_NAME] 0449013233 [EMAIL_ADDRESS][DOMAIN_NAME] Customer since [DATE]" at bounding box center [143, 171] width 171 height 144
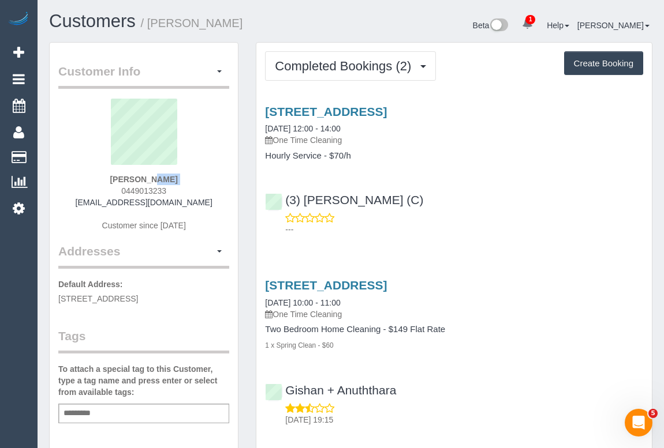
copy link "[EMAIL_ADDRESS][DOMAIN_NAME]"
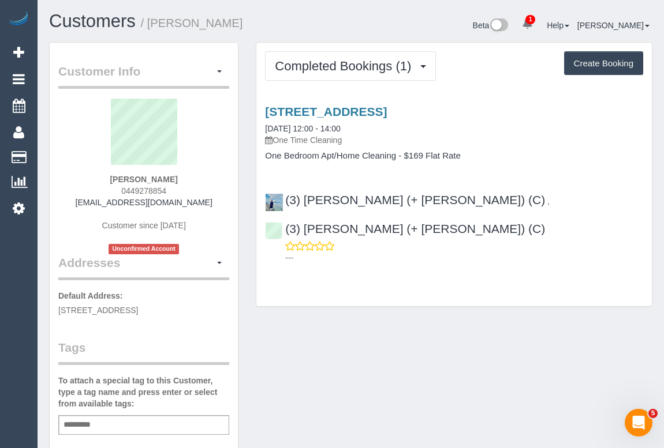
click at [304, 325] on div "Customer Info Edit Contact Info Send Message Email Preferences Special Sales Ta…" at bounding box center [350, 434] width 620 height 785
drag, startPoint x: 89, startPoint y: 203, endPoint x: 201, endPoint y: 203, distance: 111.4
click at [201, 203] on div "Amelia Knox 0449278854 ameliaknox5@gmail.com Customer since 2025 Unconfirmed Ac…" at bounding box center [143, 177] width 171 height 156
copy link "ameliaknox5@gmail.com"
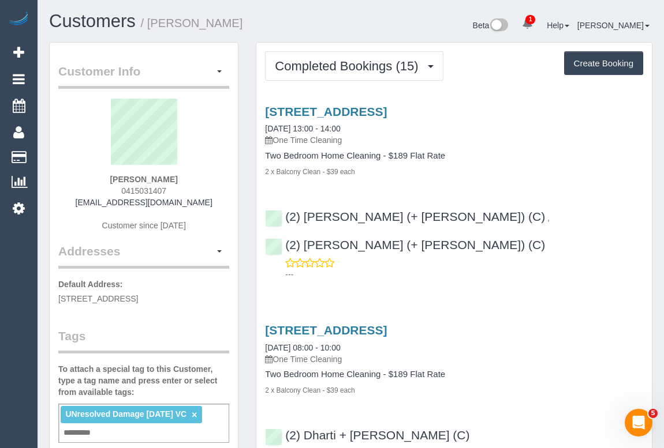
drag, startPoint x: 118, startPoint y: 189, endPoint x: 181, endPoint y: 189, distance: 62.9
click at [181, 189] on div "[PERSON_NAME] 0415031407 [EMAIL_ADDRESS][DOMAIN_NAME] Customer since [DATE]" at bounding box center [143, 171] width 171 height 144
copy span "0415031407"
drag, startPoint x: 84, startPoint y: 202, endPoint x: 213, endPoint y: 204, distance: 129.3
click at [213, 204] on div "[PERSON_NAME] 0415031407 [EMAIL_ADDRESS][DOMAIN_NAME] Customer since [DATE]" at bounding box center [143, 171] width 171 height 144
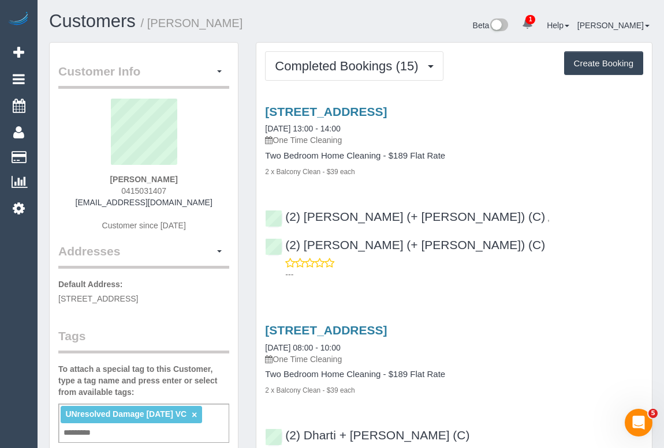
copy link "[EMAIL_ADDRESS][DOMAIN_NAME]"
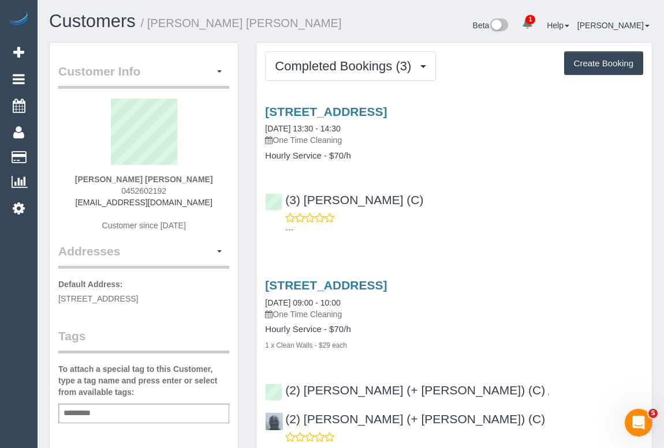
drag, startPoint x: 92, startPoint y: 203, endPoint x: 195, endPoint y: 202, distance: 102.7
click at [195, 202] on div "[PERSON_NAME] [PERSON_NAME] 0452602192 [EMAIL_ADDRESS][DOMAIN_NAME] Customer si…" at bounding box center [143, 171] width 171 height 144
copy link "[EMAIL_ADDRESS][DOMAIN_NAME]"
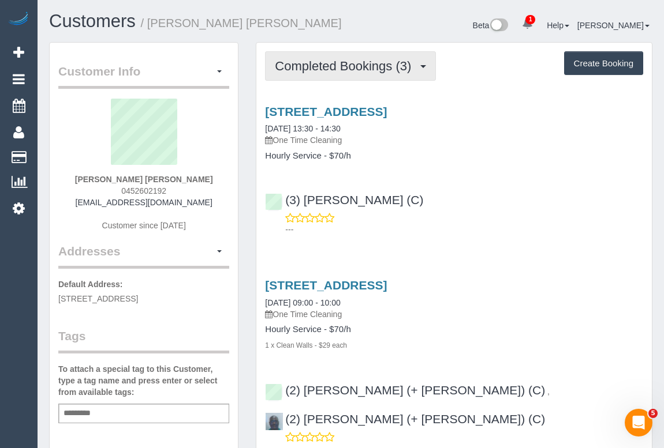
click at [368, 68] on span "Completed Bookings (3)" at bounding box center [346, 66] width 142 height 14
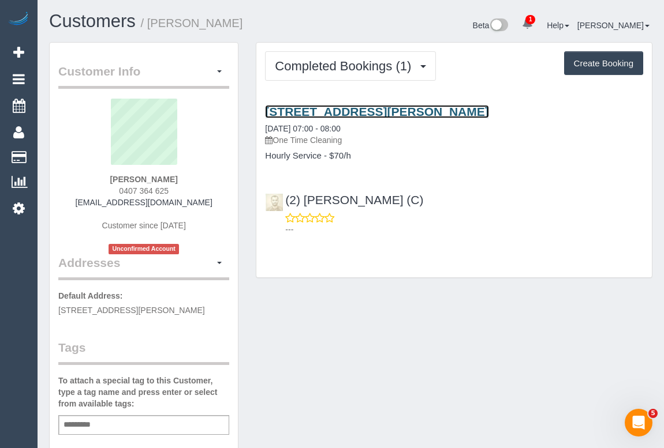
click at [389, 113] on link "[STREET_ADDRESS][PERSON_NAME]" at bounding box center [376, 111] width 223 height 13
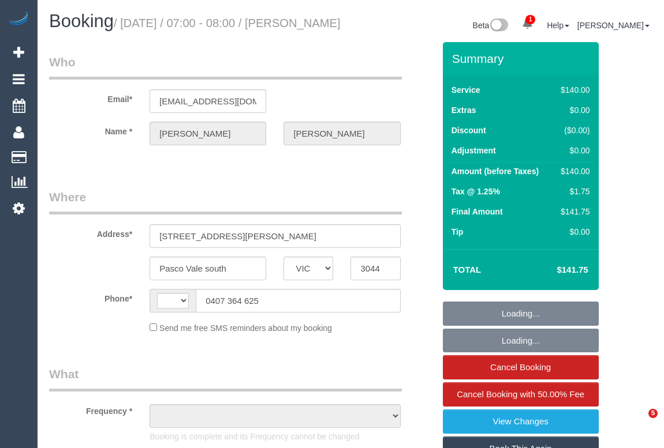
select select "VIC"
select select "object:358"
select select "string:stripe-pm_1SDH982GScqysDRVPDBCIkaY"
select select "number:28"
select select "number:14"
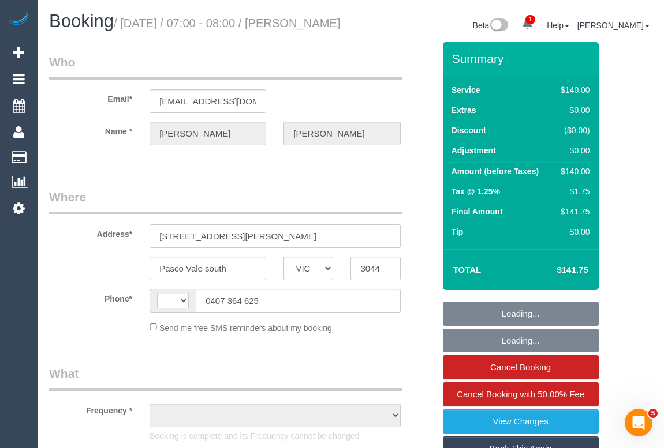
select select "number:19"
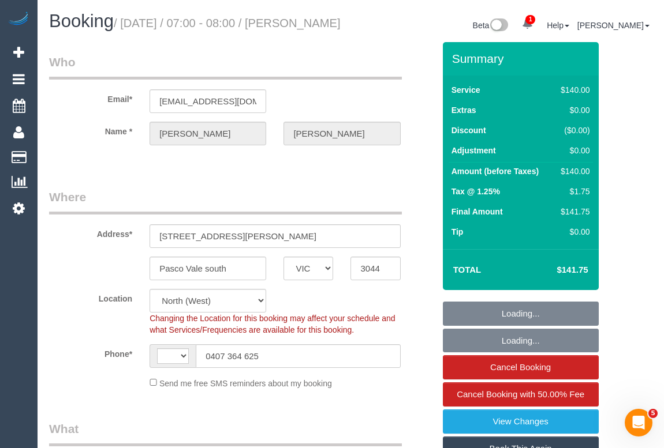
select select "object:756"
select select "string:AU"
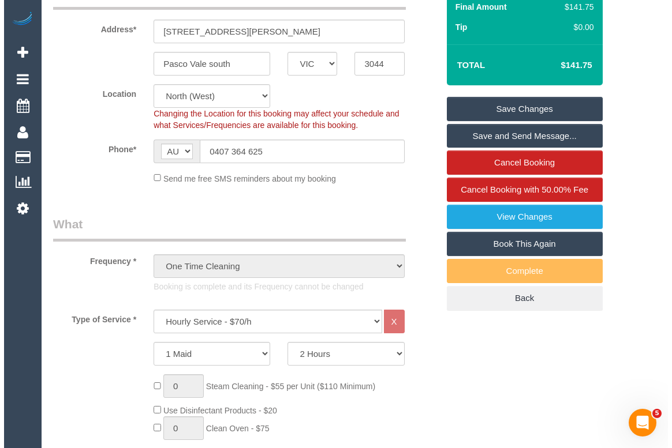
scroll to position [150, 0]
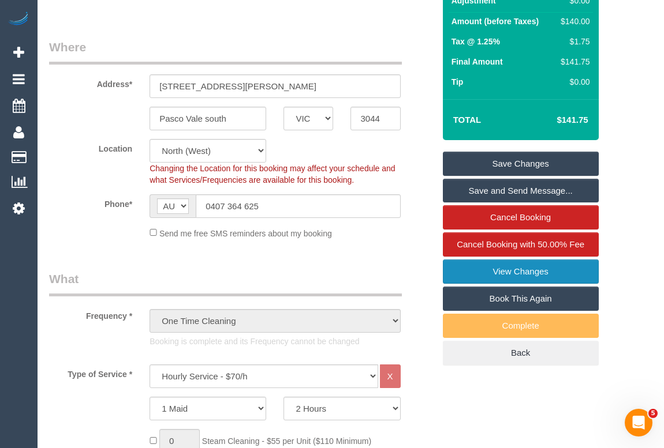
click at [524, 284] on link "View Changes" at bounding box center [521, 272] width 156 height 24
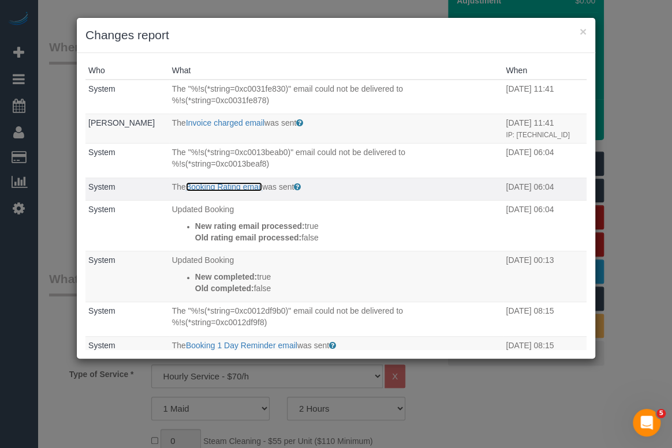
click at [222, 192] on link "Booking Rating email" at bounding box center [224, 186] width 76 height 9
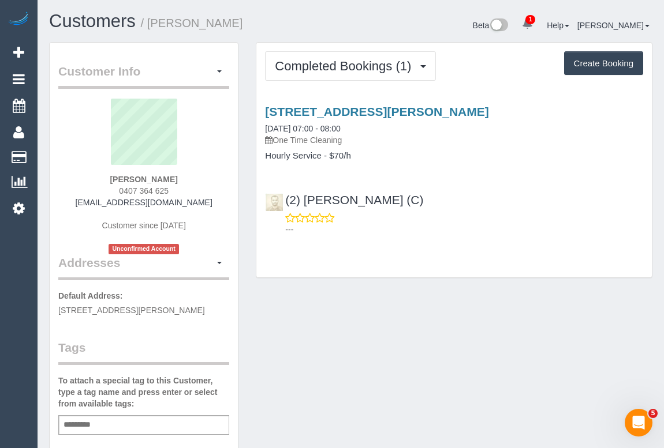
click at [403, 99] on div "5 Hackett Street, Pasco Vale South, VIC 3044 13/10/2025 07:00 - 08:00 One Time …" at bounding box center [453, 167] width 395 height 145
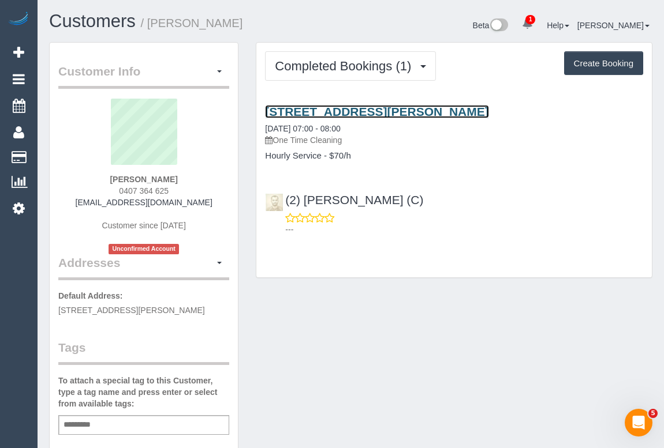
click at [403, 110] on link "5 Hackett Street, Pasco Vale South, VIC 3044" at bounding box center [376, 111] width 223 height 13
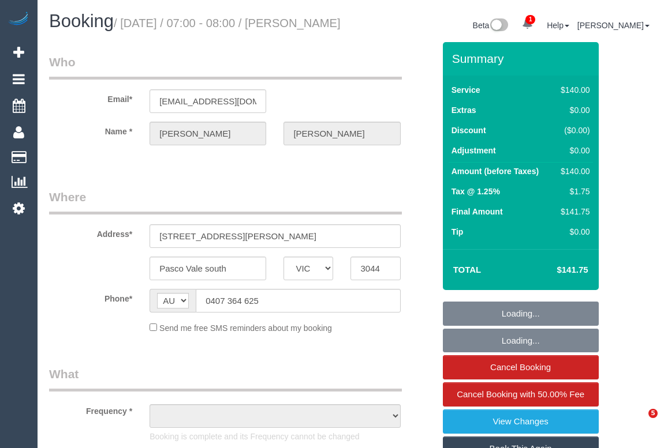
select select "VIC"
select select "object:605"
select select "string:stripe-pm_1SDH982GScqysDRVPDBCIkaY"
select select "number:28"
select select "number:14"
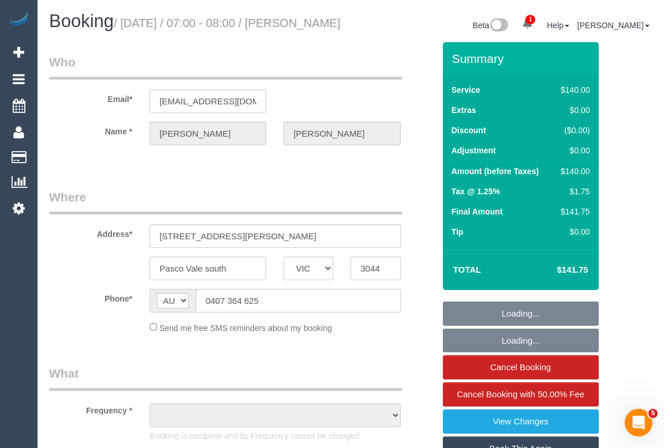
select select "number:19"
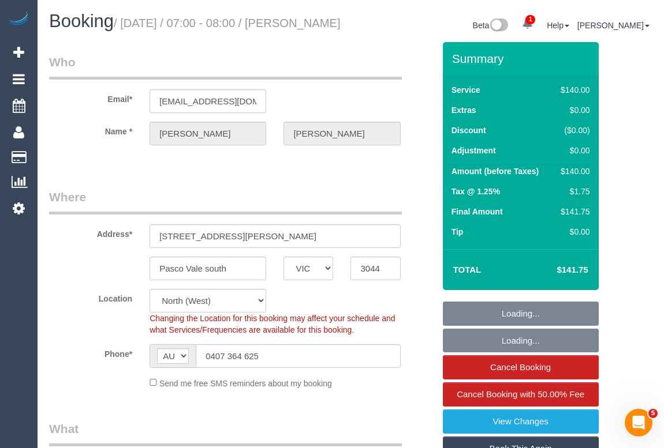
select select "object:932"
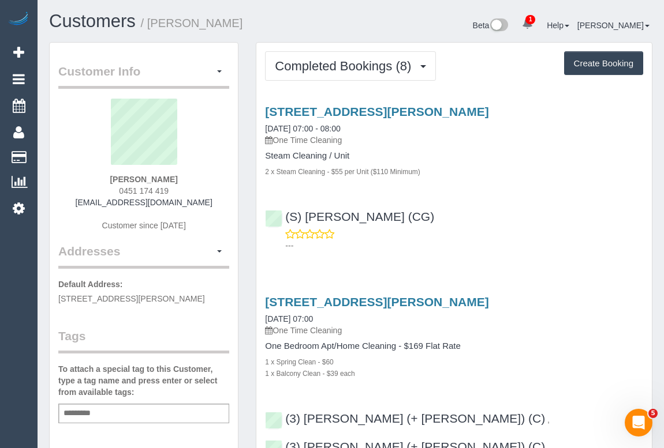
click at [413, 253] on div "65 Dudley Street, 213, West Melbourne, VIC 3003 13/10/2025 07:00 - 08:00 One Ti…" at bounding box center [453, 176] width 395 height 162
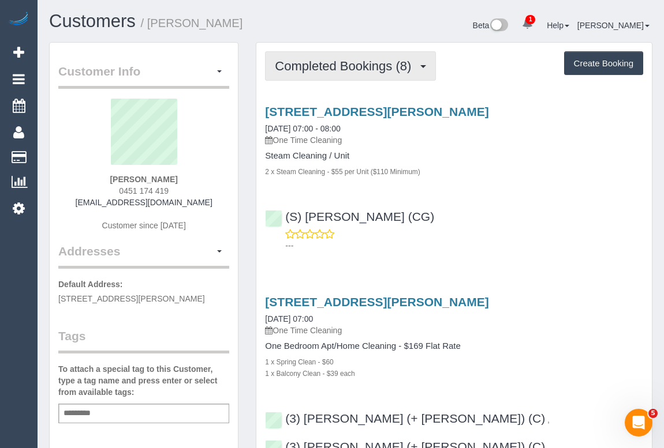
click at [361, 68] on span "Completed Bookings (8)" at bounding box center [346, 66] width 142 height 14
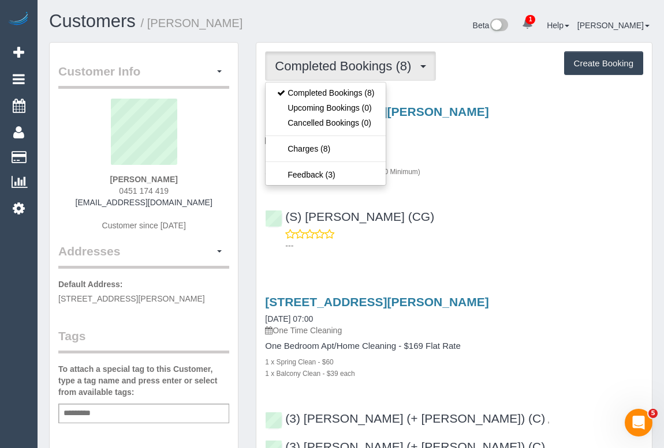
click at [548, 222] on div "(S) Adnan (CG) ---" at bounding box center [453, 226] width 395 height 52
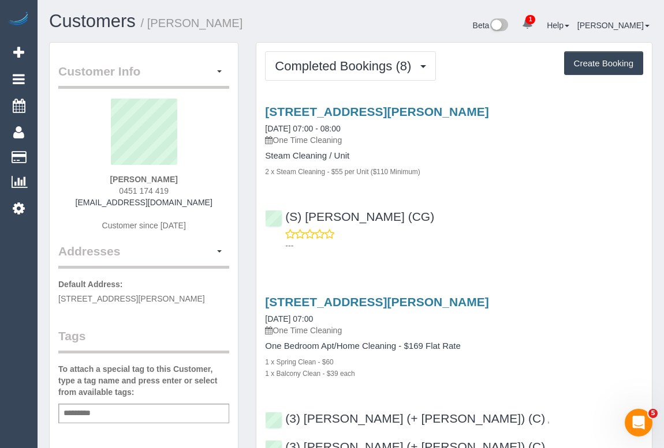
click at [499, 207] on div "(S) Adnan (CG) ---" at bounding box center [453, 226] width 395 height 52
click at [492, 231] on div "---" at bounding box center [454, 239] width 378 height 23
click at [475, 229] on div "---" at bounding box center [454, 239] width 378 height 23
click at [482, 220] on div "(S) Adnan (CG) ---" at bounding box center [453, 226] width 395 height 52
click at [499, 223] on div "(S) Adnan (CG) ---" at bounding box center [453, 226] width 395 height 52
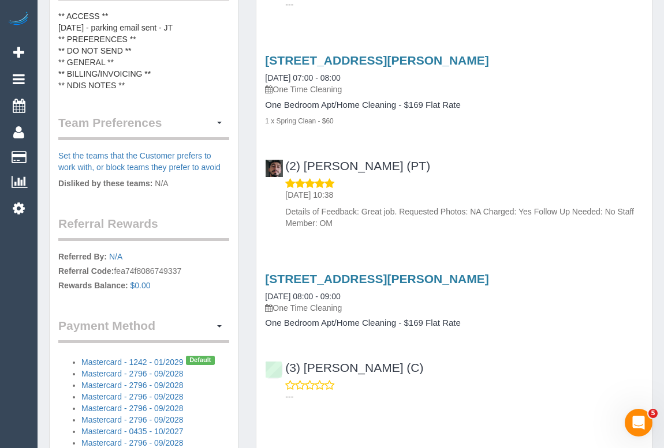
scroll to position [577, 0]
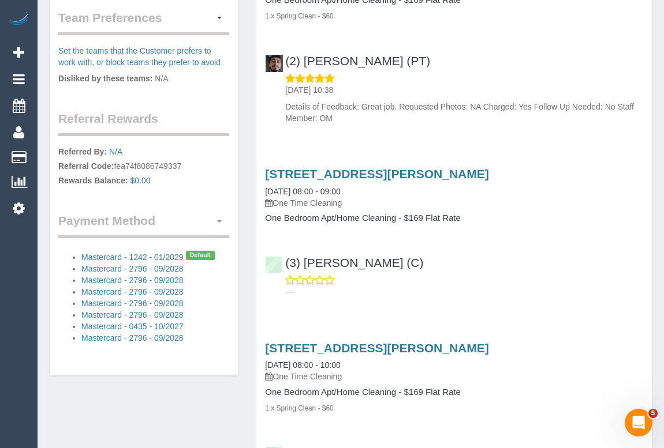
click at [215, 227] on button "button" at bounding box center [219, 221] width 20 height 18
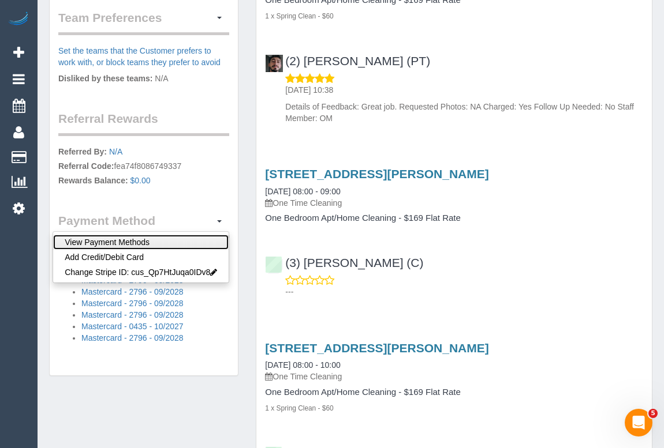
click at [173, 250] on link "View Payment Methods" at bounding box center [140, 242] width 175 height 15
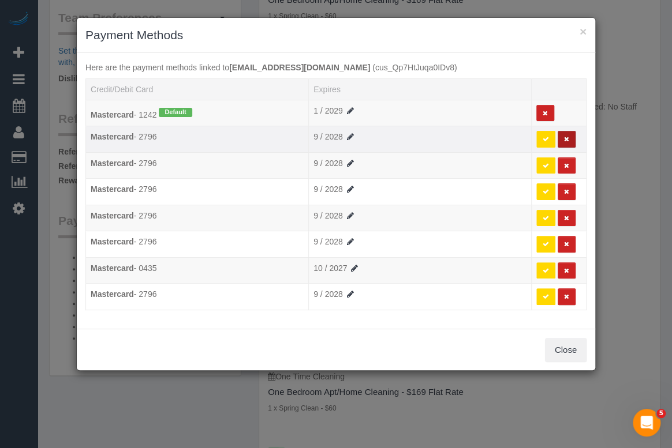
click at [565, 139] on icon at bounding box center [566, 139] width 5 height 6
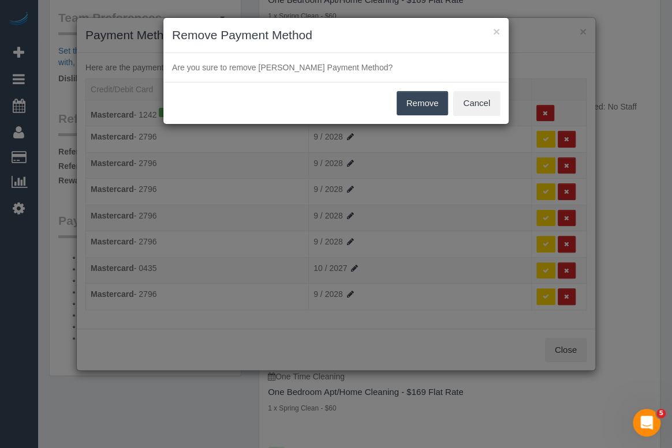
click at [421, 107] on button "Remove" at bounding box center [422, 103] width 52 height 24
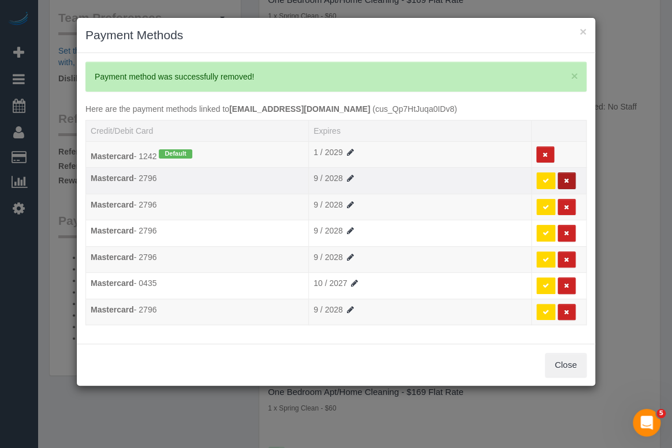
click at [567, 178] on icon at bounding box center [566, 181] width 5 height 6
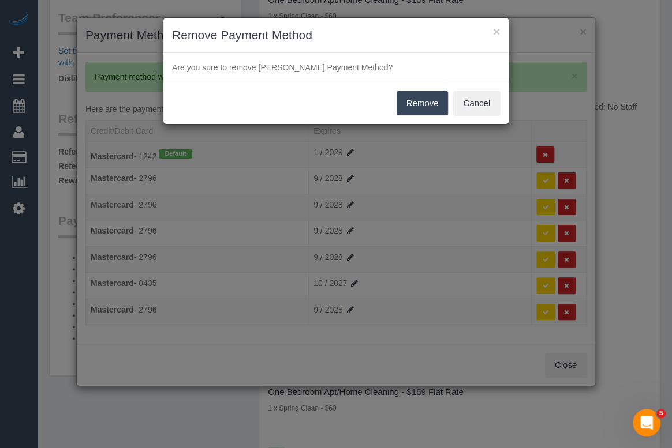
click at [410, 103] on button "Remove" at bounding box center [422, 103] width 52 height 24
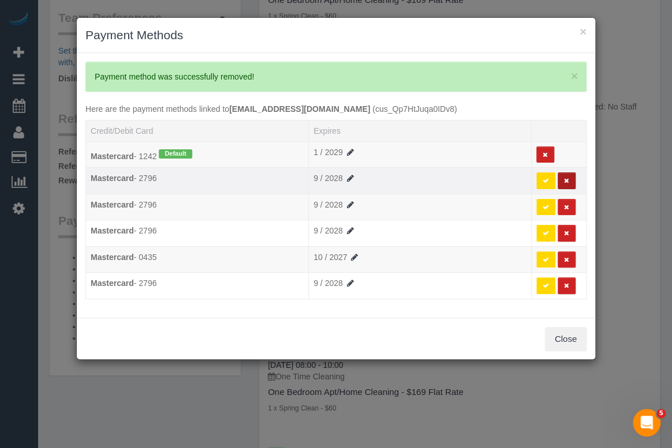
click at [567, 181] on icon at bounding box center [566, 181] width 5 height 6
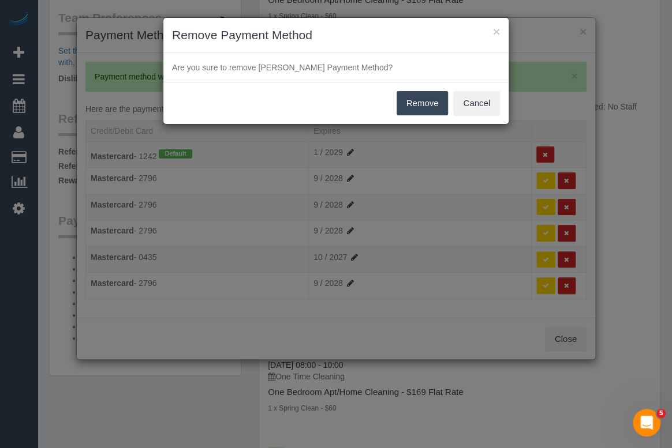
click at [424, 101] on button "Remove" at bounding box center [422, 103] width 52 height 24
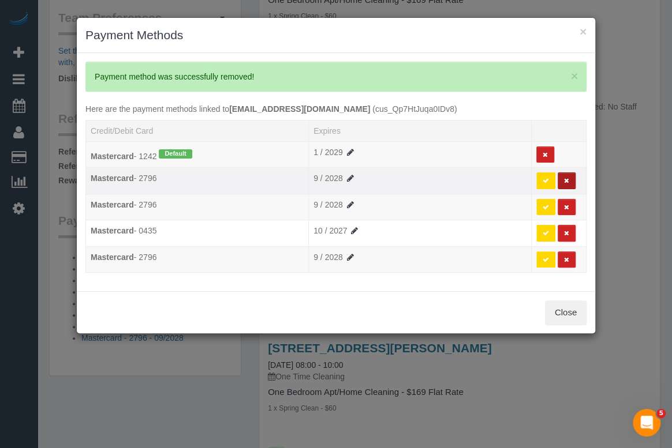
click at [570, 182] on button at bounding box center [566, 181] width 18 height 17
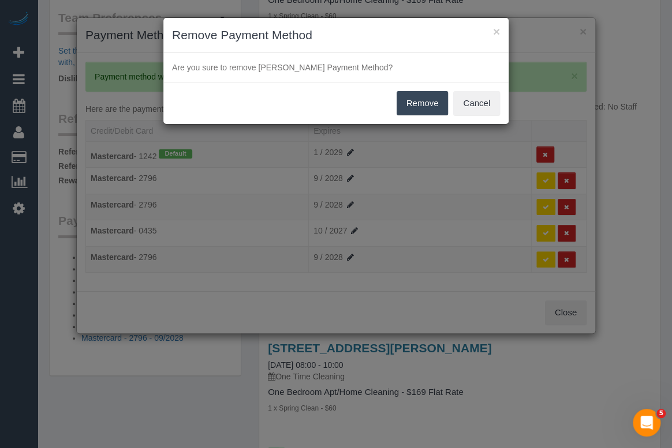
click at [423, 100] on button "Remove" at bounding box center [422, 103] width 52 height 24
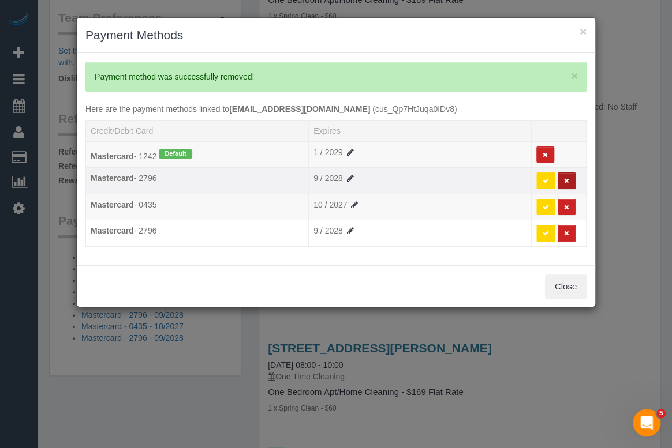
click at [564, 182] on icon at bounding box center [566, 181] width 5 height 6
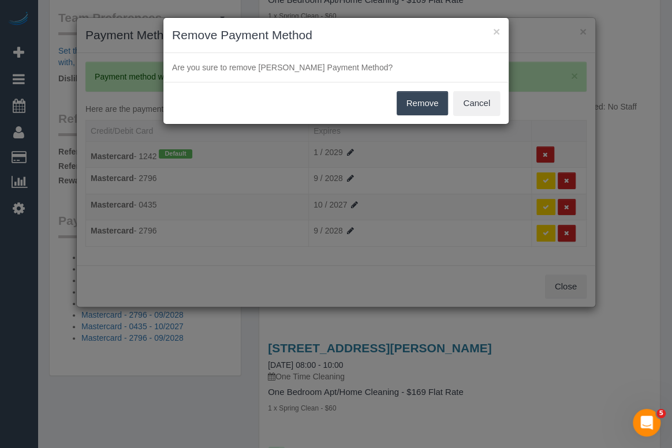
click at [408, 109] on button "Remove" at bounding box center [422, 103] width 52 height 24
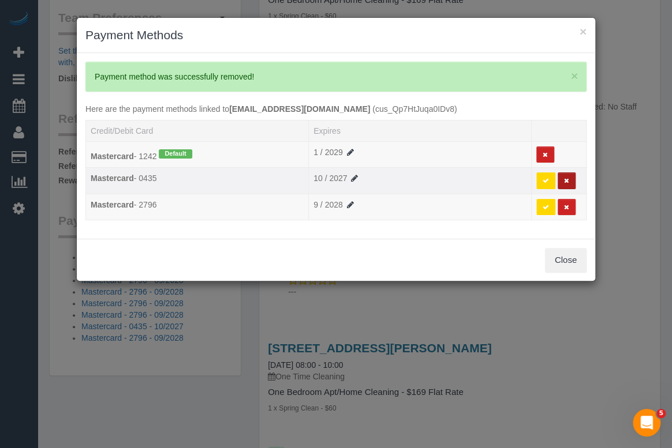
click at [563, 177] on button at bounding box center [566, 181] width 18 height 17
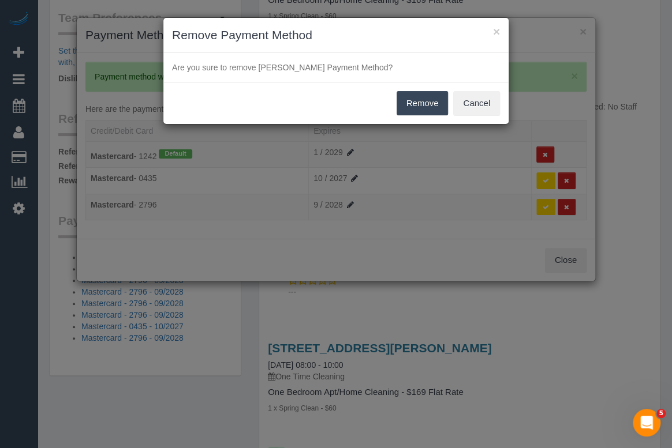
click at [406, 104] on button "Remove" at bounding box center [422, 103] width 52 height 24
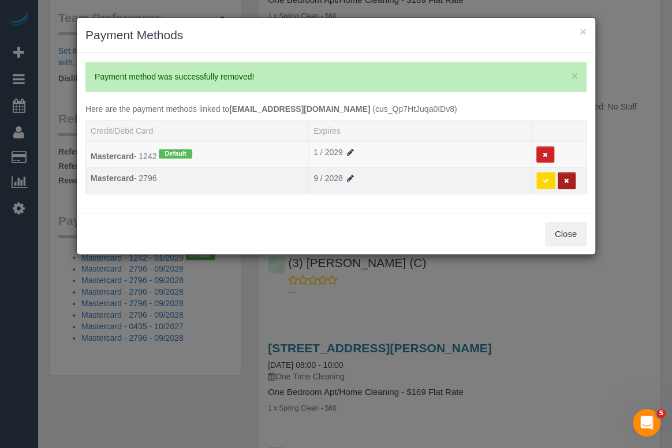
click at [565, 180] on icon at bounding box center [566, 181] width 5 height 6
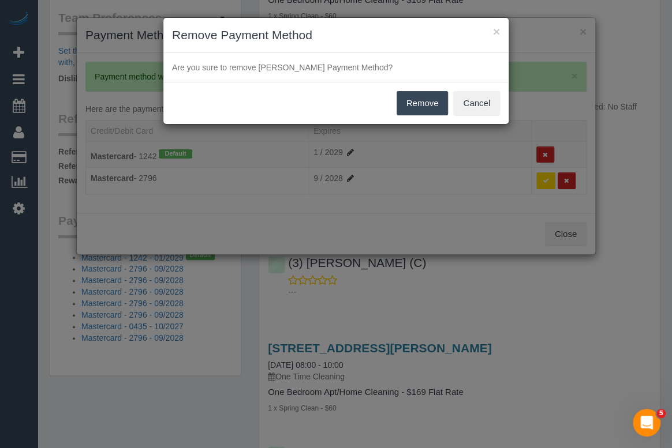
click at [413, 102] on button "Remove" at bounding box center [422, 103] width 52 height 24
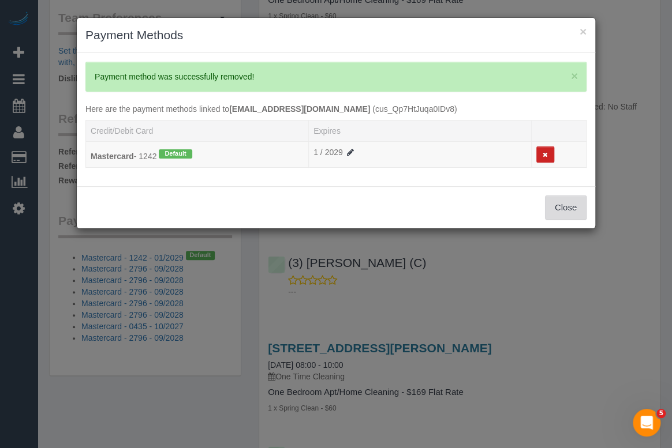
click at [568, 209] on button "Close" at bounding box center [566, 208] width 42 height 24
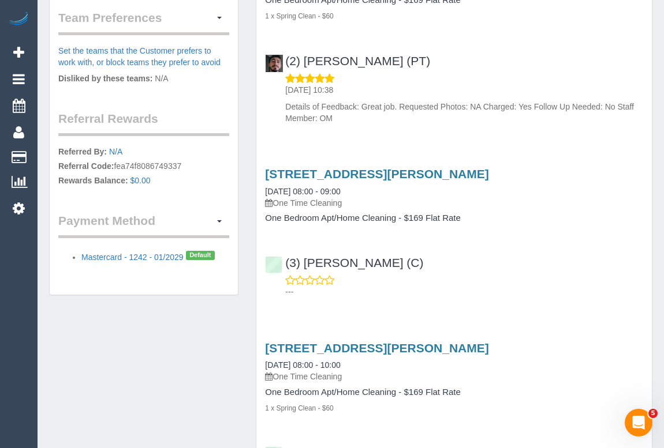
drag, startPoint x: 123, startPoint y: 346, endPoint x: 132, endPoint y: 329, distance: 18.8
click at [123, 346] on div "Customer Info Edit Contact Info Send Message Email Preferences Special Sales Ta…" at bounding box center [350, 318] width 620 height 1706
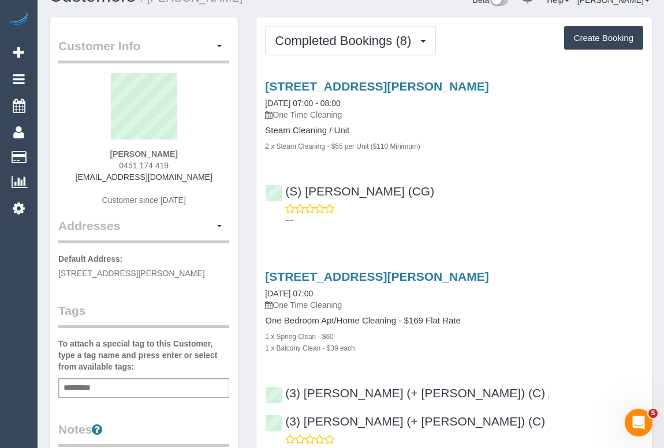
scroll to position [0, 0]
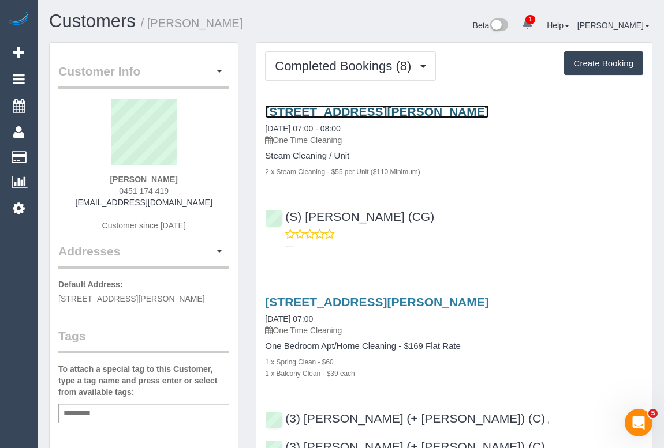
click at [364, 111] on link "65 Dudley Street, 213, West Melbourne, VIC 3003" at bounding box center [376, 111] width 223 height 13
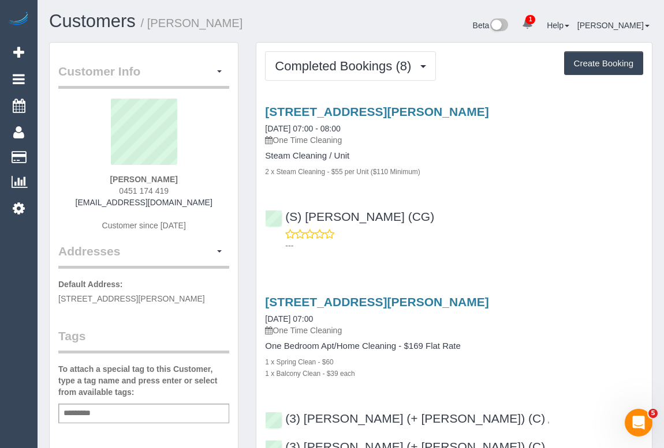
drag, startPoint x: 104, startPoint y: 181, endPoint x: 182, endPoint y: 176, distance: 78.0
click at [182, 176] on div "Neryssa Azlan 0451 174 419 neryssaazlan@yahoo.com Customer since 2024" at bounding box center [143, 171] width 171 height 144
copy strong "Neryssa Azlan"
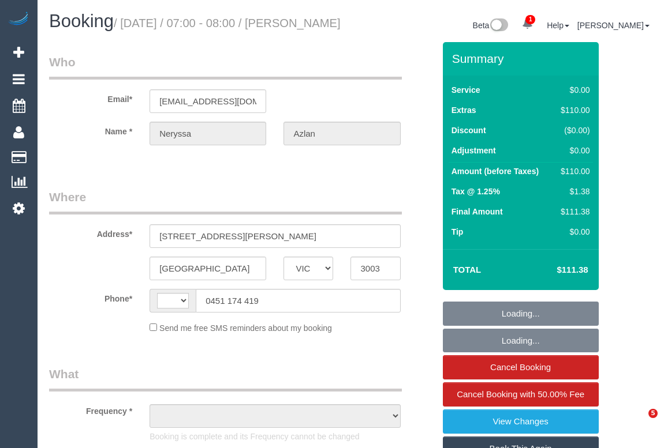
select select "VIC"
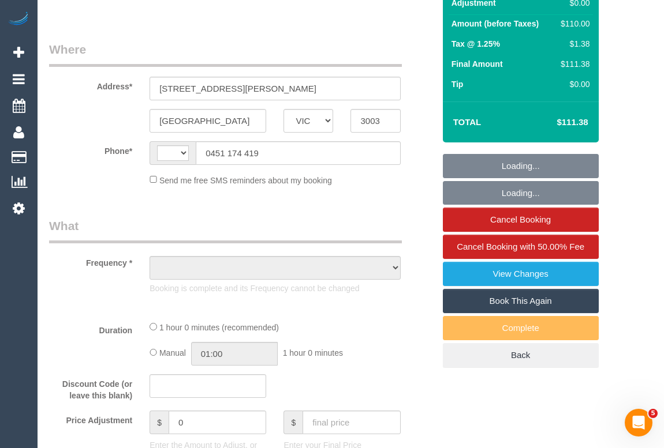
select select "string:stripe-pm_1SIfNl2GScqysDRVil0KowgC"
select select "number:28"
select select "number:14"
select select "number:20"
select select "number:23"
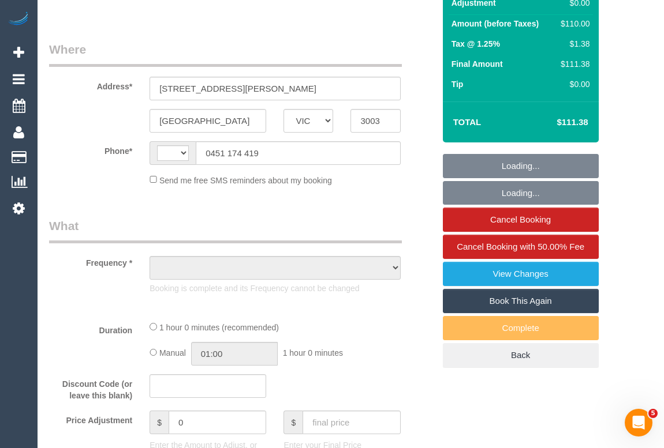
select select "number:35"
select select "number:13"
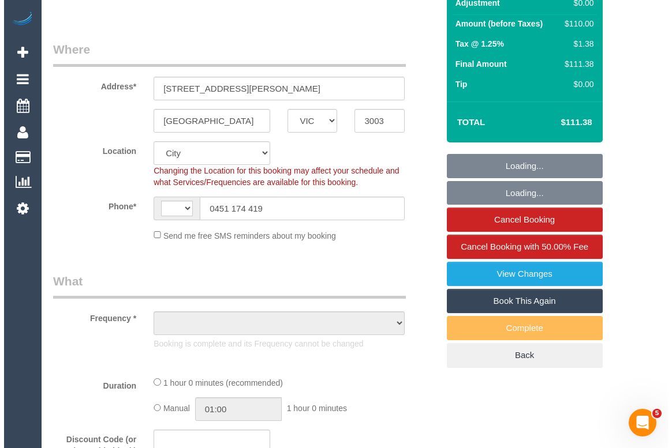
scroll to position [157, 0]
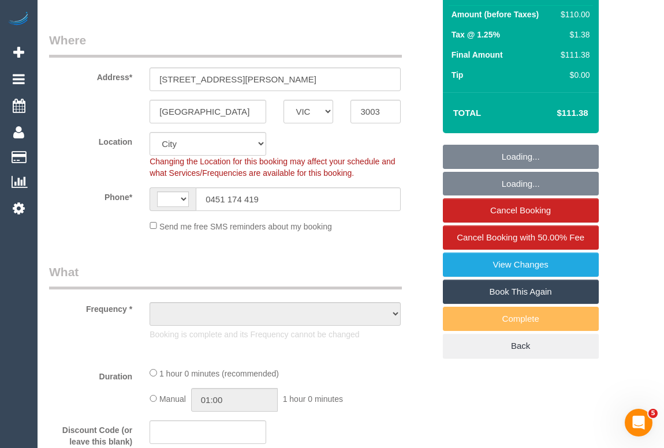
select select "string:AU"
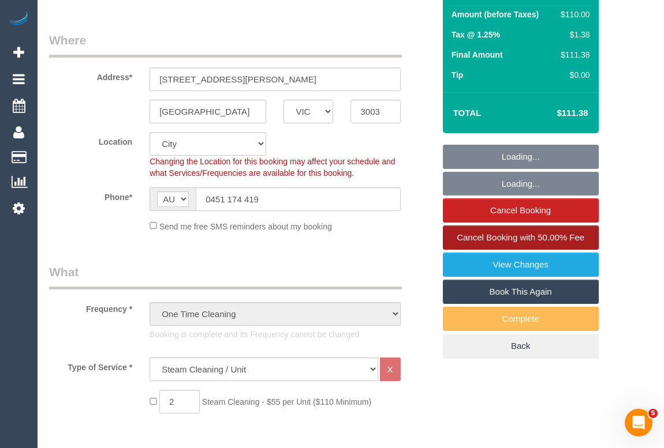
select select "object:1123"
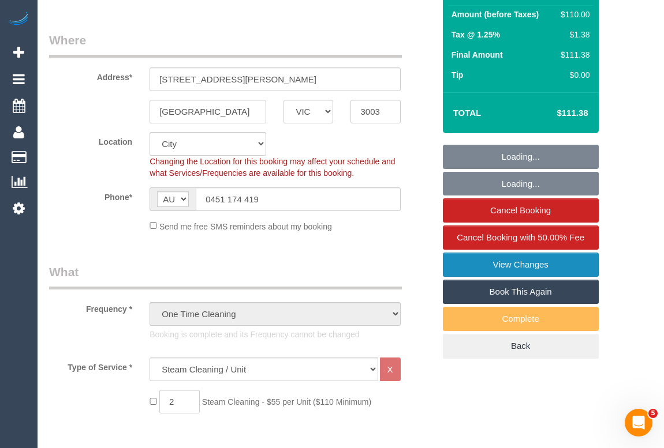
click at [506, 275] on link "View Changes" at bounding box center [521, 265] width 156 height 24
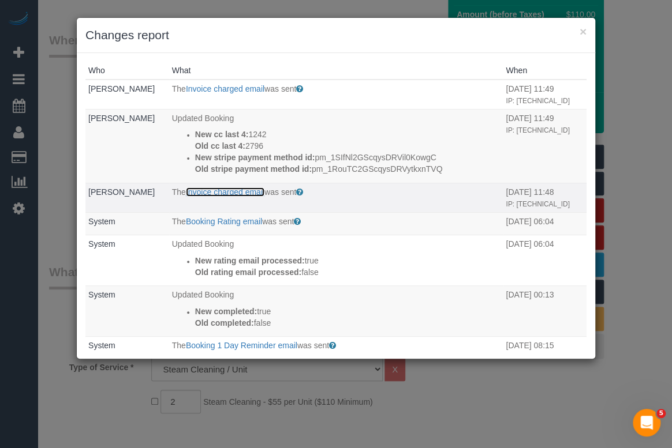
click at [222, 197] on link "Invoice charged email" at bounding box center [225, 192] width 78 height 9
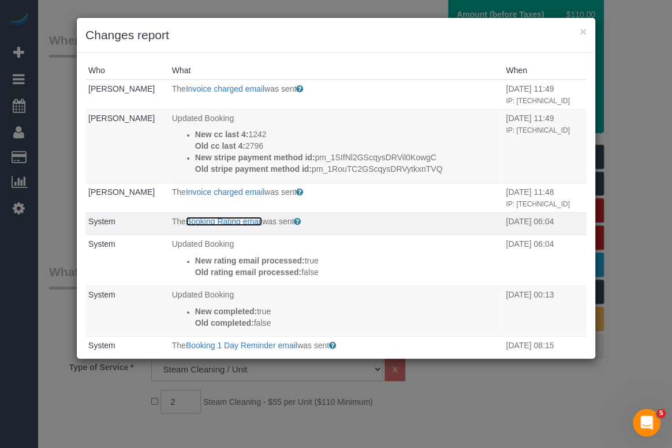
click at [211, 226] on link "Booking Rating email" at bounding box center [224, 221] width 76 height 9
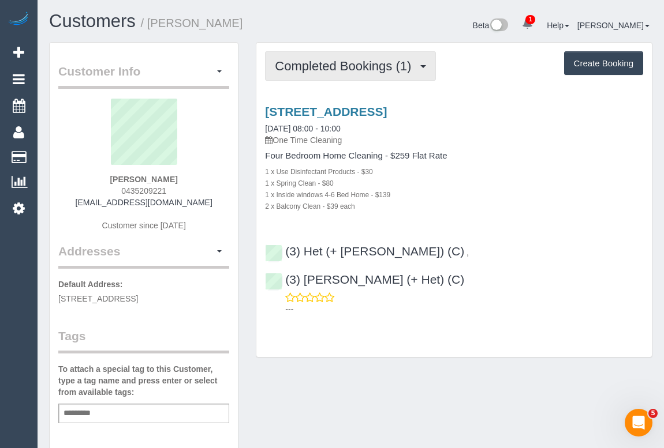
click at [321, 65] on span "Completed Bookings (1)" at bounding box center [346, 66] width 142 height 14
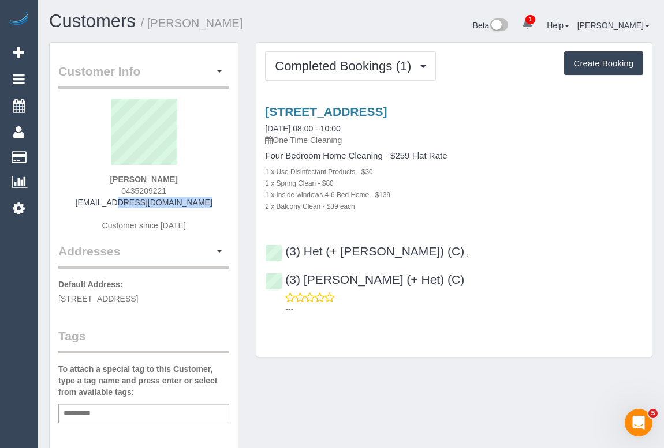
drag, startPoint x: 88, startPoint y: 204, endPoint x: 221, endPoint y: 207, distance: 132.7
click at [221, 207] on div "Emma Tyson 0435209221 ems.tyson@gmail.com Customer since 2025" at bounding box center [143, 171] width 171 height 144
copy link "ems.tyson@gmail.com"
click at [421, 335] on div "Completed Bookings (1) Completed Bookings (1) Upcoming Bookings (0) Cancelled B…" at bounding box center [454, 206] width 414 height 328
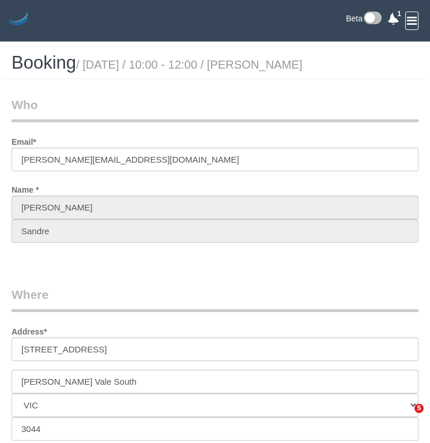
select select "VIC"
select select "object:545"
select select "string:stripe-pm_1Rz9Px2GScqysDRVLI7kEJzg"
select select "number:28"
select select "number:17"
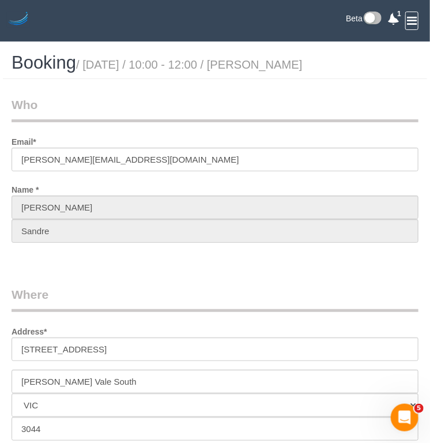
select select "number:19"
select select "number:23"
select select "number:34"
select select "number:12"
select select "object:698"
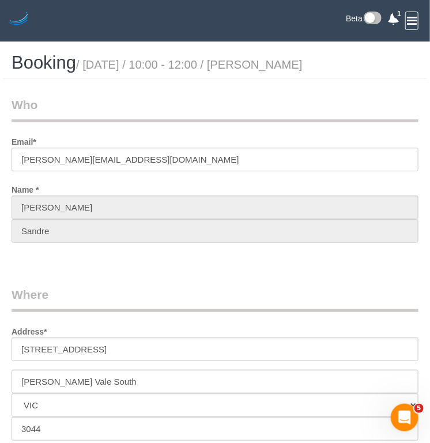
select select "2"
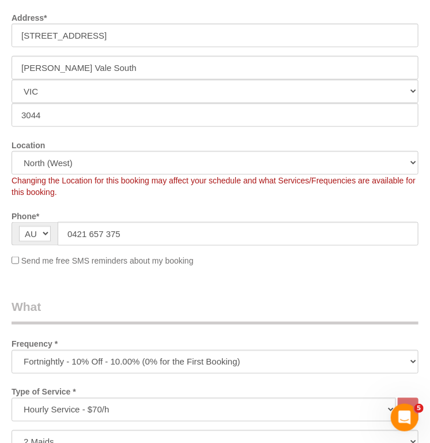
scroll to position [314, 0]
drag, startPoint x: 130, startPoint y: 224, endPoint x: 13, endPoint y: 227, distance: 116.6
click at [12, 227] on div "AF AL DZ AD AO AI AQ AG AR AM AW AU AT AZ BS BH BD BB BY BE BZ BJ BM BT BO BA B…" at bounding box center [215, 234] width 407 height 24
drag, startPoint x: 148, startPoint y: 288, endPoint x: 151, endPoint y: 294, distance: 7.0
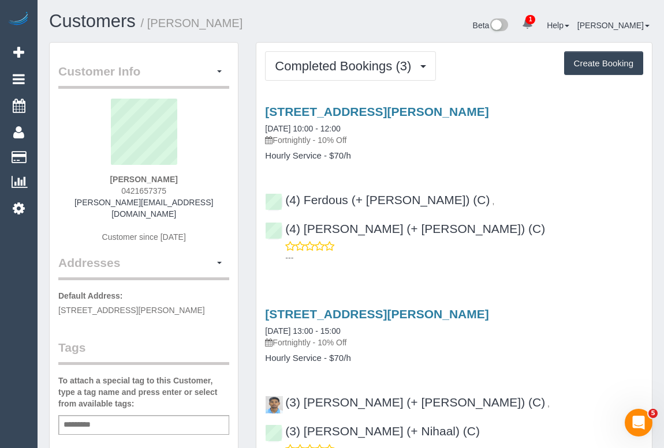
click at [548, 163] on div "[STREET_ADDRESS][PERSON_NAME] [DATE] 10:00 - 12:00 Fortnightly - 10% Off Hourly…" at bounding box center [453, 182] width 395 height 174
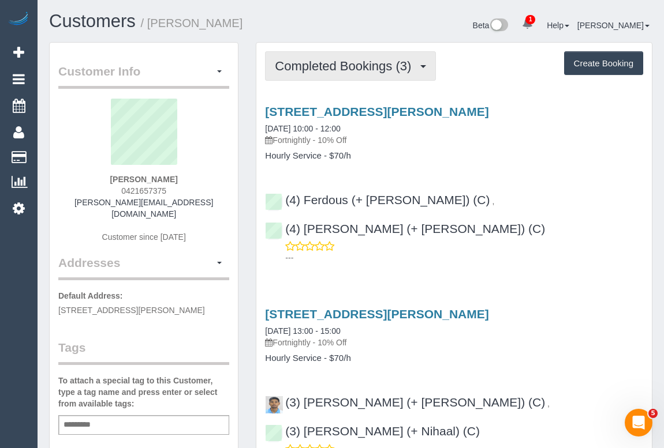
click at [346, 68] on span "Completed Bookings (3)" at bounding box center [346, 66] width 142 height 14
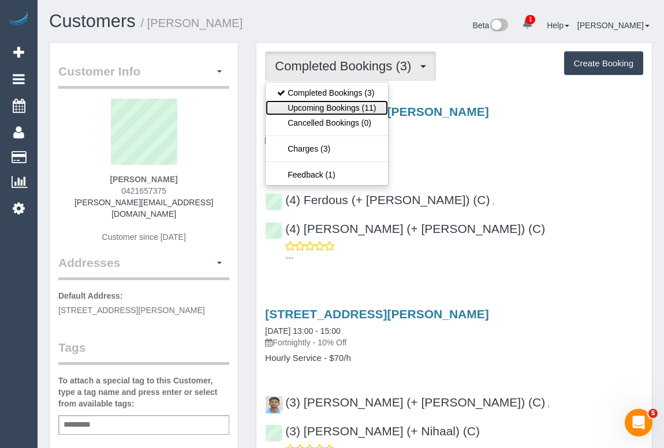
click at [338, 110] on link "Upcoming Bookings (11)" at bounding box center [326, 107] width 122 height 15
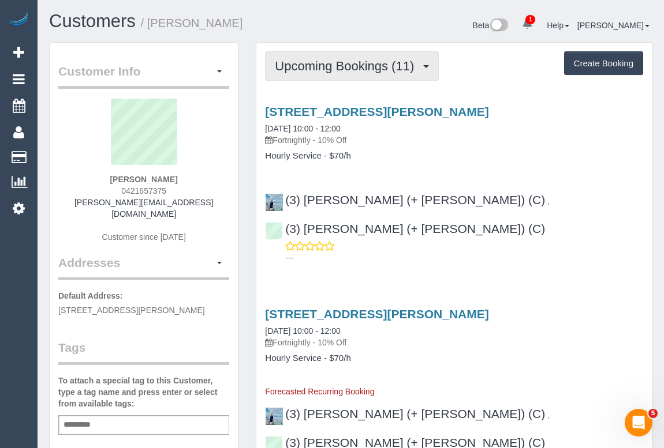
click at [349, 66] on span "Upcoming Bookings (11)" at bounding box center [347, 66] width 145 height 14
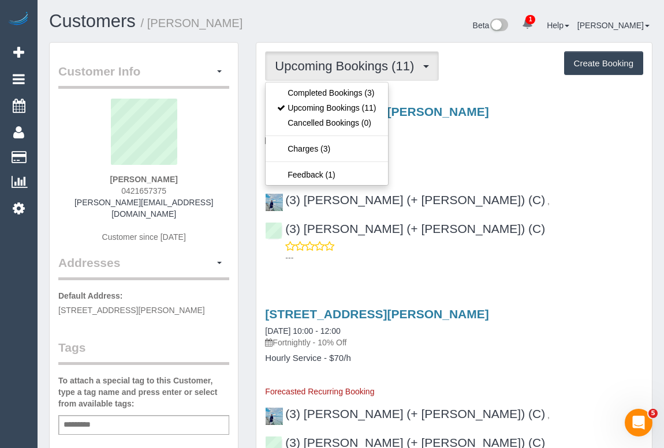
click at [433, 146] on div "221 Reynard Street, Pascoe Vale South, VIC 3044 16/10/2025 10:00 - 12:00 Fortni…" at bounding box center [453, 133] width 395 height 56
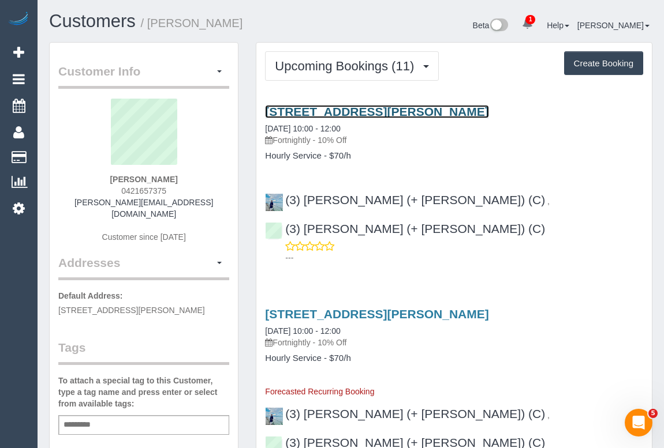
click at [363, 108] on link "221 Reynard Street, Pascoe Vale South, VIC 3044" at bounding box center [376, 111] width 223 height 13
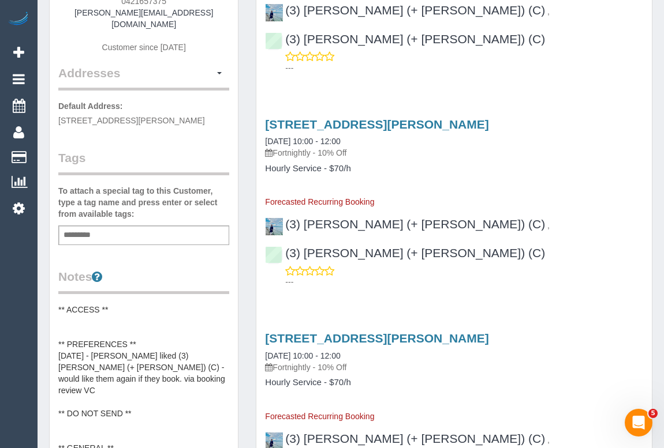
scroll to position [209, 0]
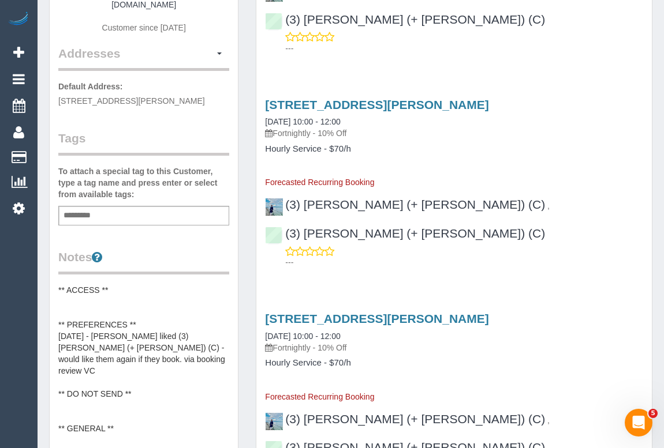
click at [126, 289] on pre "** ACCESS ** ** PREFERENCES ** 31/08/25 - Custoemr liked (3) Fatema (+ Arifin) …" at bounding box center [143, 393] width 171 height 219
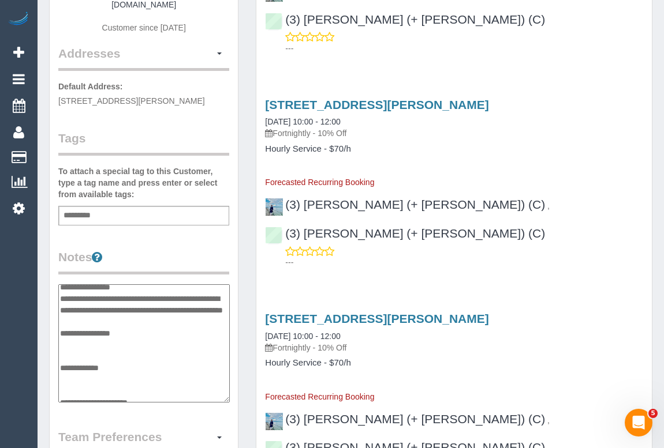
scroll to position [0, 0]
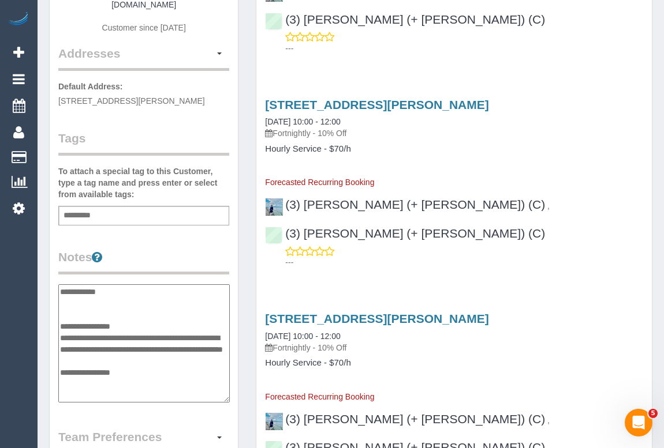
click at [125, 293] on textarea "**********" at bounding box center [143, 343] width 171 height 119
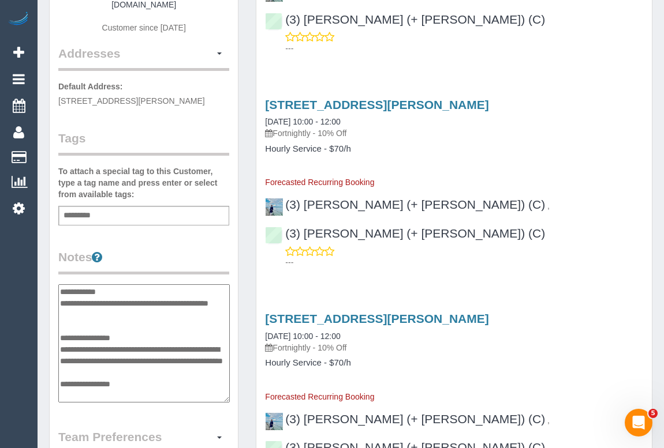
drag, startPoint x: 171, startPoint y: 300, endPoint x: 178, endPoint y: 320, distance: 20.8
click at [178, 320] on textarea "**********" at bounding box center [143, 343] width 171 height 119
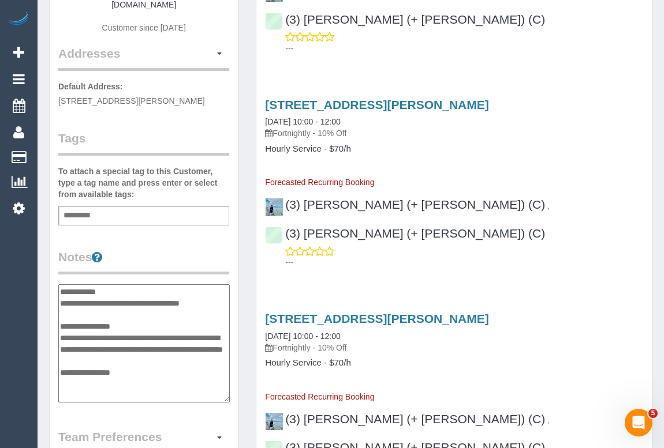
type textarea "**********"
click at [237, 237] on div "Customer Info Edit Contact Info Send Message Email Preferences Special Sales Ta…" at bounding box center [144, 288] width 188 height 911
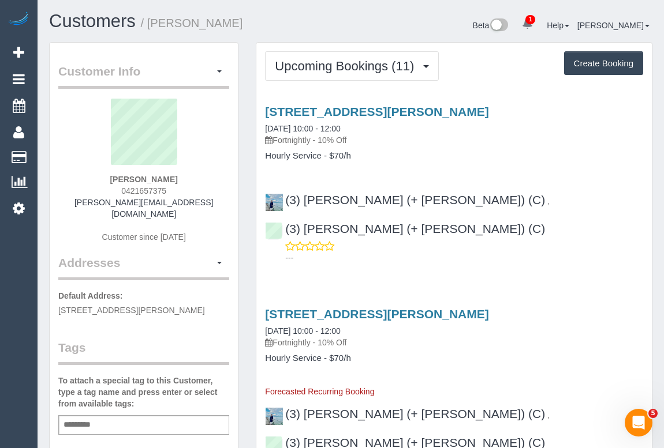
click at [539, 156] on h4 "Hourly Service - $70/h" at bounding box center [454, 156] width 378 height 10
drag, startPoint x: 113, startPoint y: 192, endPoint x: 212, endPoint y: 192, distance: 98.7
click at [212, 192] on div "Josh Sandre 0421657375 joshua_sandre@hotmail.com Customer since 2025" at bounding box center [143, 177] width 171 height 156
copy span "0421657375"
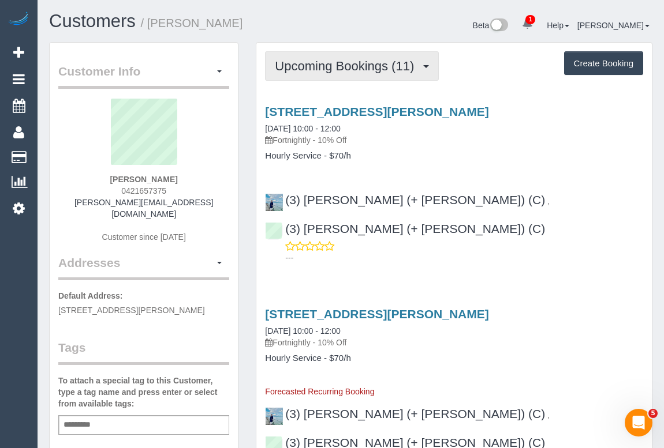
click at [324, 65] on span "Upcoming Bookings (11)" at bounding box center [347, 66] width 145 height 14
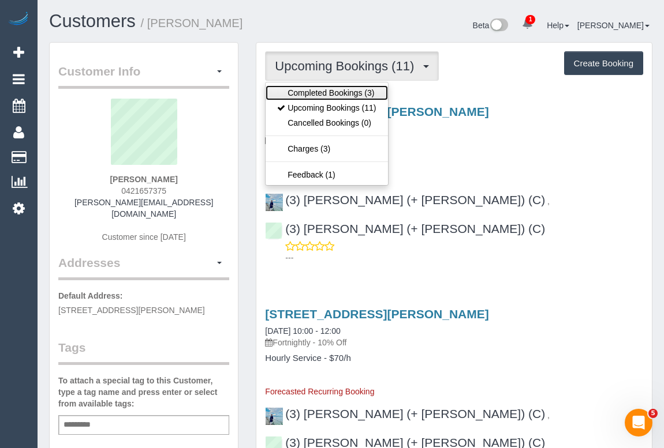
click at [339, 87] on link "Completed Bookings (3)" at bounding box center [326, 92] width 122 height 15
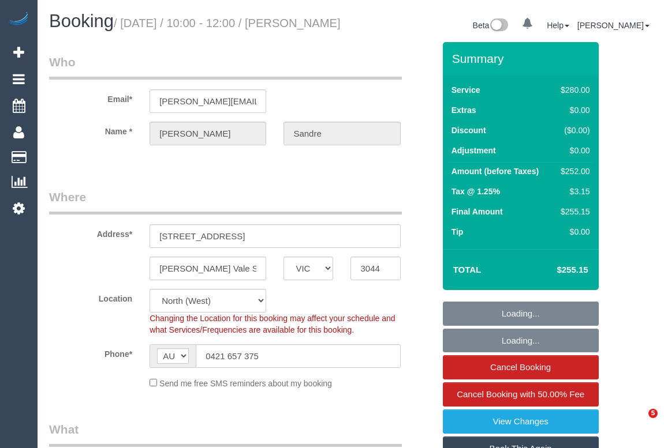
select select "VIC"
select select "string:stripe-pm_1Rz9Px2GScqysDRVLI7kEJzg"
select select "object:547"
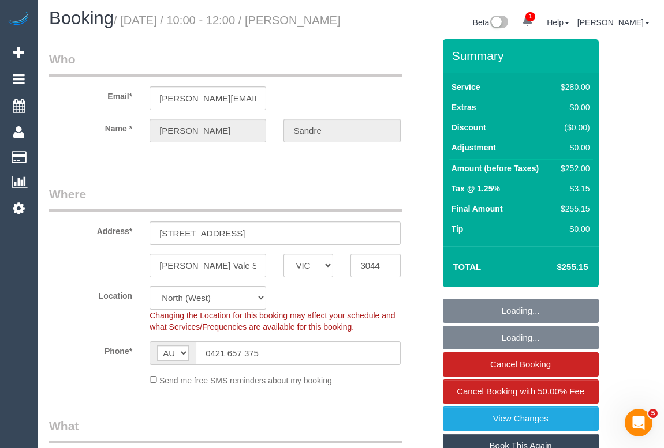
select select "2"
select select "number:28"
select select "number:17"
select select "number:19"
select select "number:23"
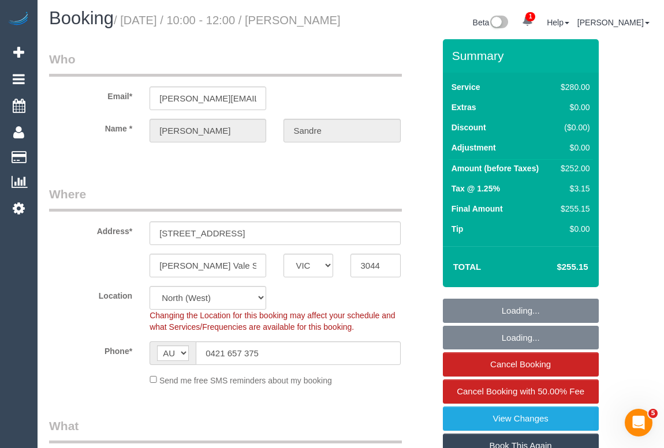
select select "number:34"
select select "number:12"
select select "object:1382"
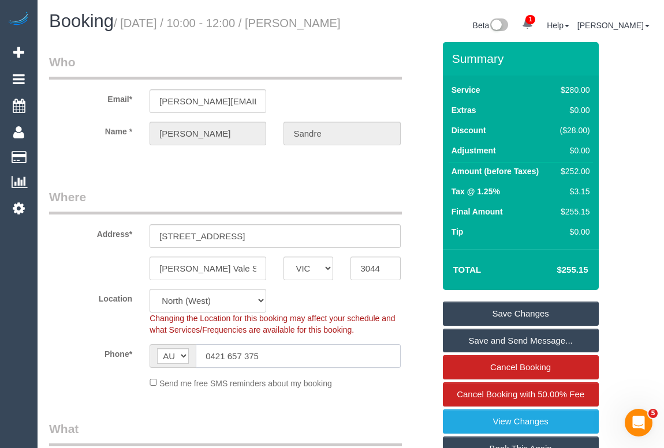
drag, startPoint x: 279, startPoint y: 364, endPoint x: 186, endPoint y: 370, distance: 93.7
click at [186, 368] on div "AF AL DZ AD AO AI AQ AG AR AM AW AU AT AZ BS BH BD BB BY BE BZ BJ BM BT BO BA B…" at bounding box center [274, 356] width 250 height 24
click at [369, 17] on div "Beta 1 Your Notifications You have 0 alerts × You have 1 to charge for 16/10/20…" at bounding box center [506, 27] width 310 height 31
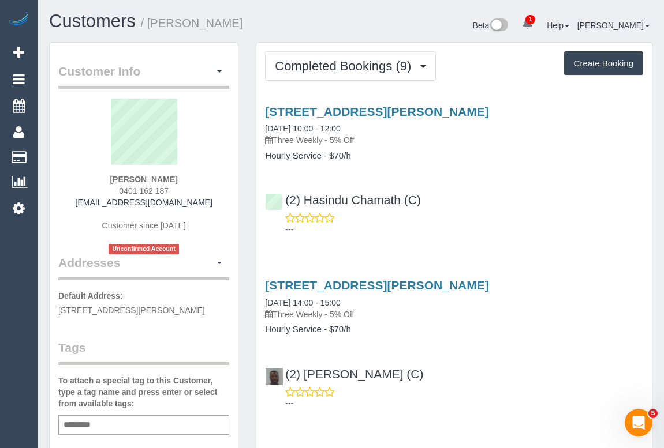
drag, startPoint x: 109, startPoint y: 186, endPoint x: 195, endPoint y: 188, distance: 86.0
click at [195, 188] on div "[PERSON_NAME] 0401 162 187 [EMAIL_ADDRESS][DOMAIN_NAME] Customer since [DATE] U…" at bounding box center [143, 177] width 171 height 156
copy span "0401 162 187"
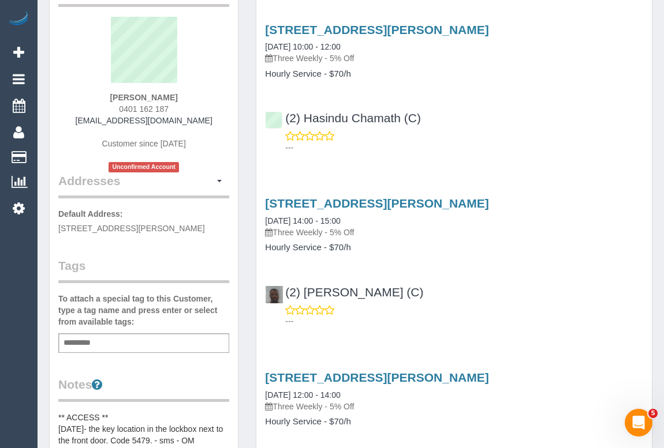
scroll to position [209, 0]
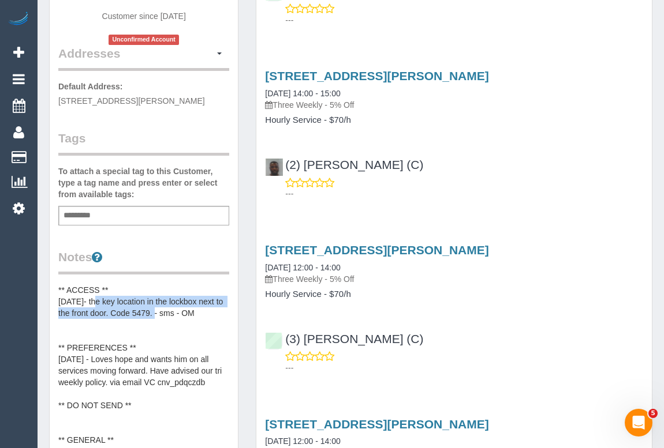
drag, startPoint x: 93, startPoint y: 299, endPoint x: 158, endPoint y: 310, distance: 65.0
click at [158, 310] on pre "** ACCESS ** [DATE]- the key location in the lockbox next to the front door. Co…" at bounding box center [143, 399] width 171 height 231
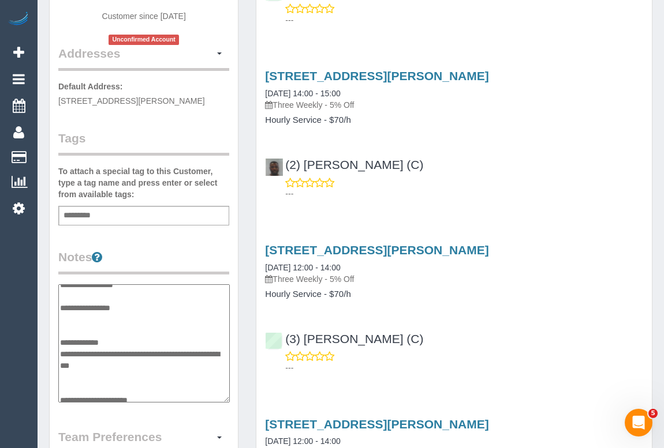
scroll to position [0, 0]
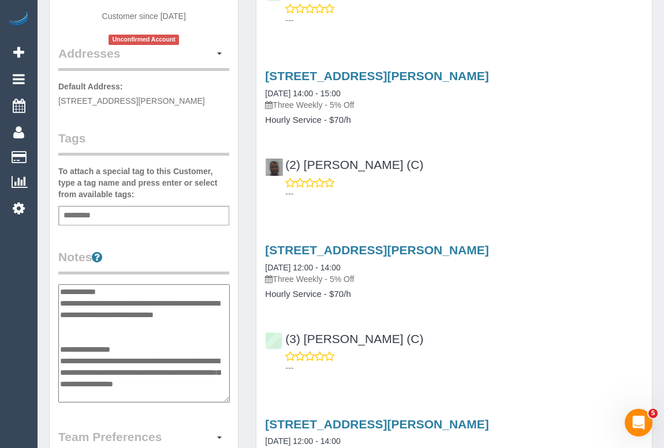
drag, startPoint x: 177, startPoint y: 313, endPoint x: 97, endPoint y: 304, distance: 80.2
click at [97, 304] on textarea "**********" at bounding box center [143, 343] width 171 height 119
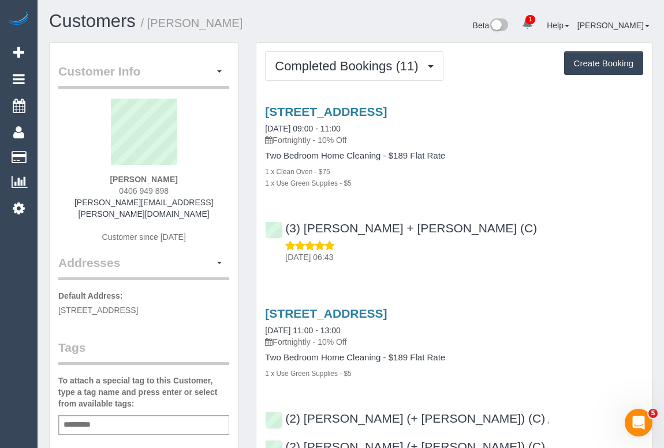
click at [541, 212] on div "(3) [PERSON_NAME] + [PERSON_NAME] (C) [DATE] 06:43" at bounding box center [453, 238] width 395 height 52
drag, startPoint x: 111, startPoint y: 191, endPoint x: 189, endPoint y: 193, distance: 78.5
click at [189, 193] on div "[PERSON_NAME] 0406 949 898 [PERSON_NAME][EMAIL_ADDRESS][PERSON_NAME][DOMAIN_NAM…" at bounding box center [143, 177] width 171 height 156
copy span "0406 949 898"
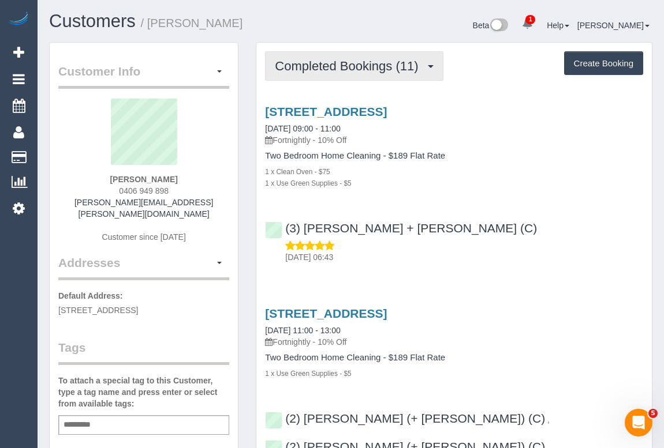
click at [338, 69] on span "Completed Bookings (11)" at bounding box center [349, 66] width 149 height 14
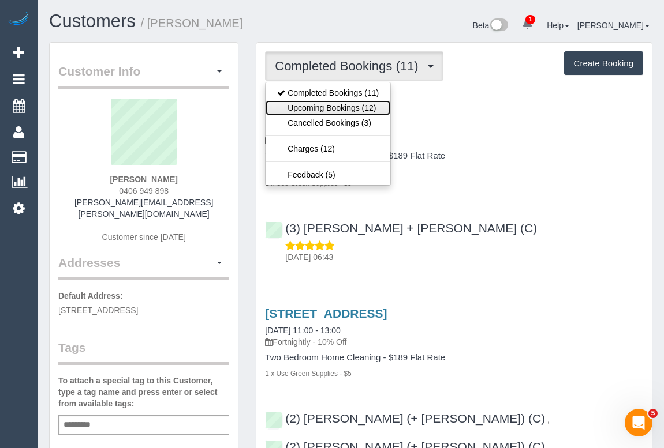
click at [329, 106] on link "Upcoming Bookings (12)" at bounding box center [327, 107] width 125 height 15
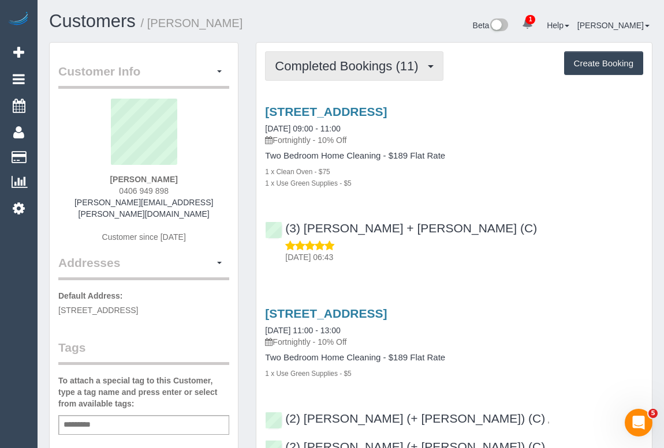
click at [365, 67] on span "Completed Bookings (11)" at bounding box center [349, 66] width 149 height 14
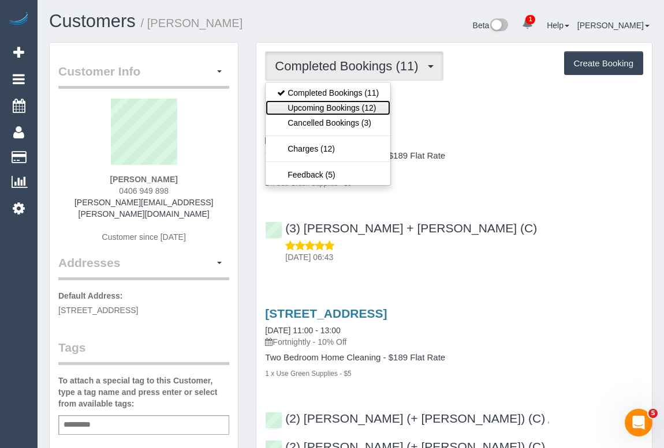
click at [339, 110] on link "Upcoming Bookings (12)" at bounding box center [327, 107] width 125 height 15
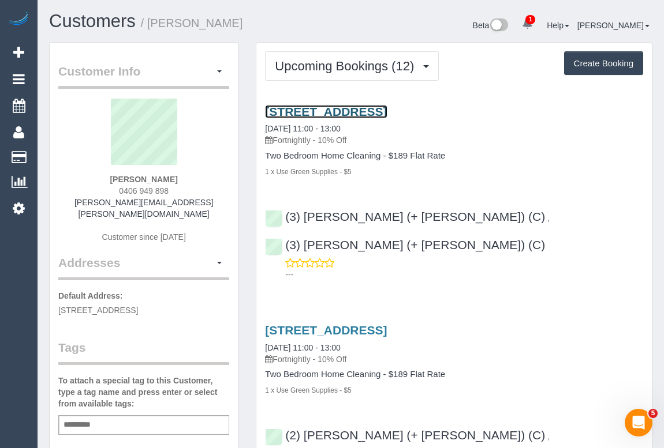
click at [379, 112] on link "[STREET_ADDRESS]" at bounding box center [326, 111] width 122 height 13
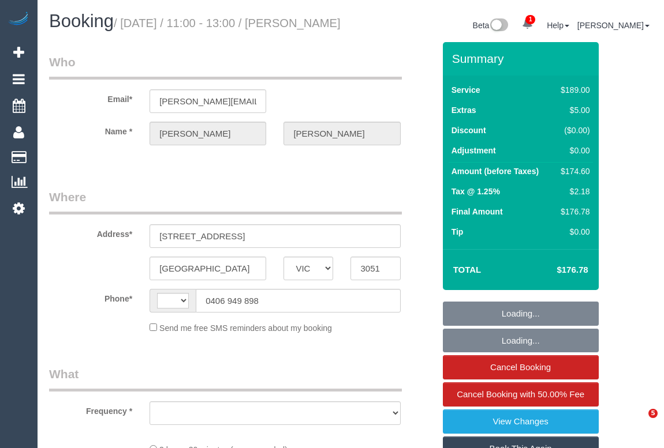
select select "VIC"
select select "string:stripe-pm_1RLCS42GScqysDRV7kGzCMJ3"
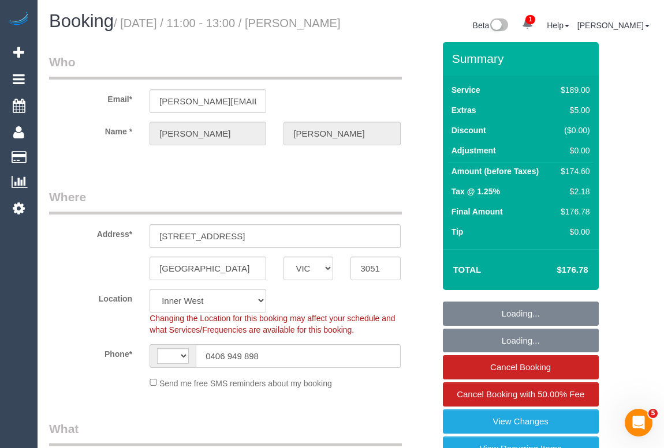
select select "string:AU"
select select "object:672"
select select "number:29"
select select "number:14"
select select "number:19"
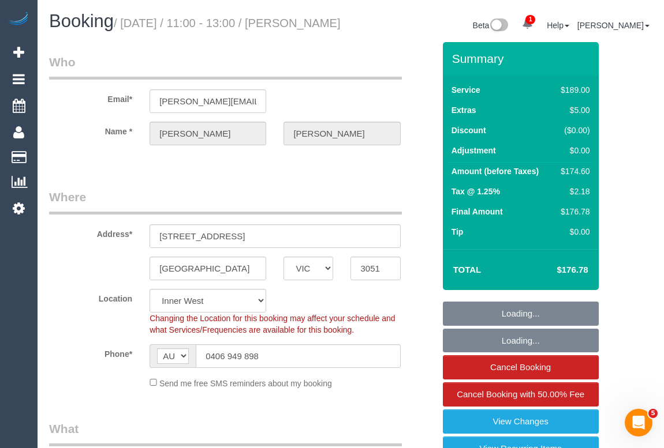
select select "number:24"
select select "number:34"
select select "number:12"
select select "object:1490"
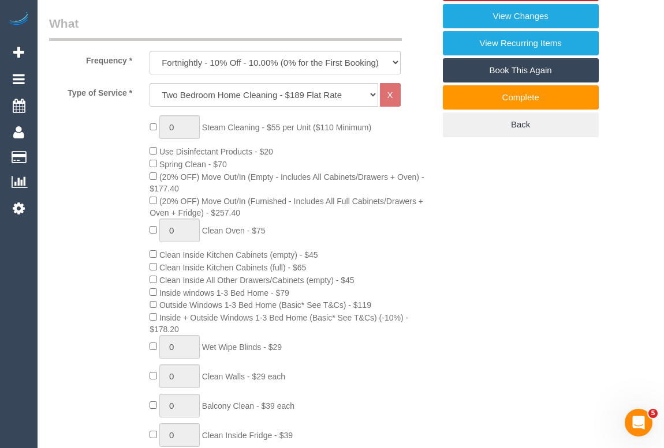
scroll to position [472, 0]
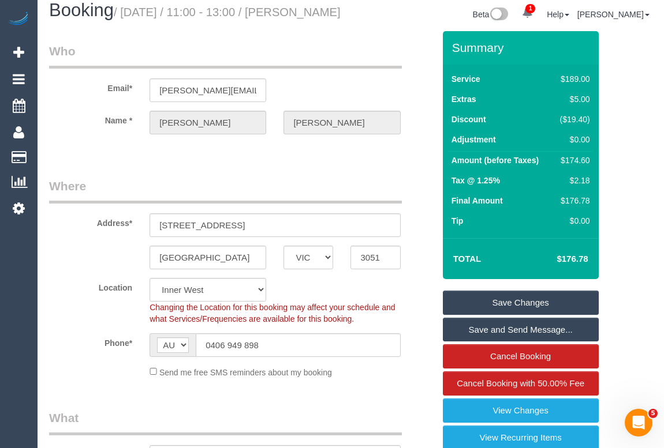
scroll to position [0, 0]
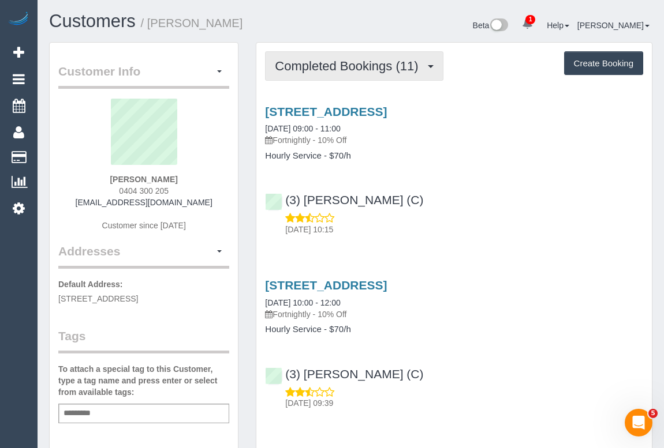
click at [320, 70] on span "Completed Bookings (11)" at bounding box center [349, 66] width 149 height 14
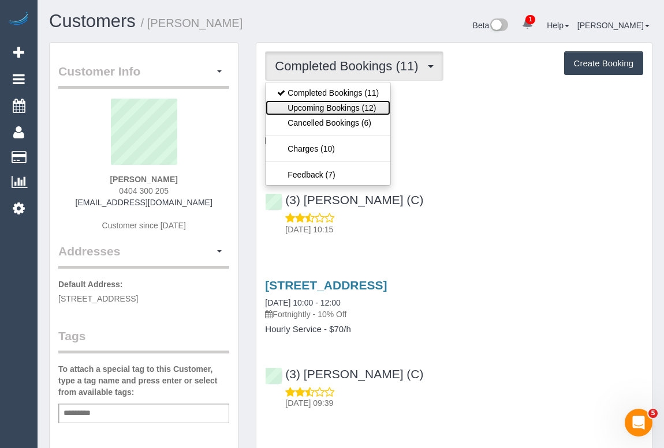
click at [312, 108] on link "Upcoming Bookings (12)" at bounding box center [327, 107] width 125 height 15
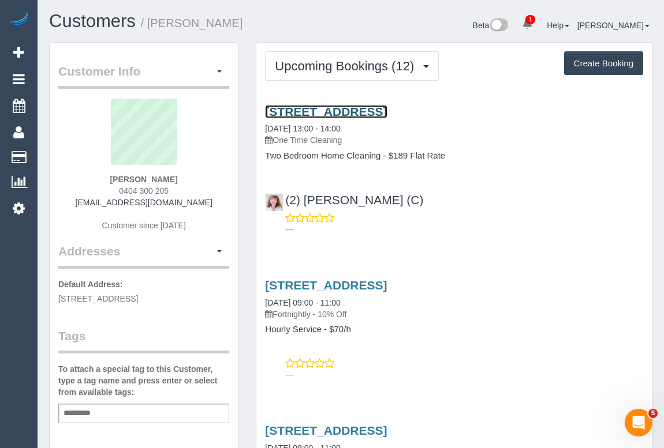
click at [325, 110] on link "[STREET_ADDRESS]" at bounding box center [326, 111] width 122 height 13
click at [300, 23] on h1 "Customers / [PERSON_NAME]" at bounding box center [195, 22] width 293 height 20
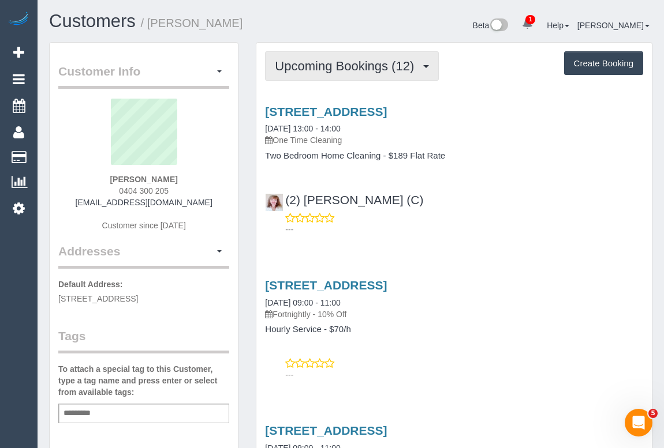
click at [330, 66] on span "Upcoming Bookings (12)" at bounding box center [347, 66] width 145 height 14
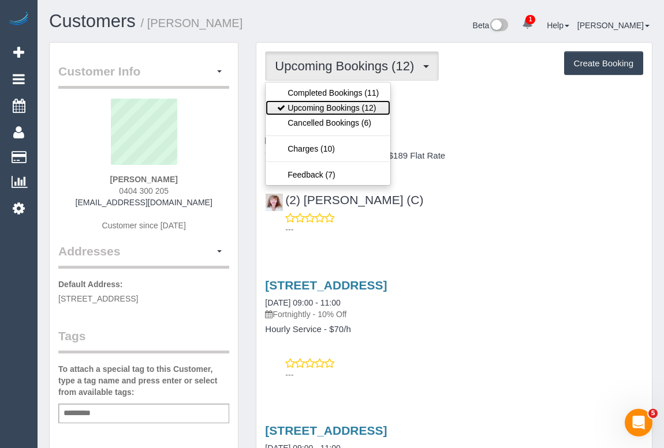
click at [332, 110] on link "Upcoming Bookings (12)" at bounding box center [327, 107] width 125 height 15
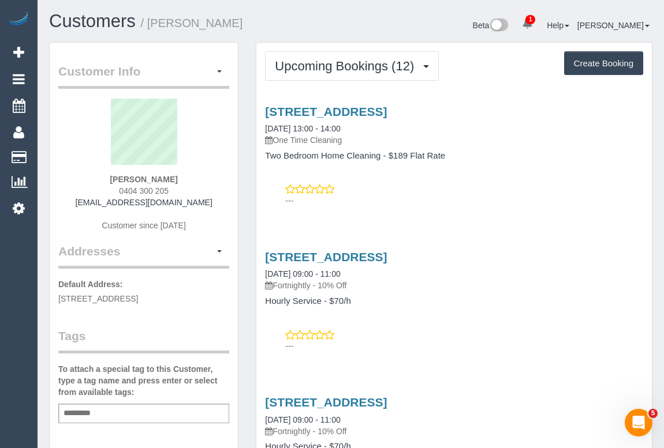
click at [261, 22] on h1 "Customers / [PERSON_NAME]" at bounding box center [195, 22] width 293 height 20
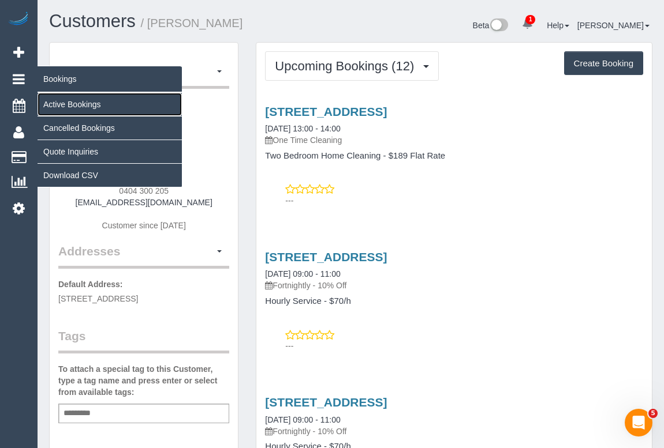
click at [92, 107] on link "Active Bookings" at bounding box center [110, 104] width 144 height 23
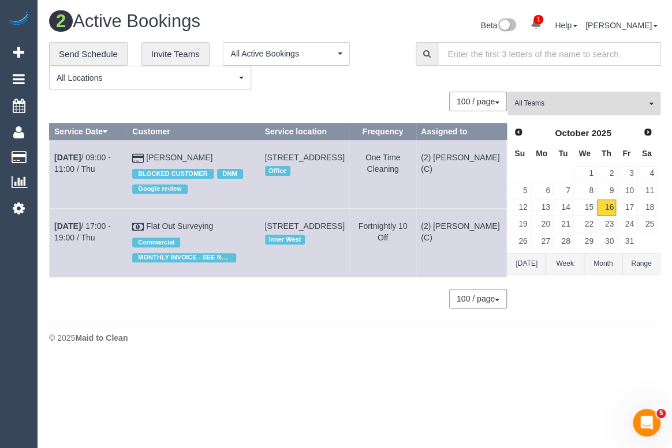
click at [560, 108] on button "All Teams" at bounding box center [583, 104] width 153 height 24
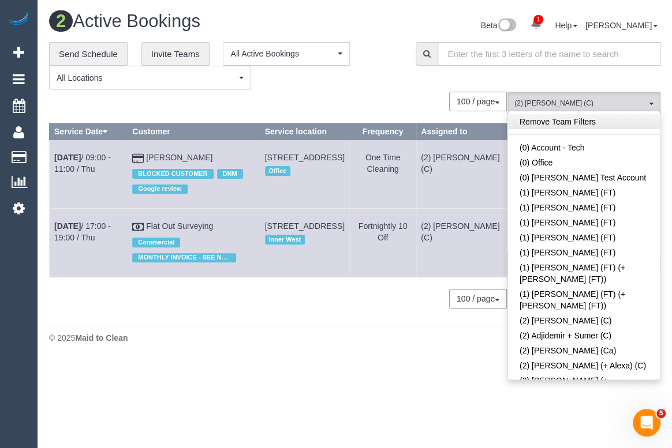
click at [579, 125] on link "Remove Team Filters" at bounding box center [584, 121] width 152 height 15
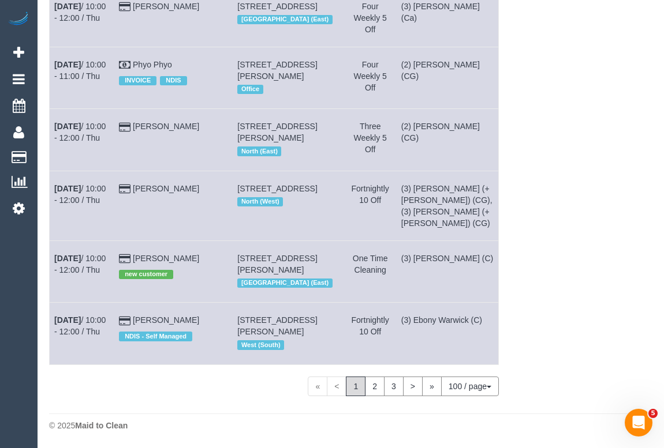
scroll to position [21, 0]
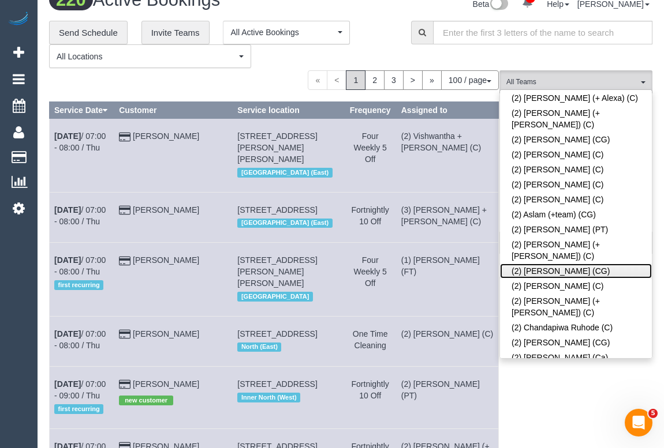
click at [565, 264] on link "(2) [PERSON_NAME] (CG)" at bounding box center [576, 271] width 152 height 15
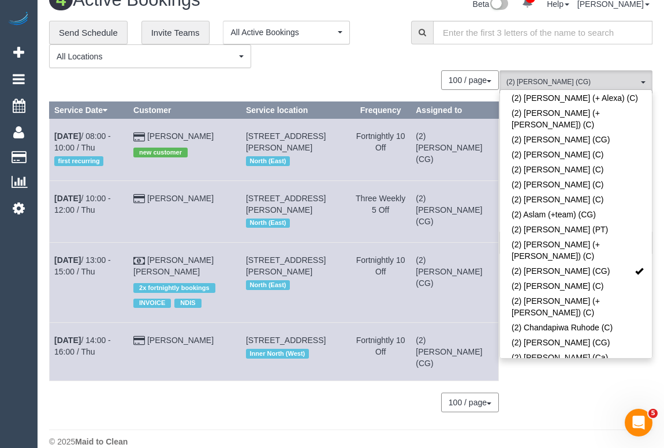
click at [295, 59] on div "**********" at bounding box center [221, 45] width 344 height 48
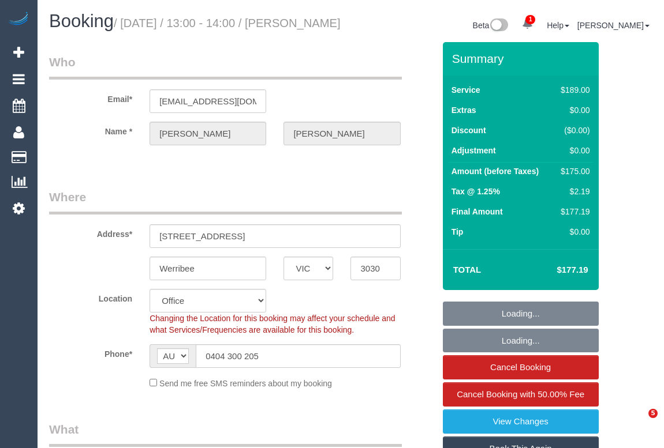
select select "VIC"
select select "number:32"
select select "number:14"
select select "number:18"
select select "number:25"
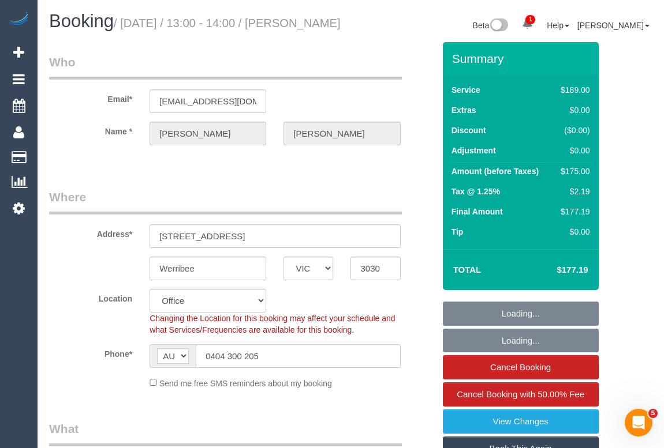
select select "number:35"
select select "number:12"
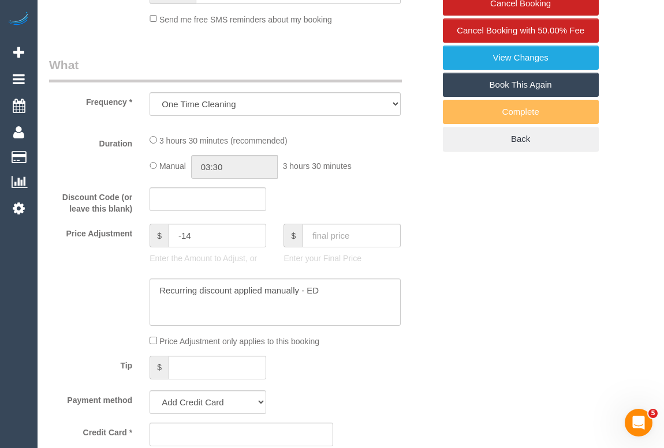
select select "object:889"
select select "string:stripe-pm_1Qz4Kv2GScqysDRVWCzsC0w2"
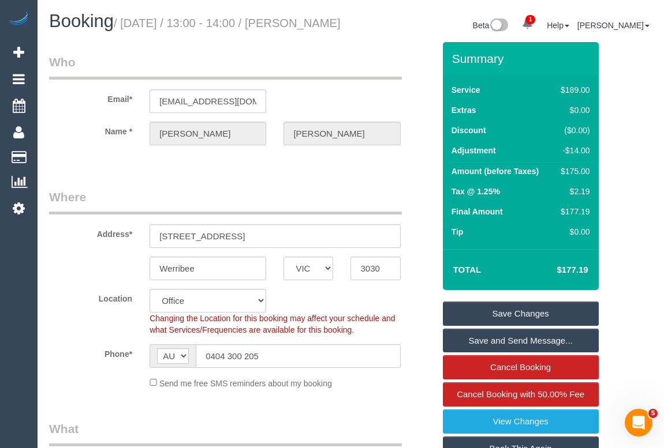
drag, startPoint x: 354, startPoint y: 210, endPoint x: 341, endPoint y: 208, distance: 12.8
click at [354, 208] on legend "Where" at bounding box center [225, 202] width 353 height 26
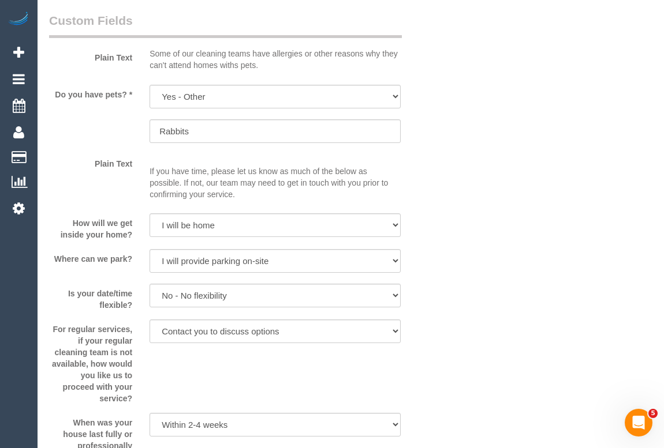
scroll to position [1731, 0]
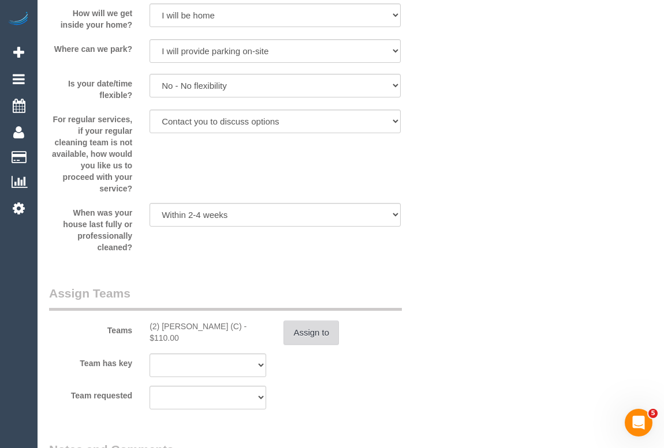
click at [317, 345] on button "Assign to" at bounding box center [310, 333] width 55 height 24
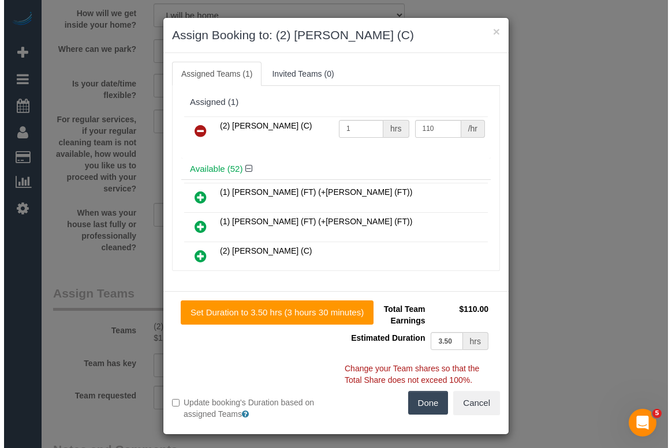
scroll to position [1720, 0]
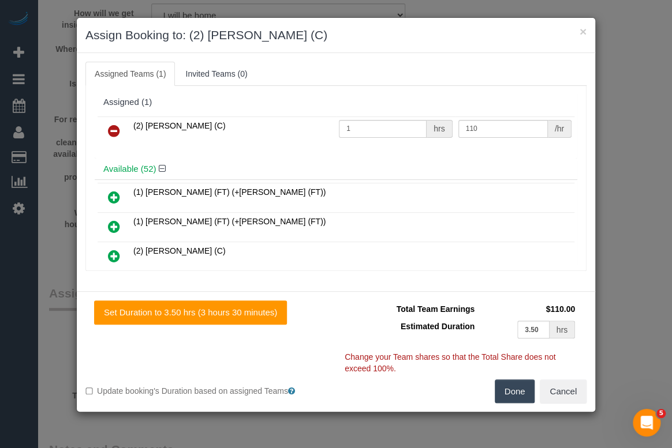
drag, startPoint x: 127, startPoint y: 124, endPoint x: 241, endPoint y: 126, distance: 113.7
click at [241, 126] on tr "(2) Kerry Welfare (C) 1 hrs 110 /hr" at bounding box center [336, 131] width 477 height 29
copy span "(2) Kerry Welfare (C)"
click at [115, 126] on icon at bounding box center [114, 131] width 12 height 14
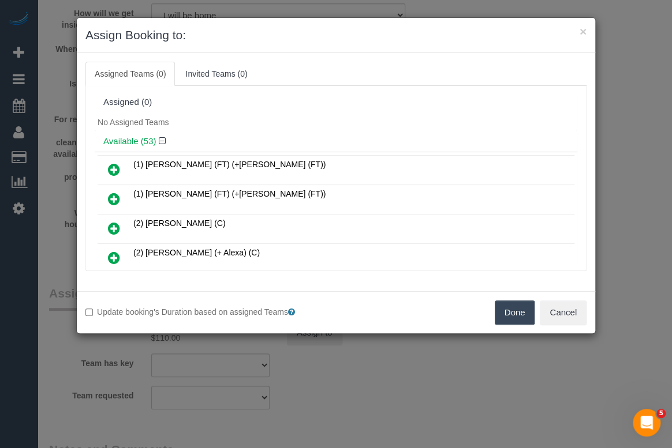
click at [516, 310] on button "Done" at bounding box center [515, 313] width 40 height 24
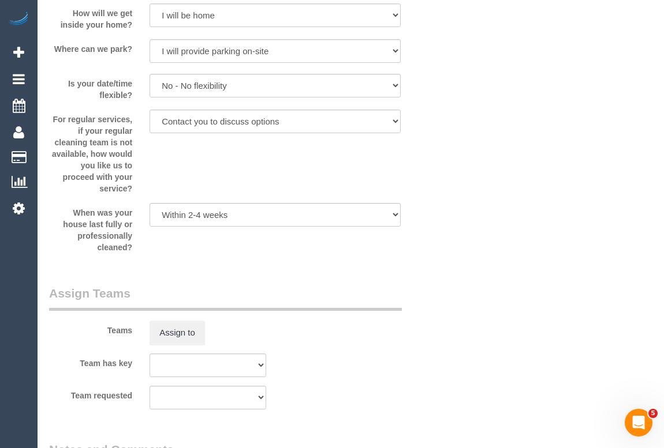
click at [434, 327] on div "× Assign Booking to: Assigned Teams (0) Invited Teams (0) Assigned (0) No Assig…" at bounding box center [332, 224] width 664 height 448
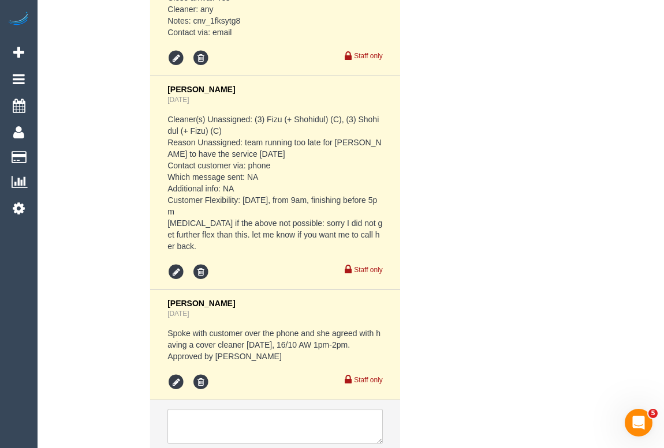
scroll to position [3032, 0]
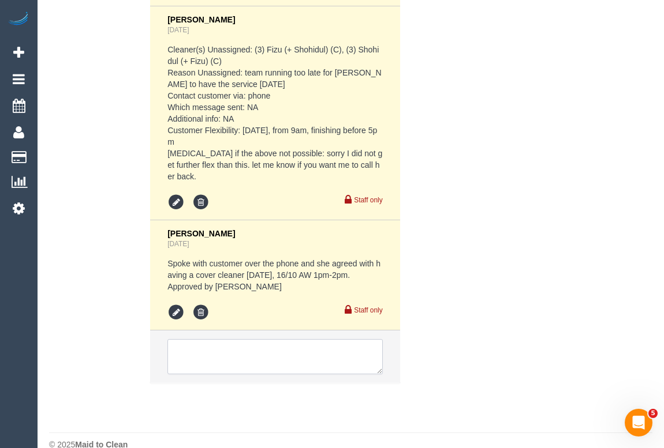
click at [216, 339] on textarea at bounding box center [274, 357] width 215 height 36
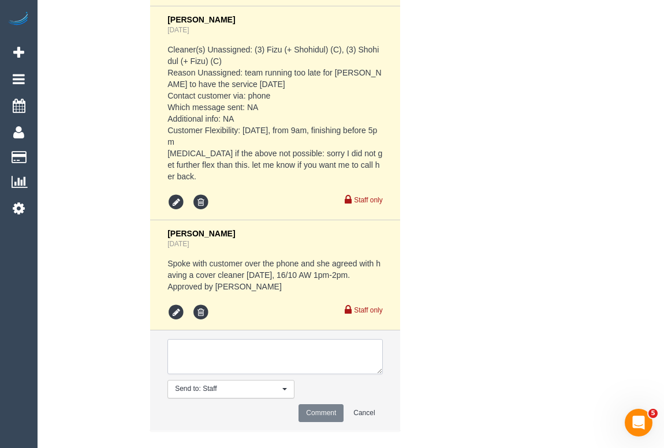
type textarea "*"
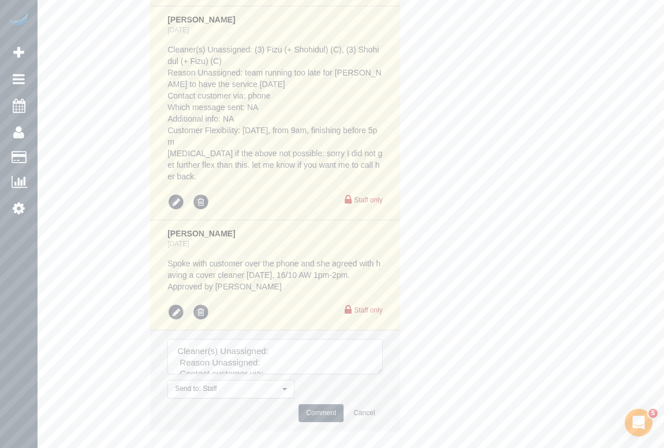
click at [280, 339] on textarea at bounding box center [274, 357] width 215 height 36
paste textarea "(2) [PERSON_NAME] (C)"
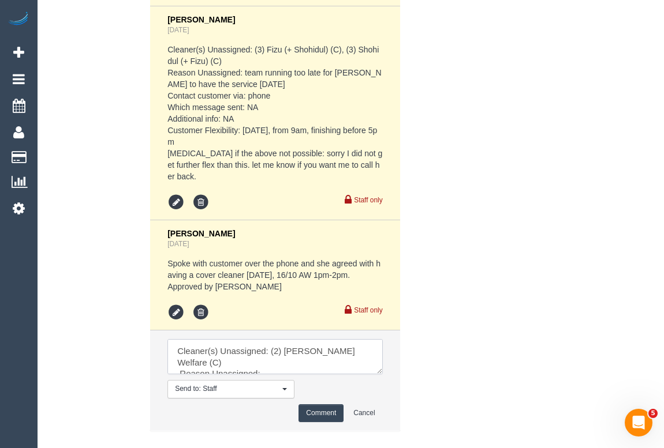
click at [267, 346] on textarea at bounding box center [274, 357] width 215 height 36
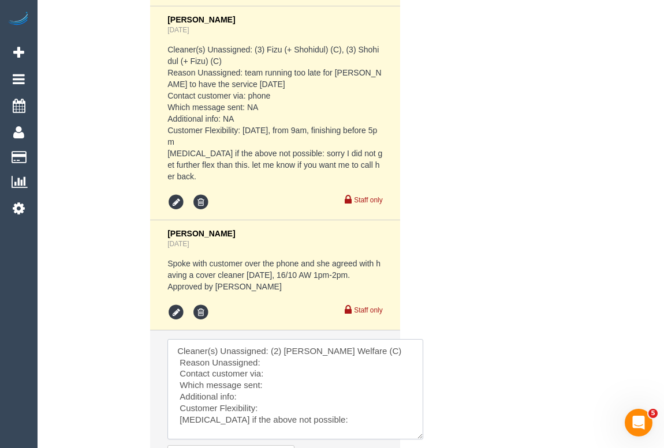
drag, startPoint x: 375, startPoint y: 353, endPoint x: 419, endPoint y: 419, distance: 79.9
click at [417, 419] on textarea at bounding box center [295, 389] width 256 height 100
click at [268, 343] on textarea at bounding box center [295, 390] width 257 height 102
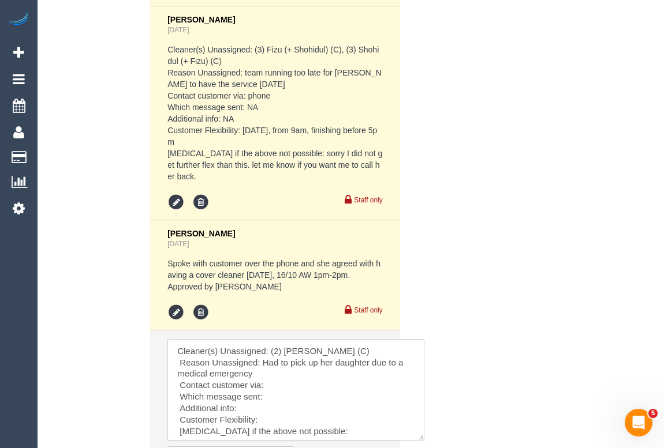
click at [273, 366] on textarea at bounding box center [295, 390] width 257 height 102
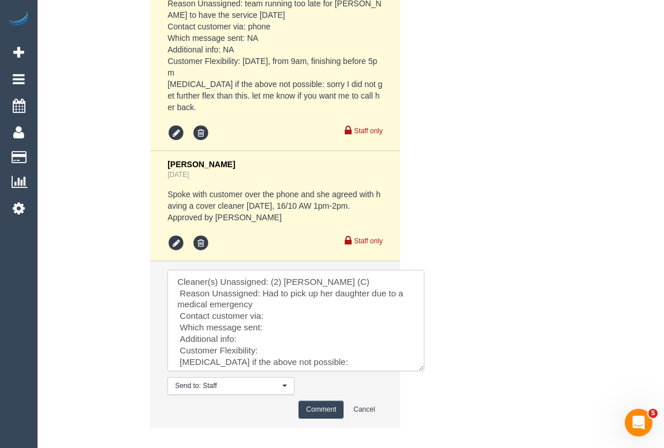
scroll to position [3145, 0]
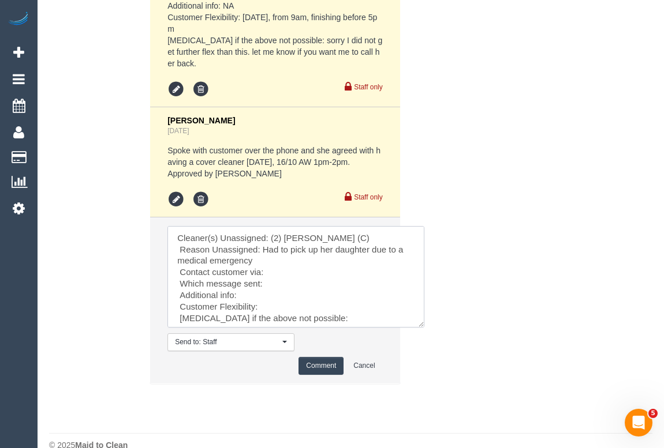
click at [274, 252] on textarea at bounding box center [295, 277] width 257 height 102
click at [280, 265] on textarea at bounding box center [295, 277] width 257 height 102
click at [274, 275] on textarea at bounding box center [295, 277] width 257 height 102
click at [268, 283] on textarea at bounding box center [295, 277] width 257 height 102
drag, startPoint x: 323, startPoint y: 298, endPoint x: 147, endPoint y: 296, distance: 176.0
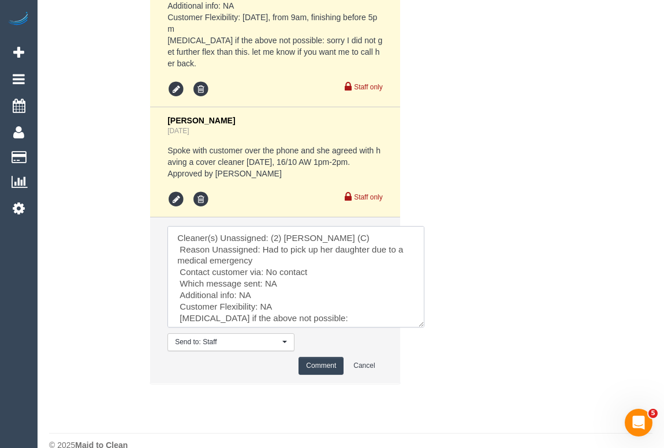
type textarea "Cleaner(s) Unassigned: (2) Kerry Welfare (C) Reason Unassigned: Had to pick up …"
click at [313, 357] on button "Comment" at bounding box center [320, 366] width 45 height 18
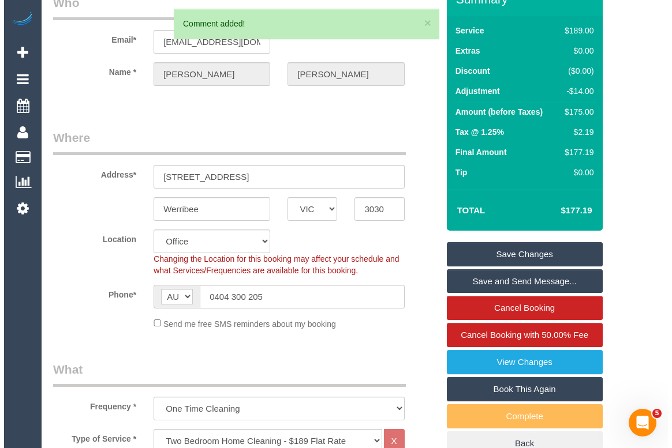
scroll to position [0, 0]
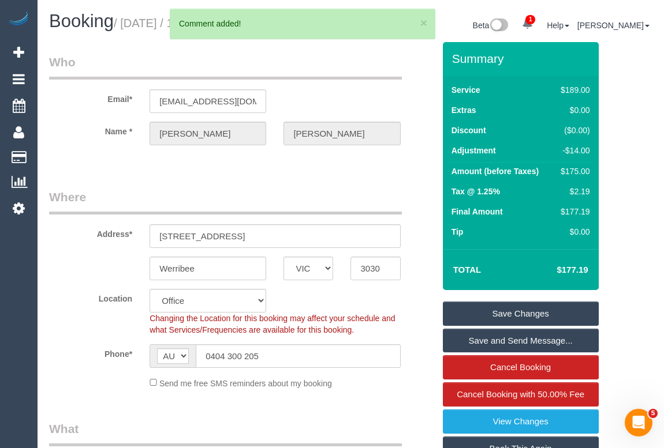
click at [518, 318] on link "Save Changes" at bounding box center [521, 314] width 156 height 24
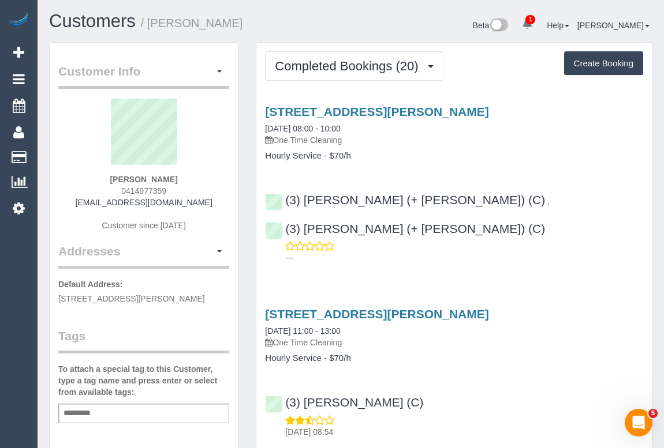
drag, startPoint x: 103, startPoint y: 190, endPoint x: 209, endPoint y: 190, distance: 106.2
click at [209, 190] on div "[PERSON_NAME] 0414977359 [EMAIL_ADDRESS][DOMAIN_NAME] Customer since [DATE]" at bounding box center [143, 171] width 171 height 144
copy span "0414977359"
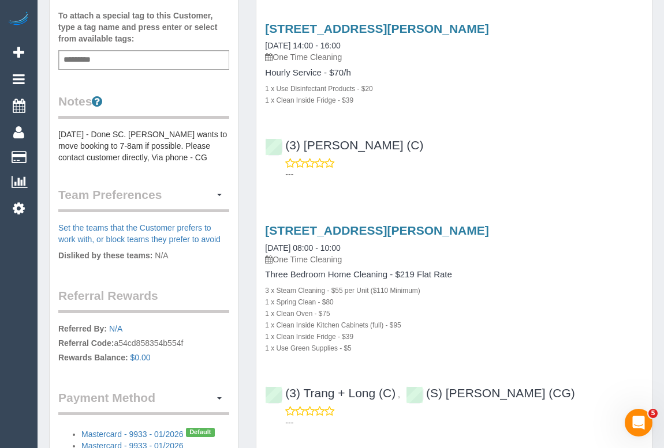
scroll to position [367, 0]
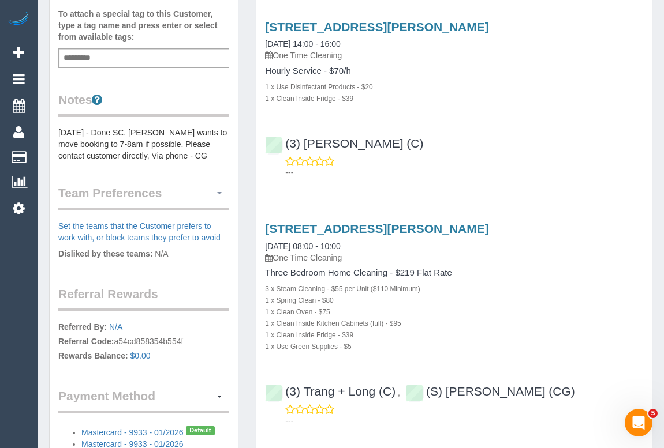
click at [219, 185] on button "button" at bounding box center [219, 194] width 20 height 18
click at [192, 207] on link "Manage Preferences" at bounding box center [179, 214] width 98 height 15
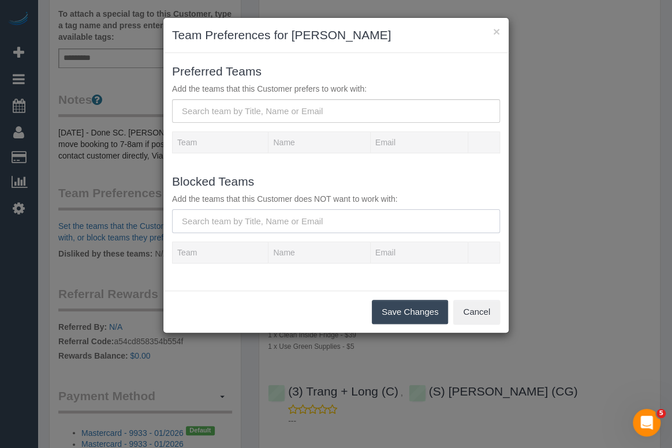
click at [253, 224] on input "text" at bounding box center [336, 221] width 328 height 24
type input "jureiya"
drag, startPoint x: 224, startPoint y: 225, endPoint x: 173, endPoint y: 219, distance: 51.7
click at [173, 219] on input "jureiya" at bounding box center [336, 221] width 328 height 24
click at [467, 316] on button "Cancel" at bounding box center [476, 312] width 47 height 24
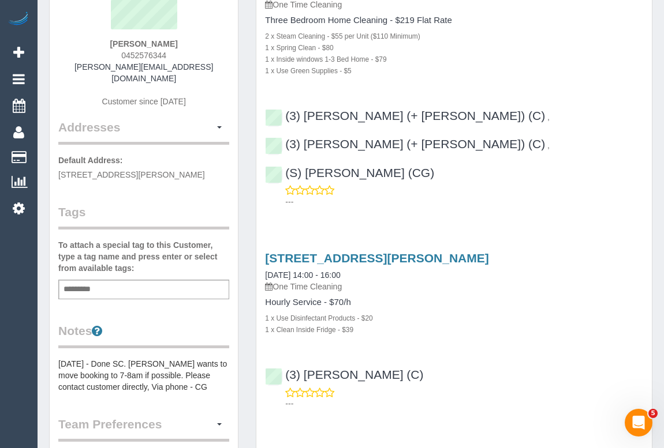
scroll to position [0, 0]
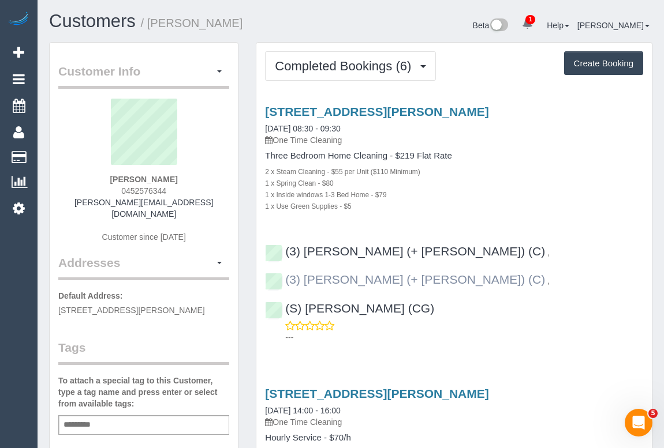
drag, startPoint x: 572, startPoint y: 253, endPoint x: 443, endPoint y: 253, distance: 129.3
click at [443, 273] on div "(3) Juireya (+ Gazi) (C) ," at bounding box center [410, 280] width 290 height 14
copy div "(3) Juireya (+ Gazi) (C) ,"
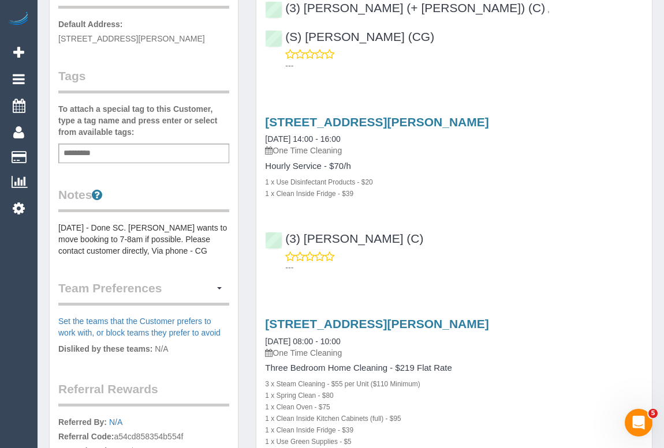
scroll to position [367, 0]
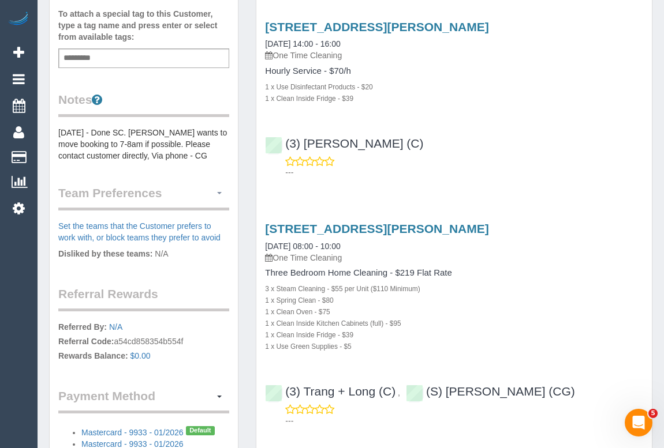
click at [218, 192] on span "button" at bounding box center [219, 193] width 5 height 2
click at [157, 207] on link "Manage Preferences" at bounding box center [179, 214] width 98 height 15
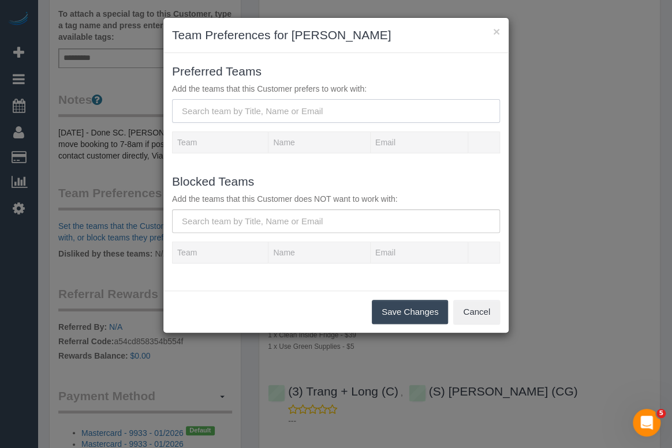
click at [247, 107] on input "text" at bounding box center [336, 111] width 328 height 24
paste input "(3) Juireya (+ Gazi) (C) ,"
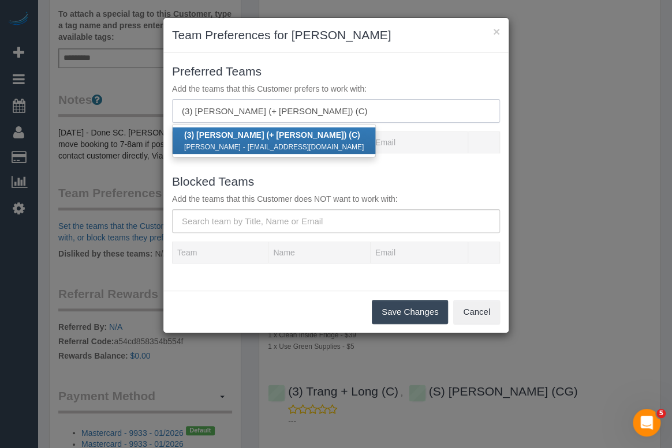
type input "(3) Juireya (+ Gazi) (C)"
click at [231, 134] on strong "(3) Juireya (+ Gazi) (C)" at bounding box center [272, 134] width 176 height 9
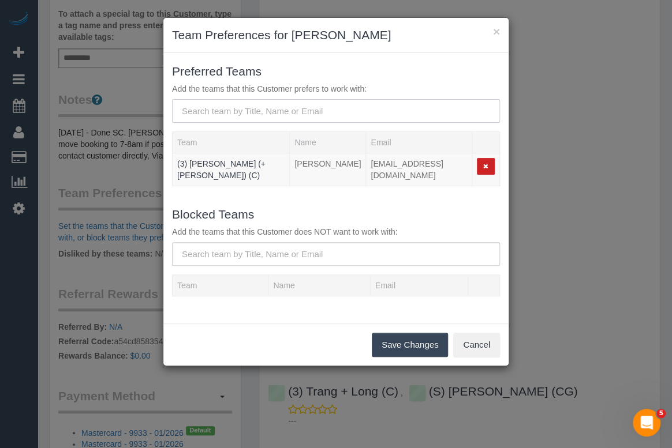
click at [252, 111] on input "text" at bounding box center [336, 111] width 328 height 24
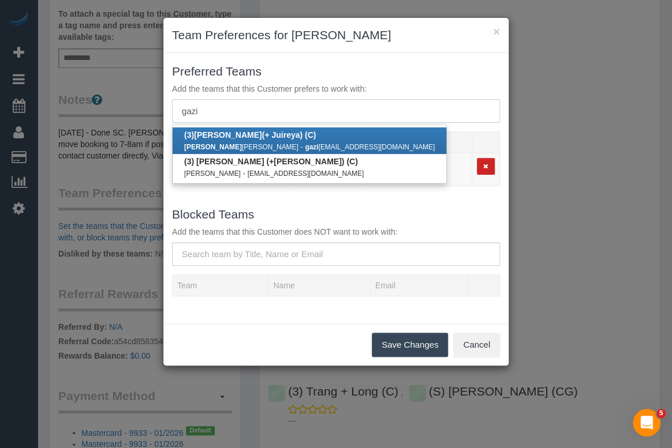
type input "gazi"
click at [238, 138] on b "(3) Gazi (+ Juireya) (C)" at bounding box center [250, 134] width 132 height 9
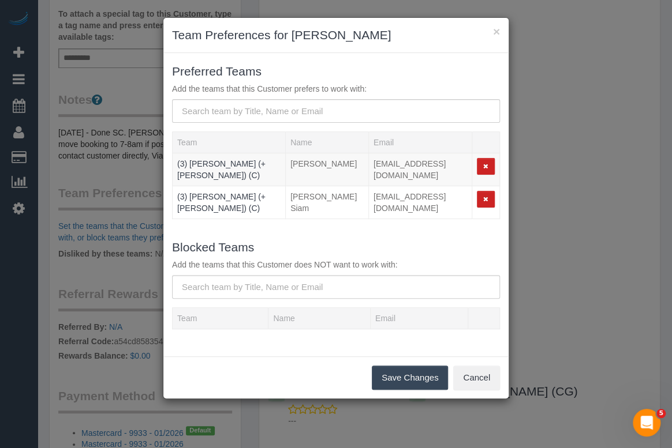
click at [399, 366] on button "Save Changes" at bounding box center [410, 378] width 76 height 24
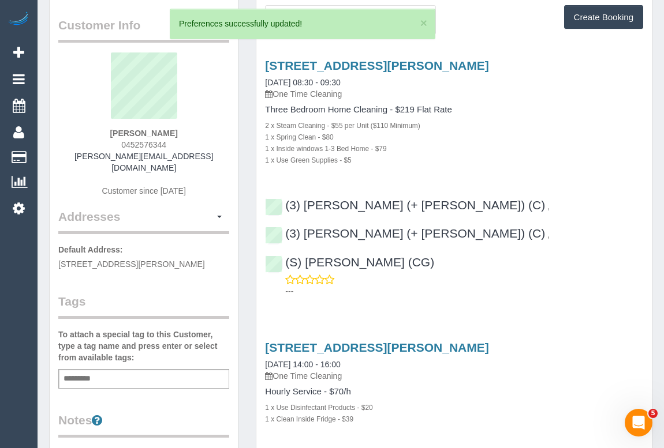
scroll to position [0, 0]
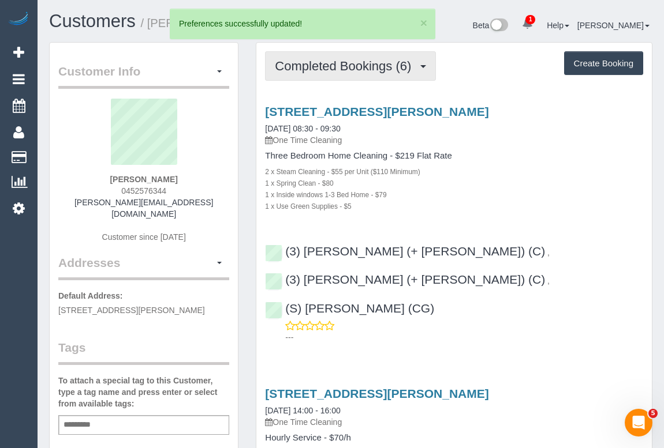
click at [321, 70] on span "Completed Bookings (6)" at bounding box center [346, 66] width 142 height 14
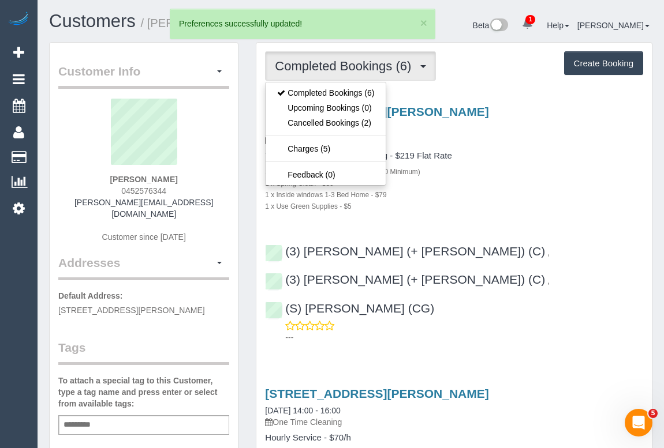
click at [500, 166] on div "2 x Steam Cleaning - $55 per Unit ($110 Minimum)" at bounding box center [454, 172] width 378 height 12
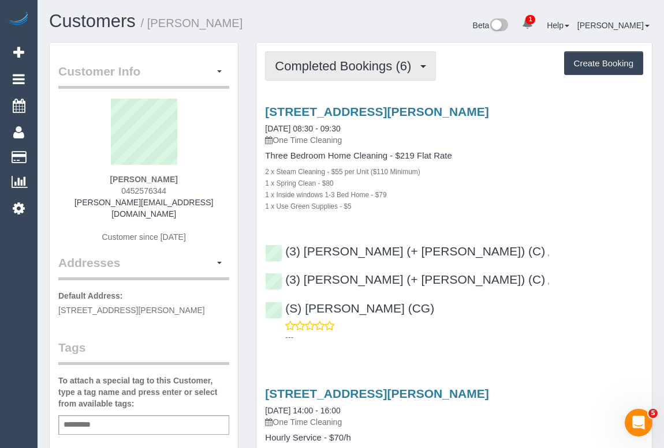
click at [305, 70] on span "Completed Bookings (6)" at bounding box center [346, 66] width 142 height 14
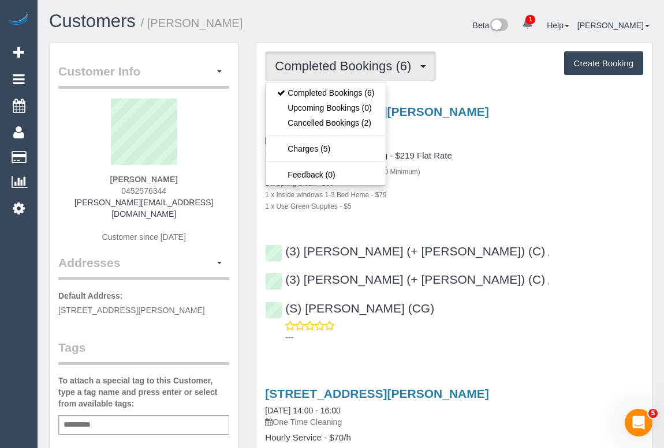
click at [555, 332] on p "---" at bounding box center [464, 338] width 358 height 12
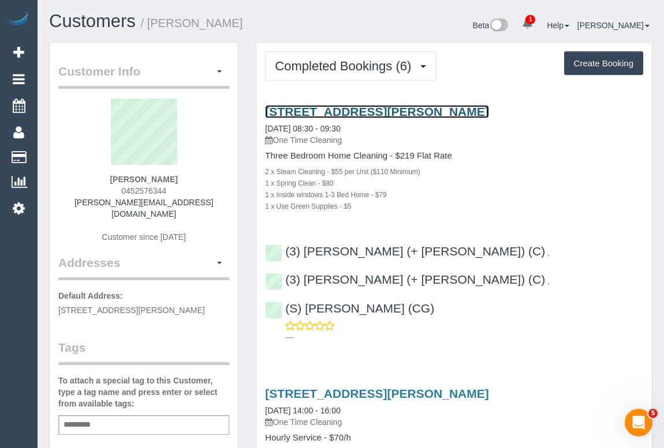
click at [379, 111] on link "135 John Liston Drive, Newport, VIC 3015" at bounding box center [376, 111] width 223 height 13
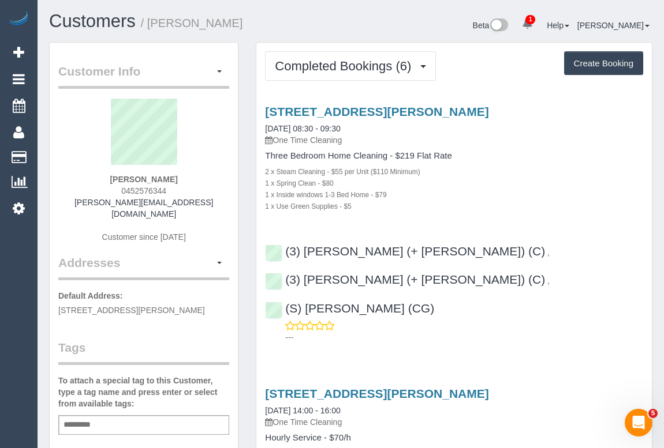
click at [534, 182] on div "1 x Spring Clean - $80" at bounding box center [454, 183] width 378 height 12
click at [199, 182] on div "Moulya Ramesh Kumar 0452576344 moulya.r@gmail.com Customer since 2023" at bounding box center [143, 177] width 171 height 156
drag, startPoint x: 96, startPoint y: 203, endPoint x: 185, endPoint y: 198, distance: 88.4
click at [185, 198] on div "Moulya Ramesh Kumar 0452576344 moulya.r@gmail.com Customer since 2023" at bounding box center [143, 177] width 171 height 156
copy link "moulya.r@gmail.com"
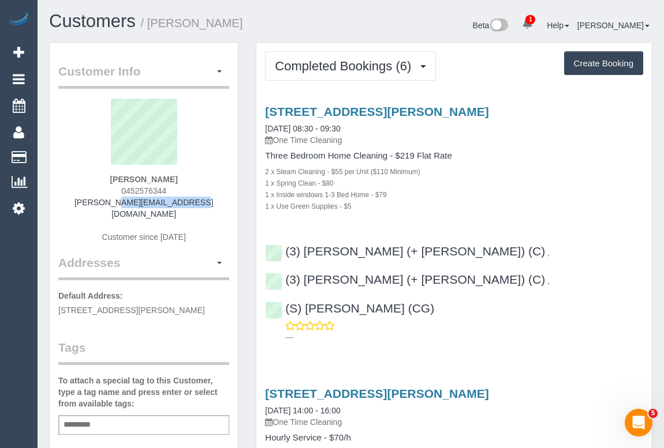
click at [98, 201] on div "Moulya Ramesh Kumar 0452576344 moulya.r@gmail.com Customer since 2023" at bounding box center [143, 177] width 171 height 156
drag, startPoint x: 98, startPoint y: 202, endPoint x: 190, endPoint y: 205, distance: 91.8
click at [190, 205] on div "Moulya Ramesh Kumar 0452576344 moulya.r@gmail.com Customer since 2023" at bounding box center [143, 177] width 171 height 156
copy link "moulya.r@gmail.com"
drag, startPoint x: 95, startPoint y: 179, endPoint x: 199, endPoint y: 179, distance: 103.9
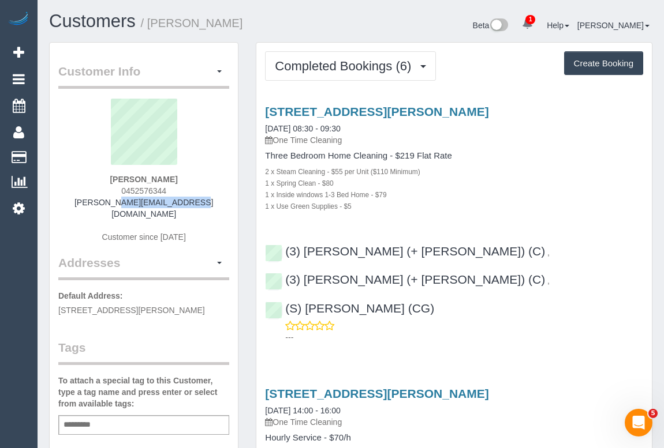
click at [199, 179] on div "Moulya Ramesh Kumar 0452576344 moulya.r@gmail.com Customer since 2023" at bounding box center [143, 177] width 171 height 156
copy strong "Moulya Ramesh Kumar"
drag, startPoint x: 123, startPoint y: 190, endPoint x: 183, endPoint y: 190, distance: 60.0
click at [183, 190] on div "Moulya Ramesh Kumar 0452576344 moulya.r@gmail.com Customer since 2023" at bounding box center [143, 177] width 171 height 156
copy span "0452576344"
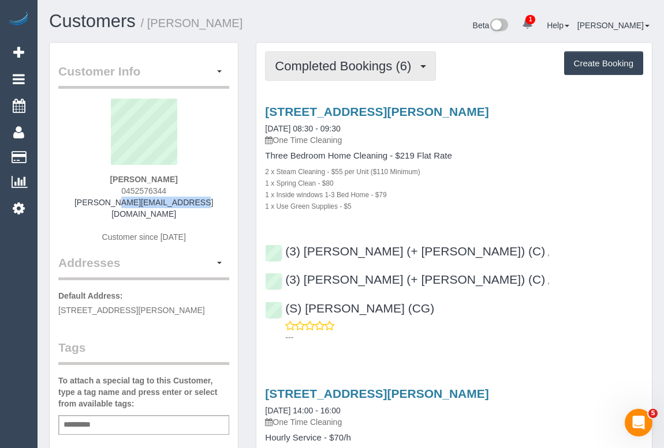
click at [356, 67] on span "Completed Bookings (6)" at bounding box center [346, 66] width 142 height 14
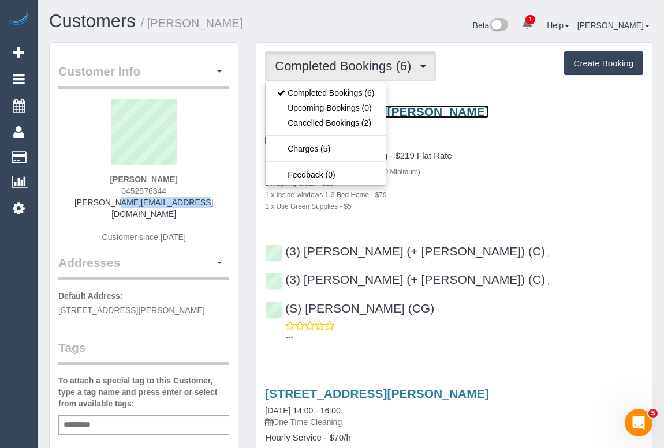
click at [407, 111] on link "135 John Liston Drive, Newport, VIC 3015" at bounding box center [376, 111] width 223 height 13
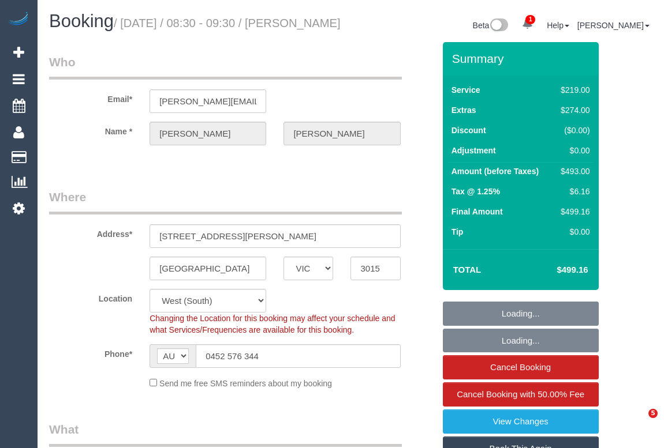
select select "VIC"
select select "string:stripe-pm_1SIgBg2GScqysDRVtEfECgg4"
select select "number:27"
select select "number:15"
select select "number:19"
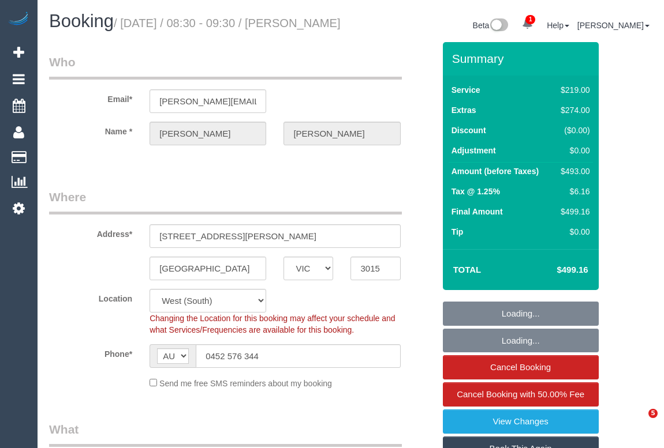
select select "number:24"
select select "number:33"
select select "number:26"
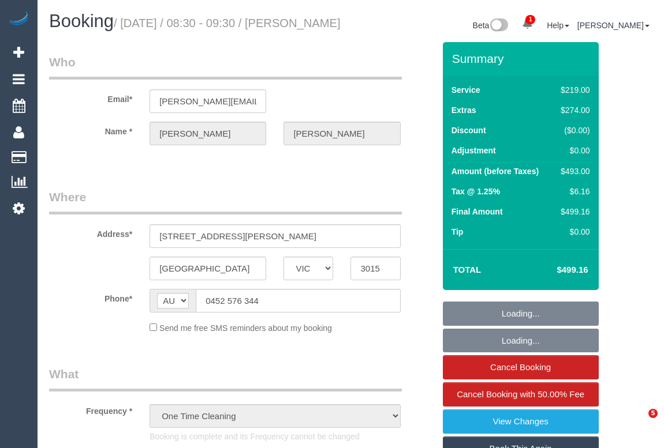
select select "VIC"
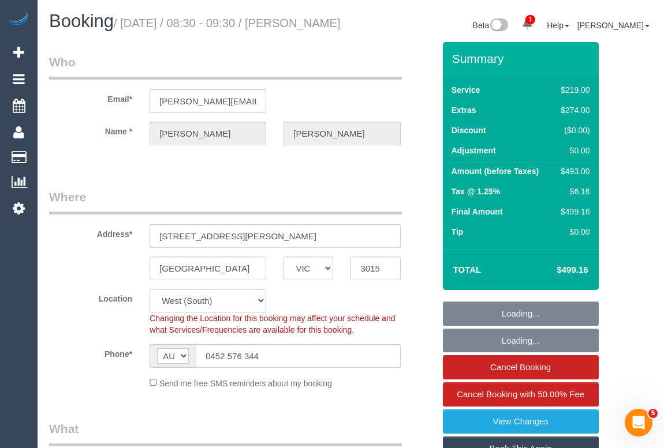
select select "object:749"
select select "number:27"
select select "number:15"
select select "number:19"
select select "number:24"
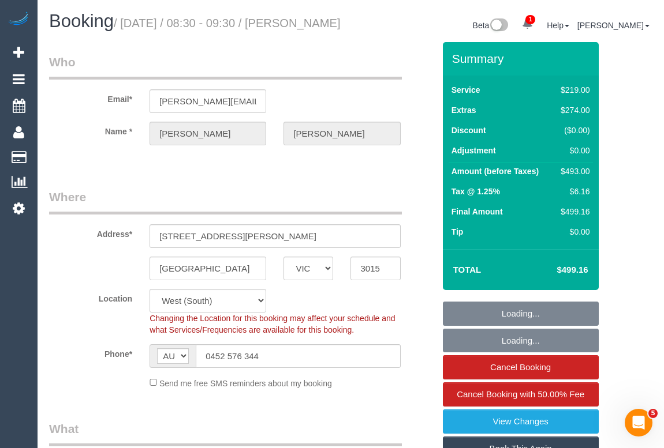
select select "number:33"
select select "number:26"
select select "string:stripe-pm_1SIgBg2GScqysDRVtEfECgg4"
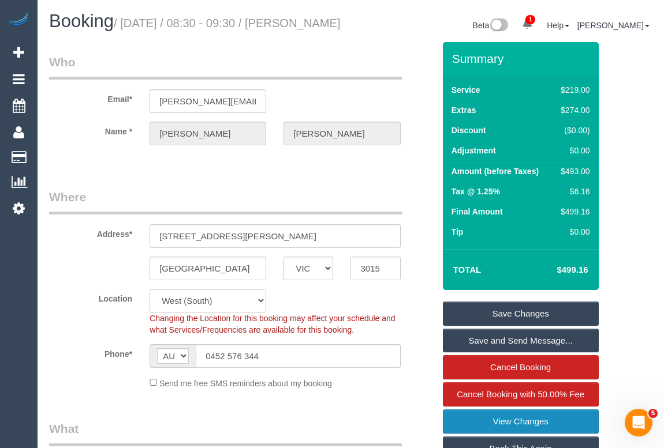
click at [537, 434] on link "View Changes" at bounding box center [521, 422] width 156 height 24
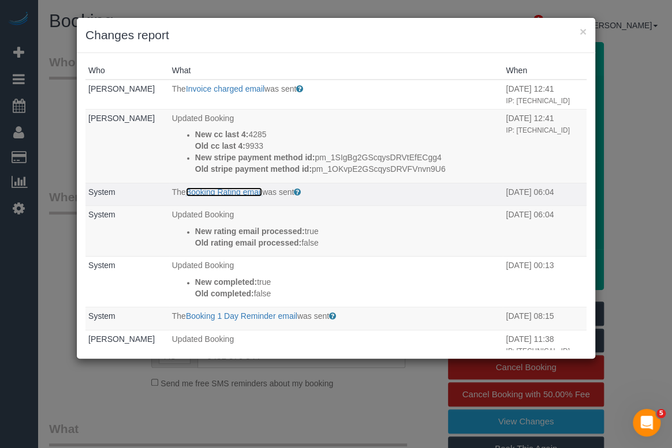
click at [219, 197] on link "Booking Rating email" at bounding box center [224, 192] width 76 height 9
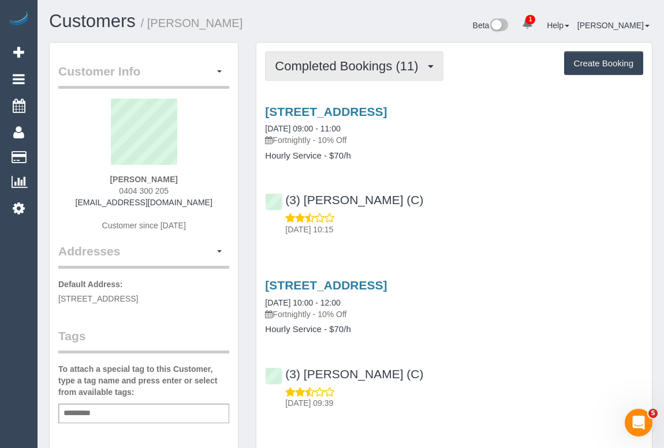
click at [350, 72] on button "Completed Bookings (11)" at bounding box center [354, 65] width 178 height 29
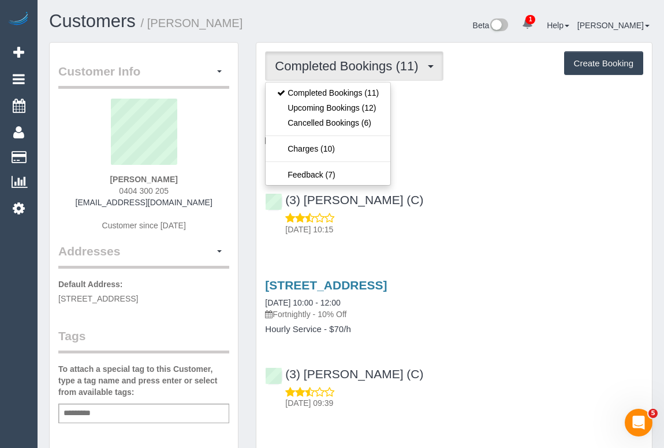
click at [510, 149] on div "[STREET_ADDRESS] [DATE] 09:00 - 11:00 Fortnightly - 10% Off Hourly Service - $7…" at bounding box center [453, 133] width 395 height 56
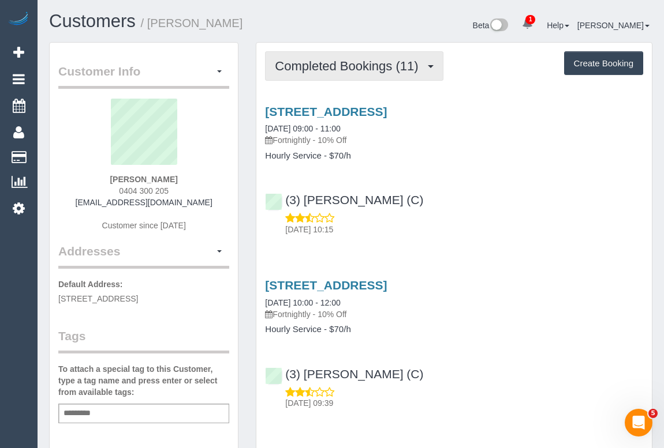
click at [353, 73] on button "Completed Bookings (11)" at bounding box center [354, 65] width 178 height 29
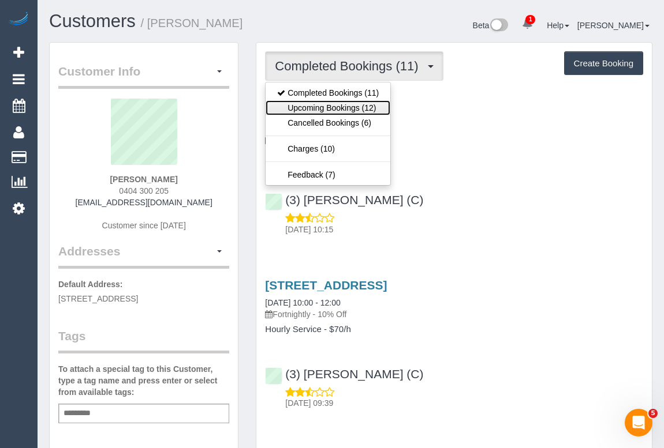
click at [346, 107] on link "Upcoming Bookings (12)" at bounding box center [327, 107] width 125 height 15
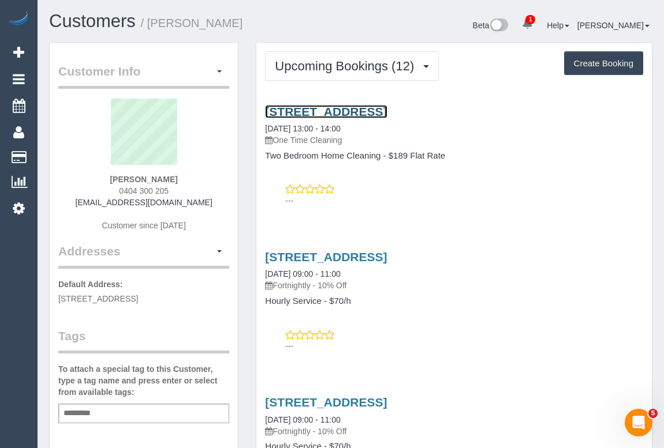
click at [365, 107] on link "119 Parramatta Rd, Werribee, VIC 3030" at bounding box center [326, 111] width 122 height 13
drag, startPoint x: 110, startPoint y: 185, endPoint x: 186, endPoint y: 186, distance: 76.2
click at [186, 186] on div "Anjie Lin 0404 300 205 anjiebebe@gmail.com Customer since 2025" at bounding box center [143, 171] width 171 height 144
copy span "0404 300 205"
click at [349, 113] on link "119 Parramatta Rd, Werribee, VIC 3030" at bounding box center [326, 111] width 122 height 13
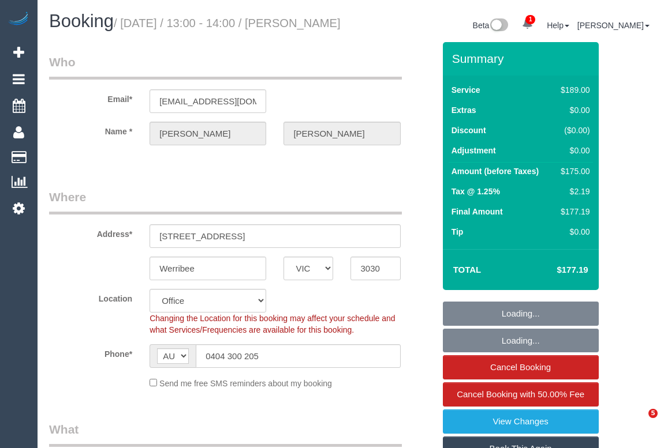
select select "VIC"
select select "number:32"
select select "number:14"
select select "number:18"
select select "number:25"
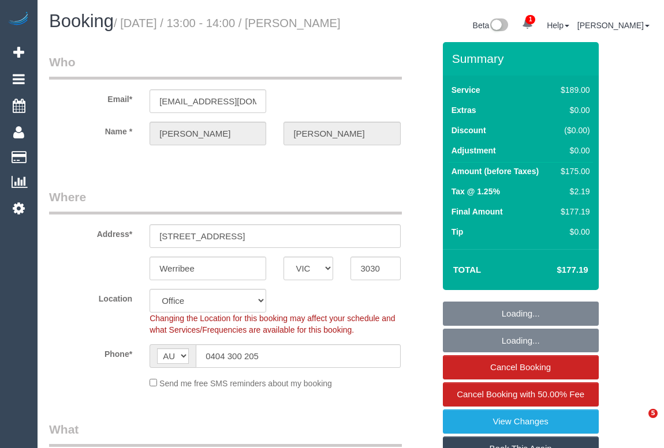
select select "number:35"
select select "number:12"
select select "string:stripe-pm_1Qz4Kv2GScqysDRVWCzsC0w2"
select select "VIC"
select select "string:stripe-pm_1Qz4Kv2GScqysDRVWCzsC0w2"
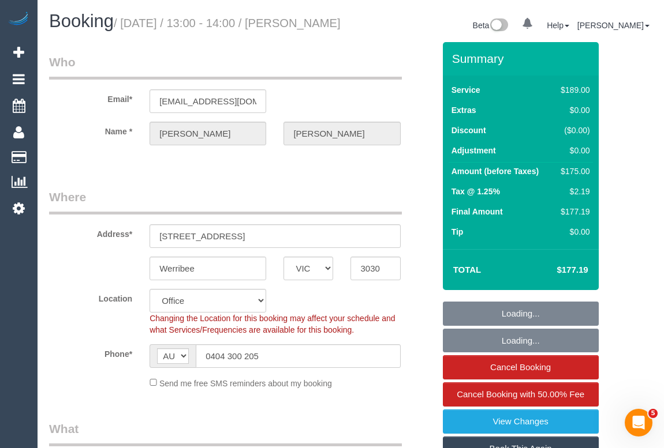
select select "number:32"
select select "number:14"
select select "number:18"
select select "number:25"
select select "number:35"
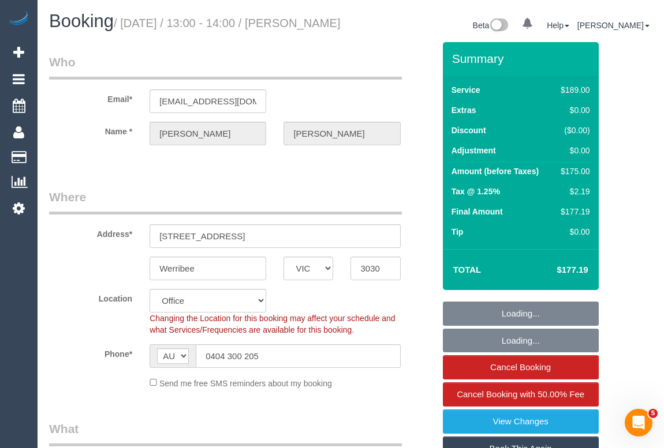
select select "number:12"
select select "object:2221"
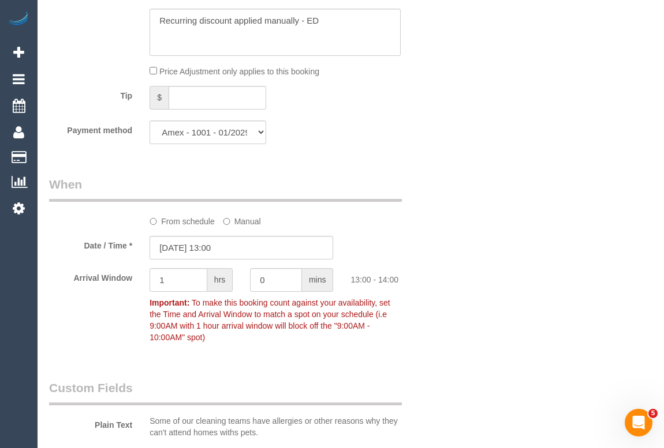
scroll to position [1154, 0]
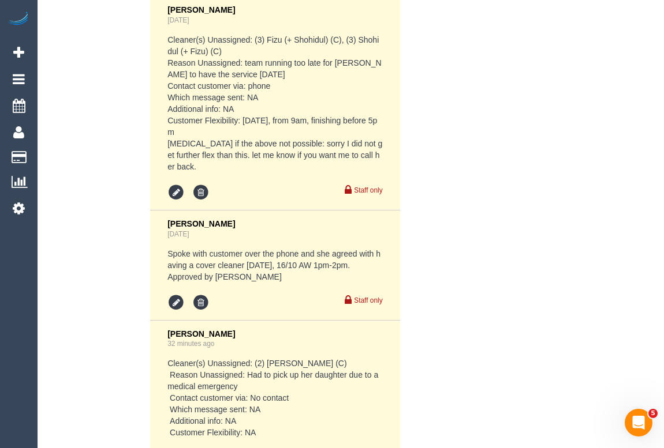
scroll to position [3189, 0]
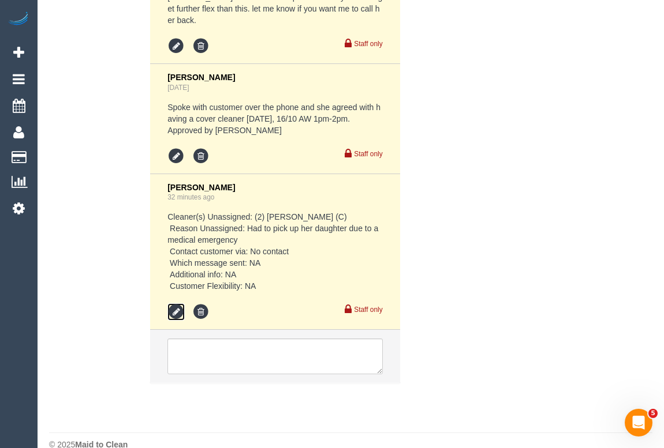
click at [175, 304] on icon at bounding box center [175, 312] width 17 height 17
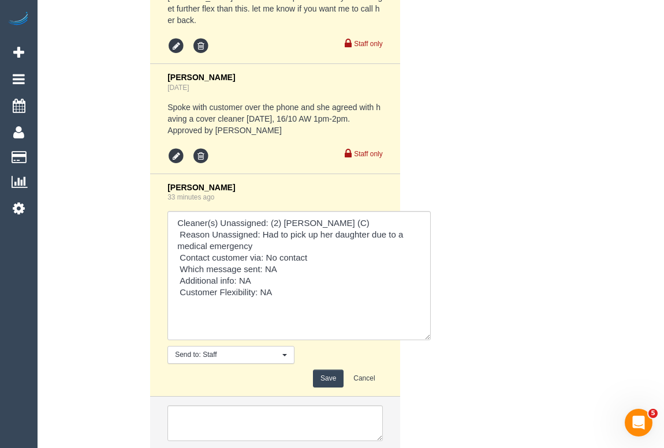
drag, startPoint x: 377, startPoint y: 253, endPoint x: 425, endPoint y: 347, distance: 105.8
drag, startPoint x: 265, startPoint y: 238, endPoint x: 318, endPoint y: 238, distance: 52.5
click at [318, 238] on textarea at bounding box center [298, 275] width 263 height 129
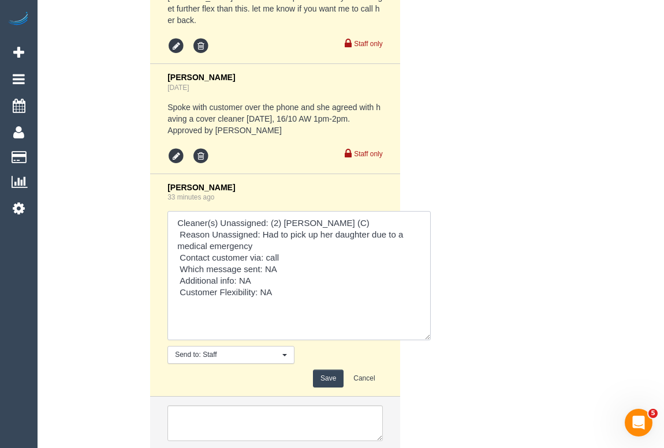
click at [267, 249] on textarea at bounding box center [298, 275] width 263 height 129
drag, startPoint x: 265, startPoint y: 250, endPoint x: 287, endPoint y: 253, distance: 22.2
click at [287, 253] on textarea at bounding box center [298, 275] width 263 height 129
click at [302, 259] on textarea at bounding box center [298, 275] width 263 height 129
drag, startPoint x: 265, startPoint y: 250, endPoint x: 286, endPoint y: 250, distance: 21.3
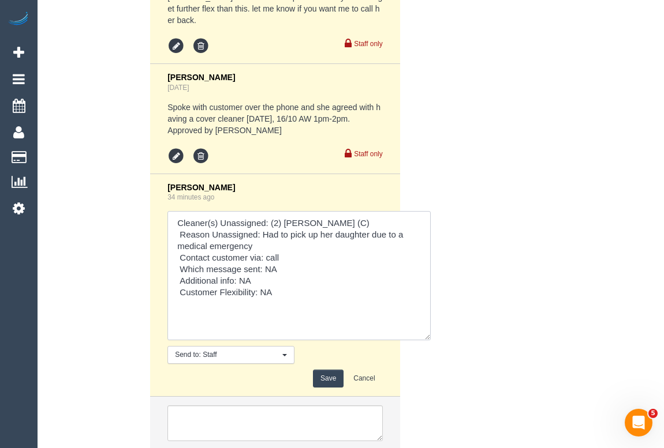
click at [286, 250] on textarea at bounding box center [298, 275] width 263 height 129
drag, startPoint x: 240, startPoint y: 263, endPoint x: 262, endPoint y: 263, distance: 21.9
click at [262, 263] on textarea at bounding box center [298, 275] width 263 height 129
drag, startPoint x: 262, startPoint y: 272, endPoint x: 277, endPoint y: 274, distance: 15.1
click at [277, 274] on textarea at bounding box center [298, 275] width 263 height 129
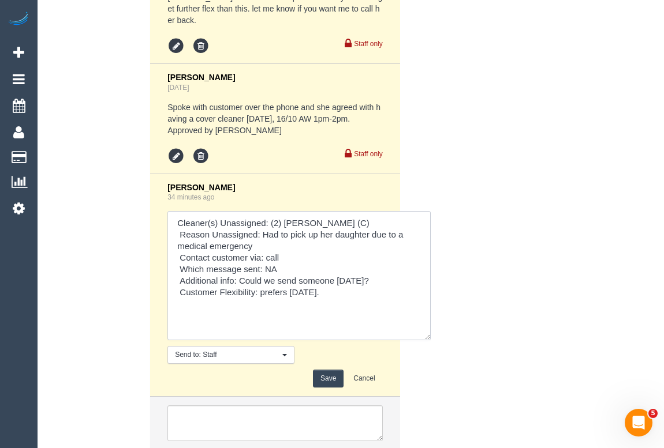
click at [288, 272] on textarea at bounding box center [298, 275] width 263 height 129
type textarea "Cleaner(s) Unassigned: (2) Kerry Welfare (C) Reason Unassigned: Had to pick up …"
click at [322, 370] on button "Save" at bounding box center [328, 379] width 31 height 18
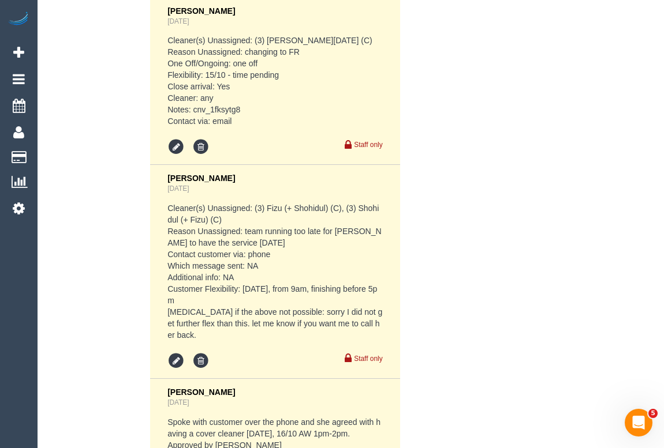
scroll to position [3084, 0]
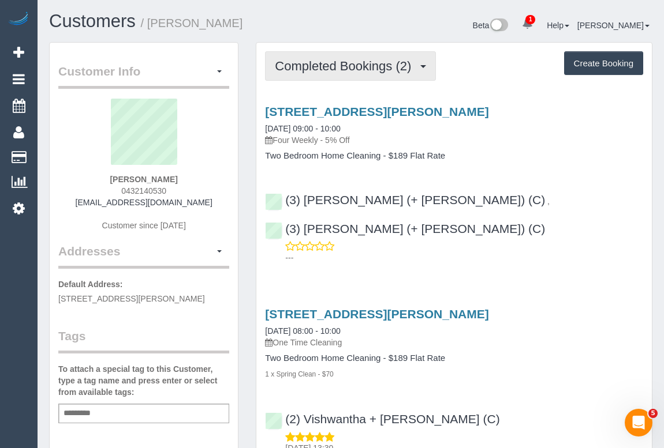
click at [358, 70] on span "Completed Bookings (2)" at bounding box center [346, 66] width 142 height 14
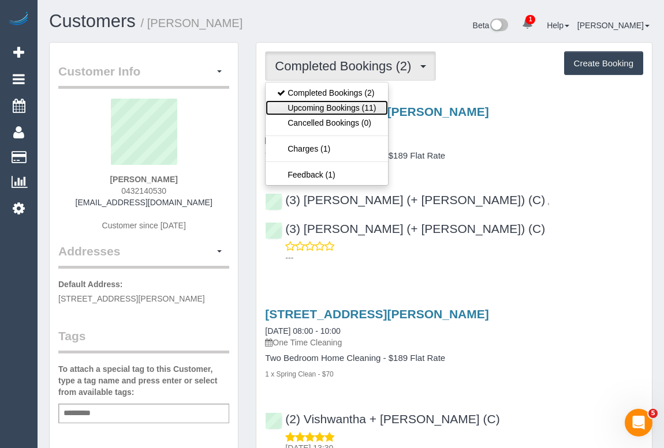
click at [346, 110] on link "Upcoming Bookings (11)" at bounding box center [326, 107] width 122 height 15
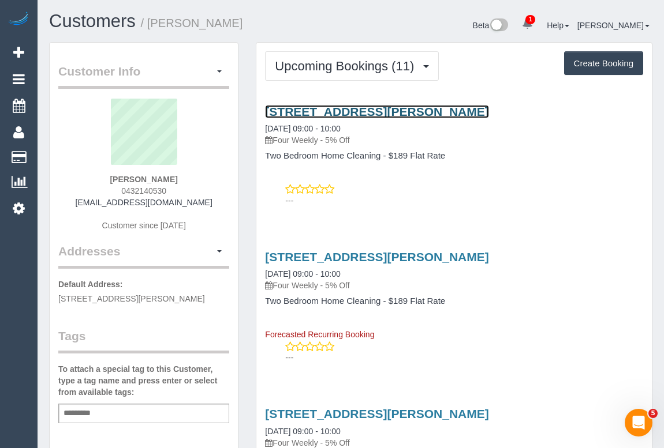
click at [340, 110] on link "29a Woolhouse Street, Northcote, VIC 3070" at bounding box center [376, 111] width 223 height 13
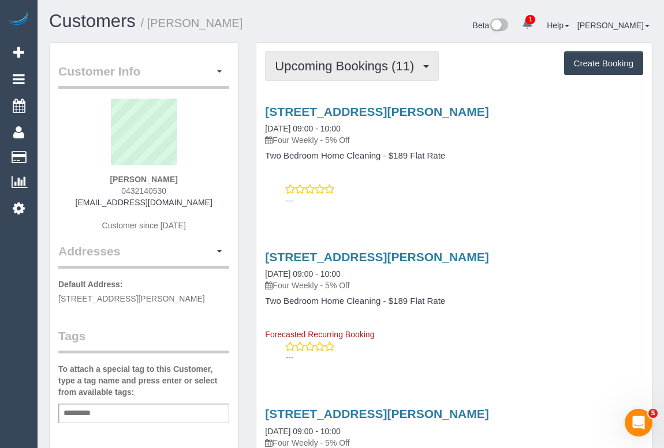
click at [346, 69] on span "Upcoming Bookings (11)" at bounding box center [347, 66] width 145 height 14
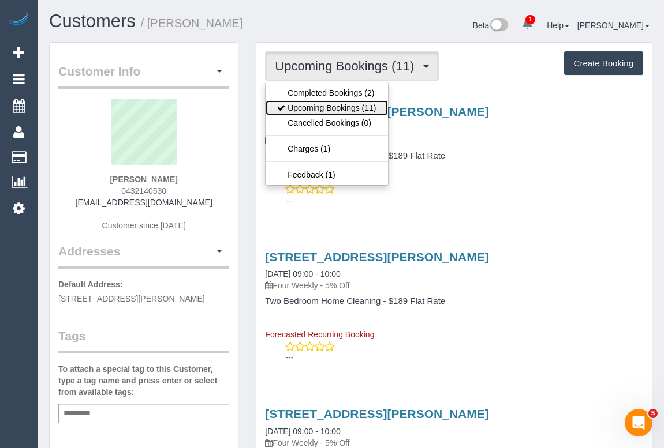
click at [332, 107] on link "Upcoming Bookings (11)" at bounding box center [326, 107] width 122 height 15
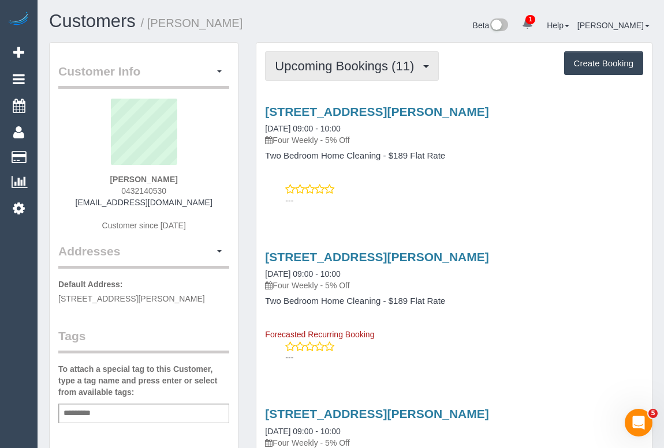
click at [340, 66] on span "Upcoming Bookings (11)" at bounding box center [347, 66] width 145 height 14
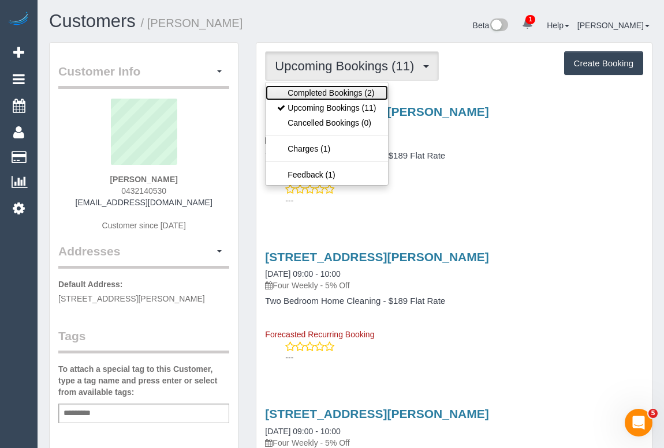
click at [336, 92] on link "Completed Bookings (2)" at bounding box center [326, 92] width 122 height 15
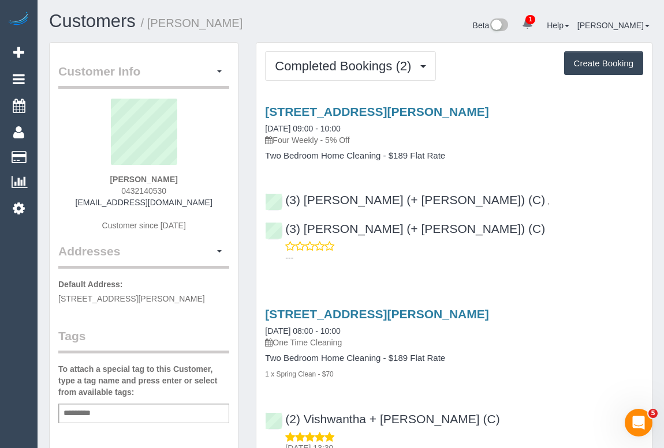
click at [553, 162] on div "29a Woolhouse Street, Northcote, VIC 3070 13/10/2025 09:00 - 10:00 Four Weekly …" at bounding box center [453, 182] width 395 height 174
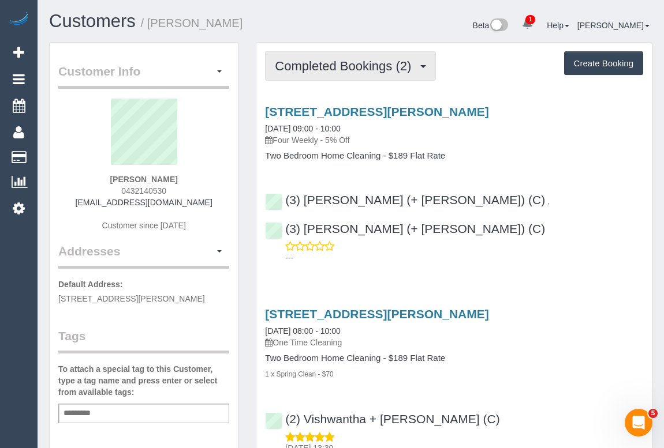
click at [336, 62] on span "Completed Bookings (2)" at bounding box center [346, 66] width 142 height 14
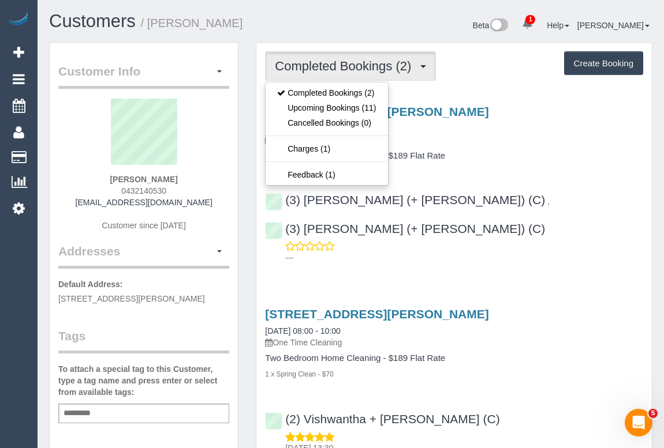
click at [556, 129] on div "29a Woolhouse Street, Northcote, VIC 3070 13/10/2025 09:00 - 10:00 Four Weekly …" at bounding box center [454, 126] width 378 height 42
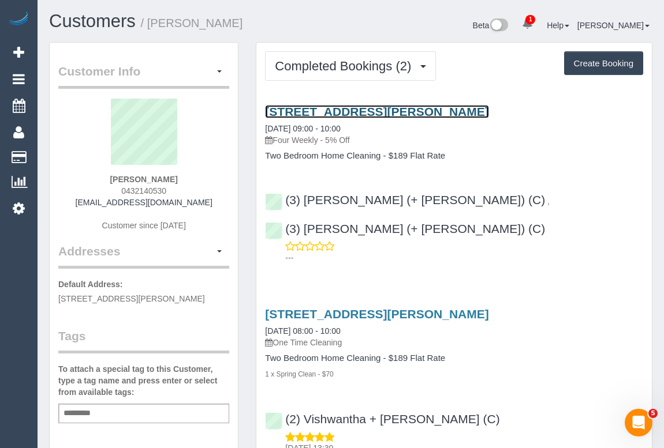
click at [379, 105] on link "29a Woolhouse Street, Northcote, VIC 3070" at bounding box center [376, 111] width 223 height 13
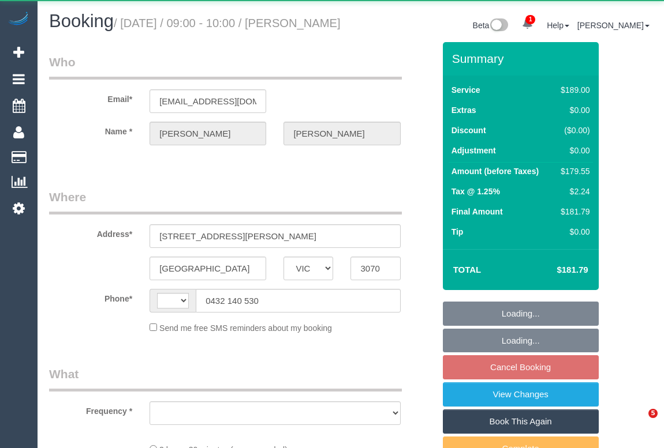
select select "VIC"
select select "string:AU"
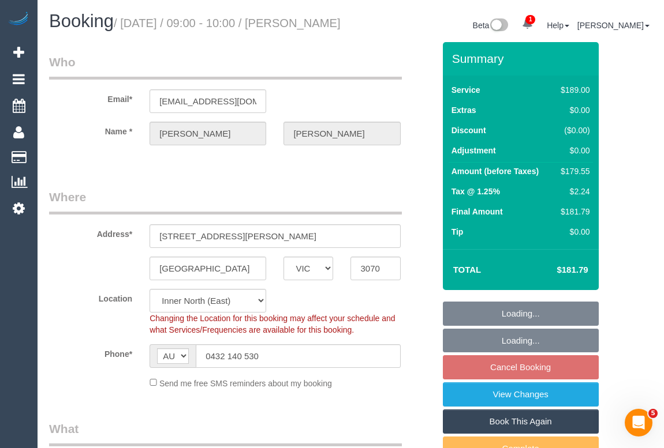
select select "object:538"
select select "string:stripe-pm_1SIgTJ2GScqysDRVmI3p2NA9"
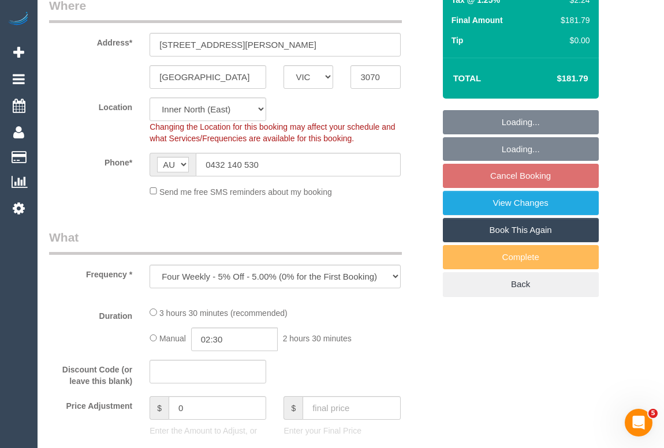
scroll to position [209, 0]
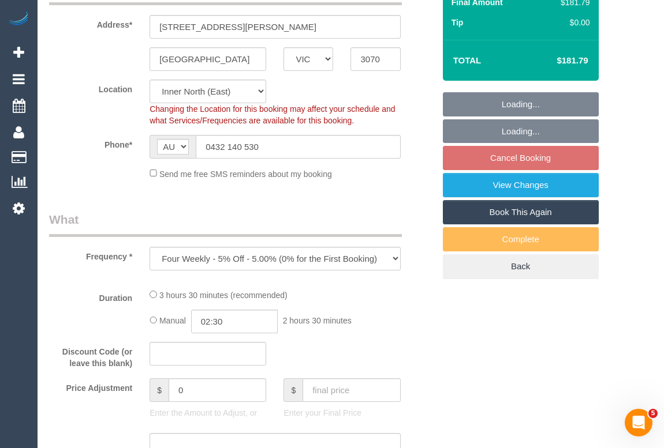
select select "number:28"
select select "number:14"
select select "number:19"
select select "number:36"
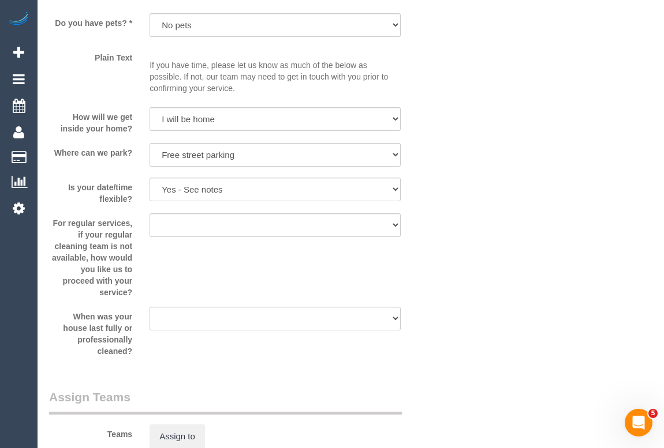
scroll to position [1679, 0]
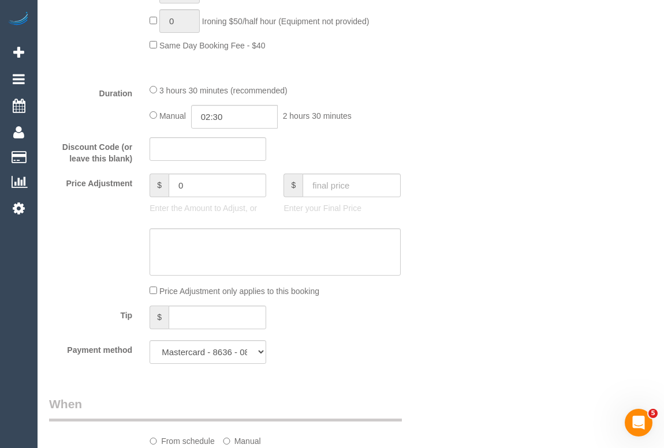
scroll to position [891, 0]
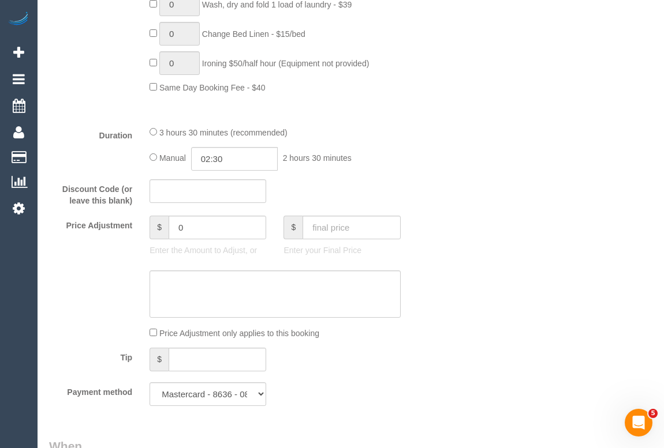
click at [454, 332] on div "Who Email* hollymassie4@gmail.com Name * Holly Massie Where Address* 29A WOOLHO…" at bounding box center [350, 339] width 603 height 2377
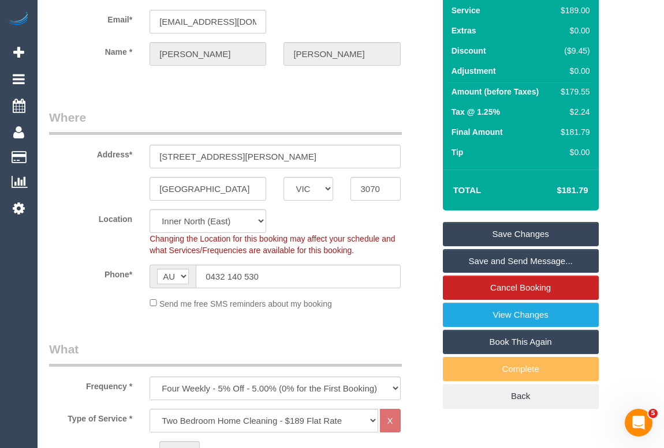
scroll to position [0, 0]
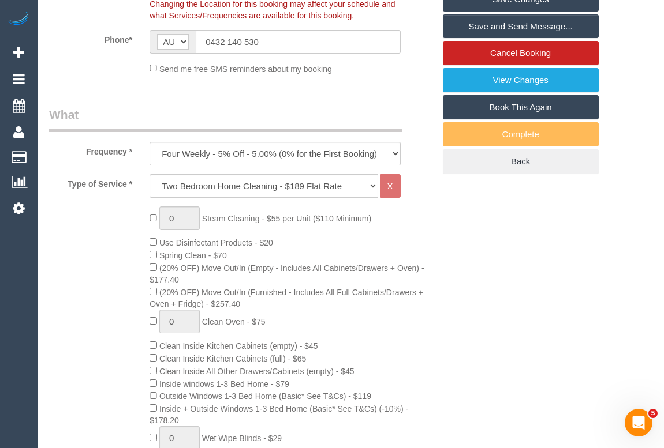
scroll to position [104, 0]
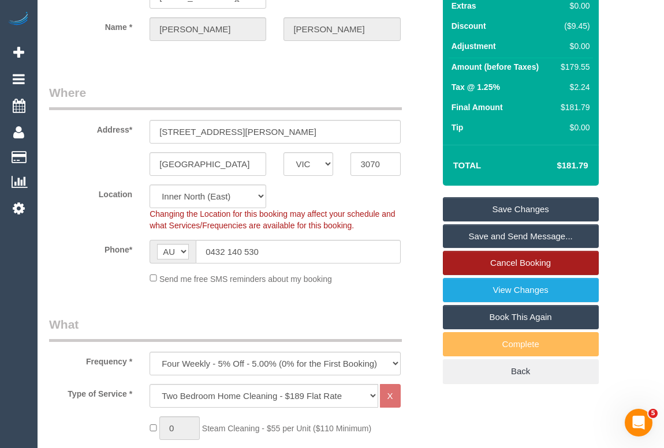
click at [497, 275] on link "Cancel Booking" at bounding box center [521, 263] width 156 height 24
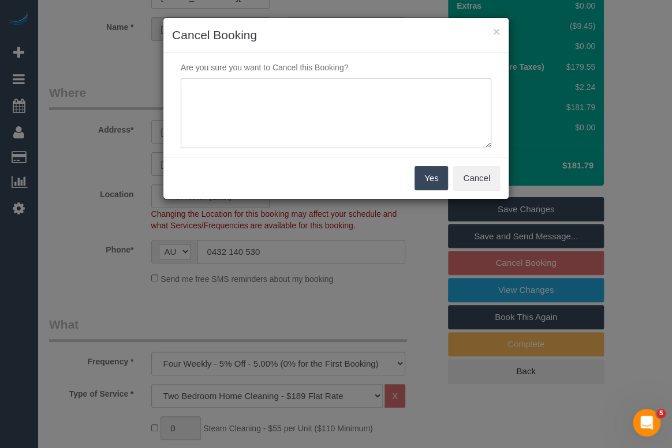
click at [241, 98] on textarea at bounding box center [336, 113] width 310 height 70
click at [379, 90] on textarea at bounding box center [336, 113] width 310 height 70
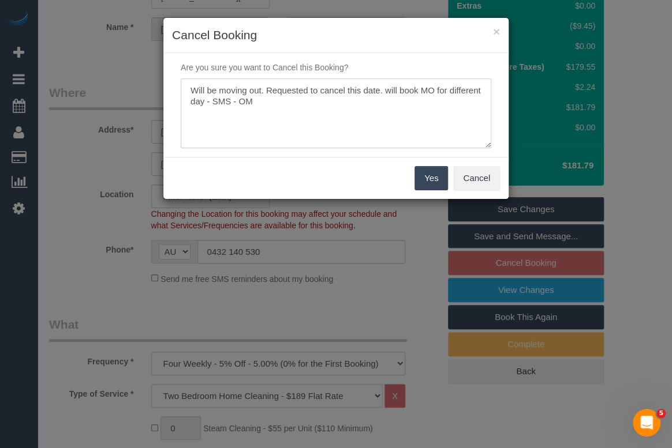
type textarea "Will be moving out. Requested to cancel this date. will book MO for different d…"
click at [434, 177] on button "Yes" at bounding box center [430, 178] width 33 height 24
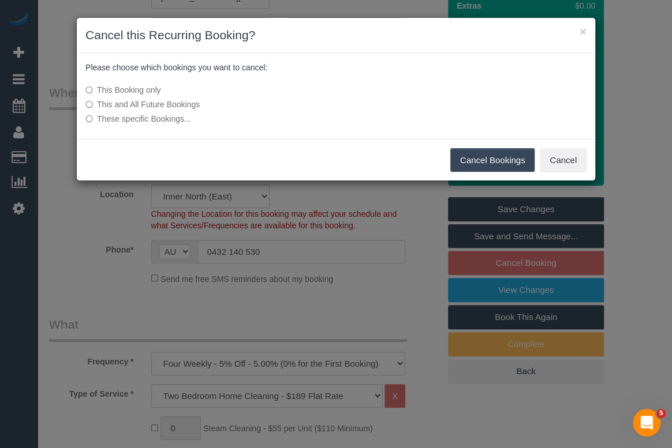
click at [469, 164] on button "Cancel Bookings" at bounding box center [492, 160] width 85 height 24
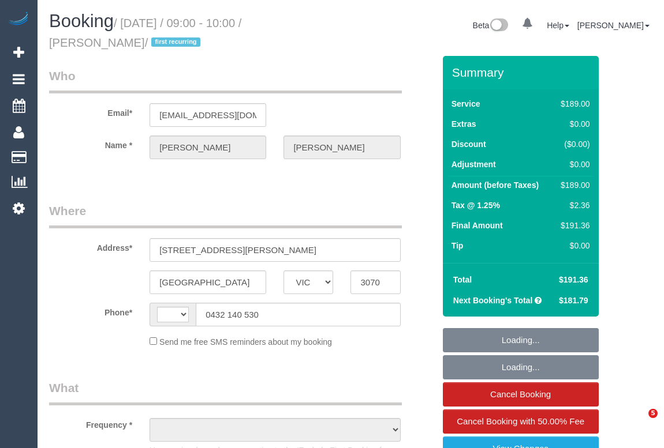
select select "VIC"
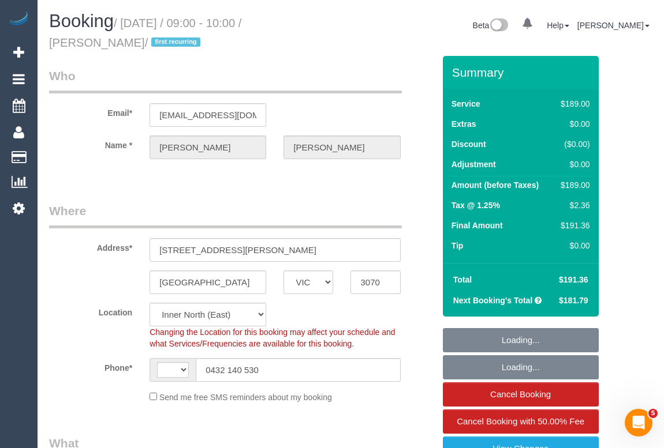
select select "string:AU"
select select "object:570"
select select "string:stripe-pm_1SIgTJ2GScqysDRVmI3p2NA9"
select select "number:28"
select select "number:14"
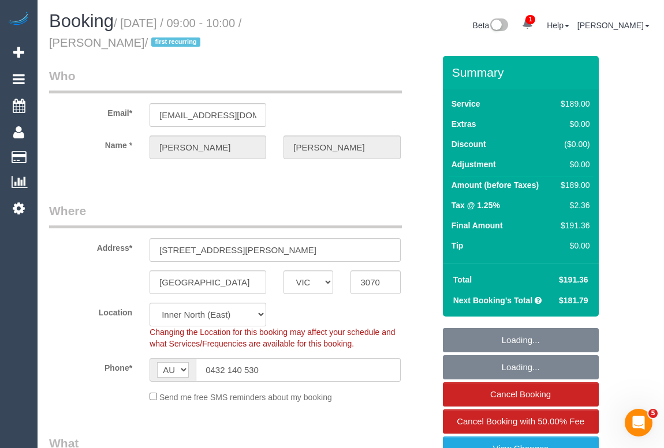
select select "number:19"
select select "number:36"
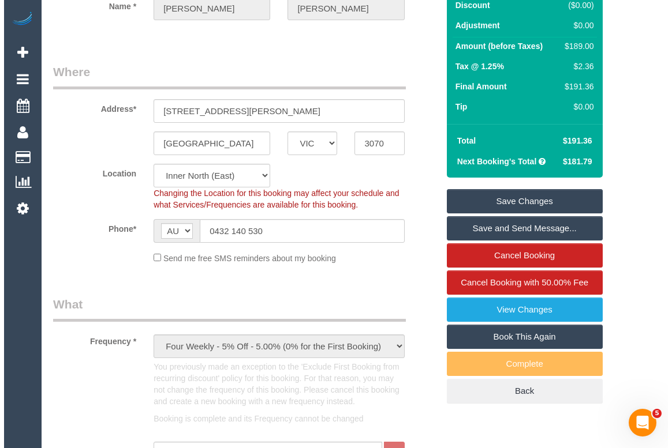
scroll to position [209, 0]
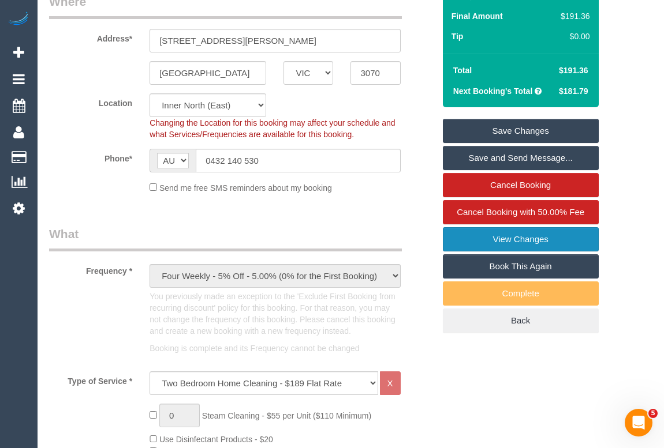
click at [501, 233] on link "View Changes" at bounding box center [521, 239] width 156 height 24
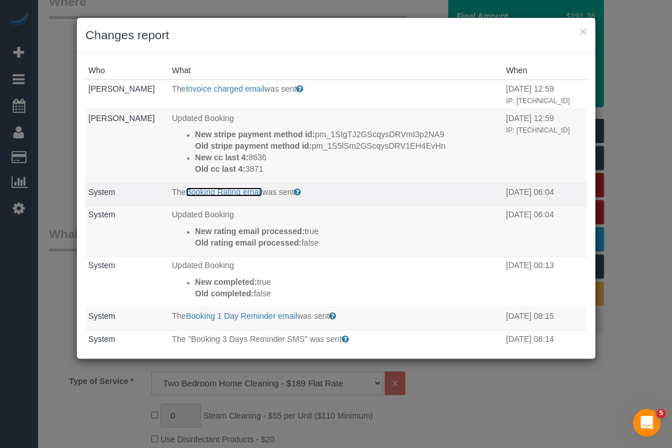
click at [216, 197] on link "Booking Rating email" at bounding box center [224, 192] width 76 height 9
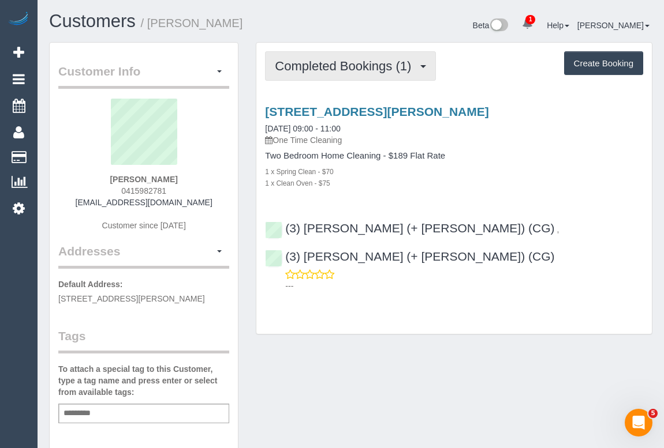
click at [312, 75] on button "Completed Bookings (1)" at bounding box center [350, 65] width 171 height 29
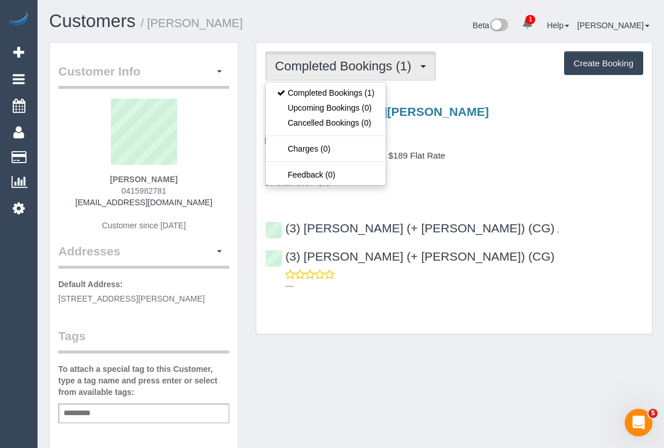
click at [529, 188] on div "1 x Clean Oven - $75" at bounding box center [454, 183] width 378 height 12
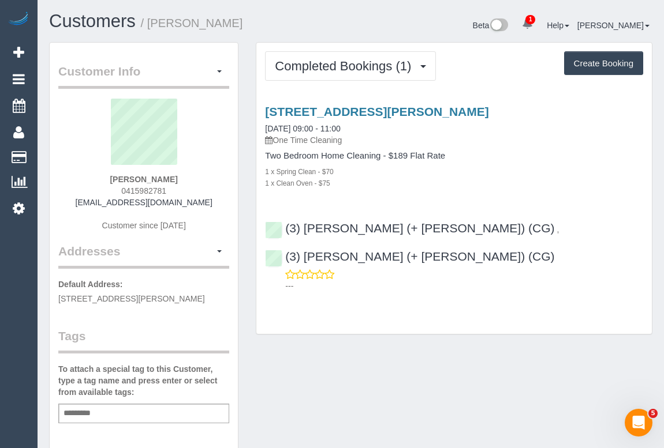
click at [317, 368] on div "Customer Info Edit Contact Info Send Message Email Preferences Special Sales Ta…" at bounding box center [350, 428] width 620 height 773
drag, startPoint x: 81, startPoint y: 201, endPoint x: 196, endPoint y: 205, distance: 114.9
click at [196, 205] on div "[PERSON_NAME] 0415982781 [EMAIL_ADDRESS][DOMAIN_NAME] Customer since [DATE]" at bounding box center [143, 171] width 171 height 144
copy link "[EMAIL_ADDRESS][DOMAIN_NAME]"
click at [460, 355] on div "Customer Info Edit Contact Info Send Message Email Preferences Special Sales Ta…" at bounding box center [350, 428] width 620 height 773
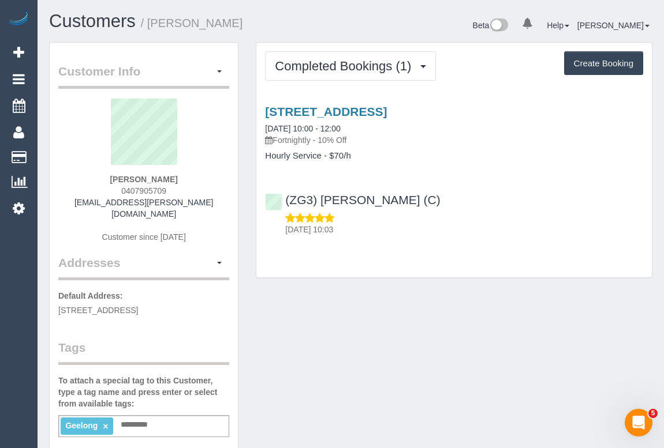
click at [505, 205] on div "(ZG3) [PERSON_NAME] (C) [DATE] 10:03" at bounding box center [453, 209] width 395 height 52
click at [501, 208] on div "(ZG3) [PERSON_NAME] (C) [DATE] 10:03" at bounding box center [453, 209] width 395 height 52
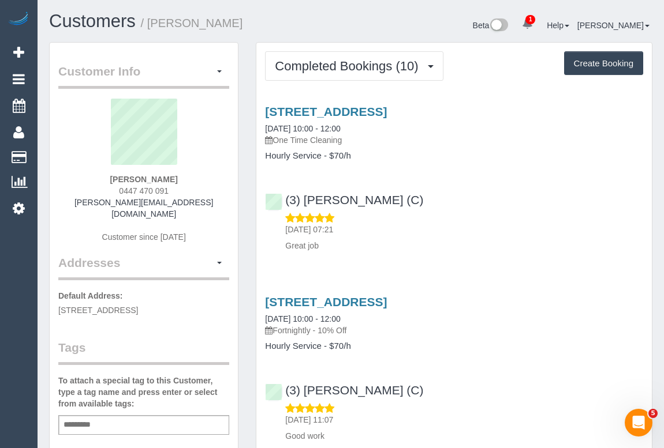
click at [511, 233] on p "[DATE] 07:21" at bounding box center [464, 230] width 358 height 12
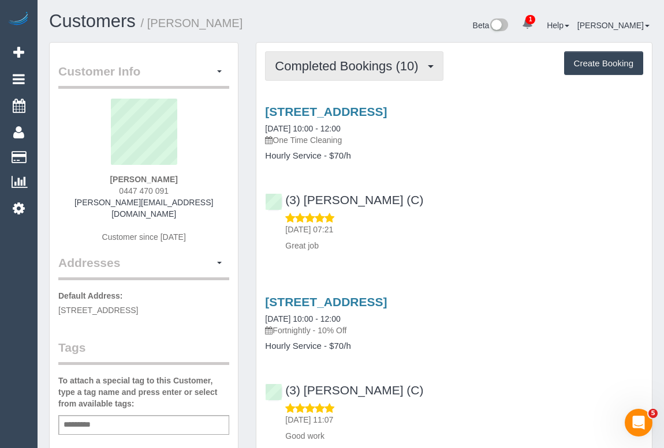
click at [329, 65] on span "Completed Bookings (10)" at bounding box center [349, 66] width 149 height 14
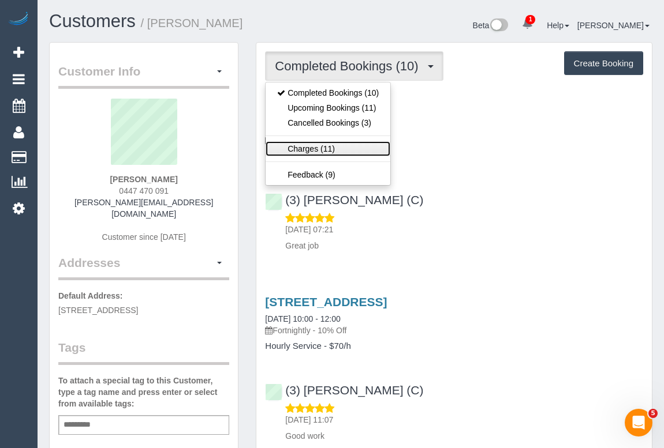
click at [313, 148] on link "Charges (11)" at bounding box center [327, 148] width 125 height 15
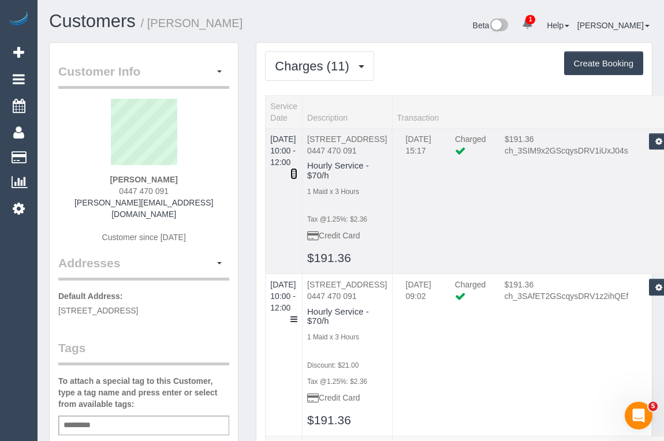
click at [297, 170] on icon at bounding box center [293, 174] width 7 height 8
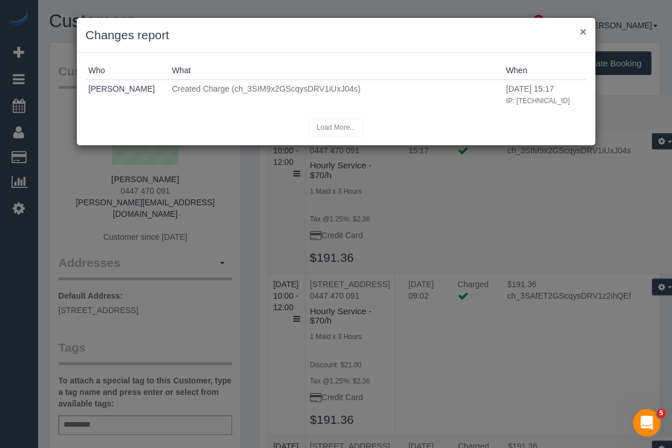
click at [582, 32] on button "×" at bounding box center [582, 31] width 7 height 12
